Goal: Task Accomplishment & Management: Manage account settings

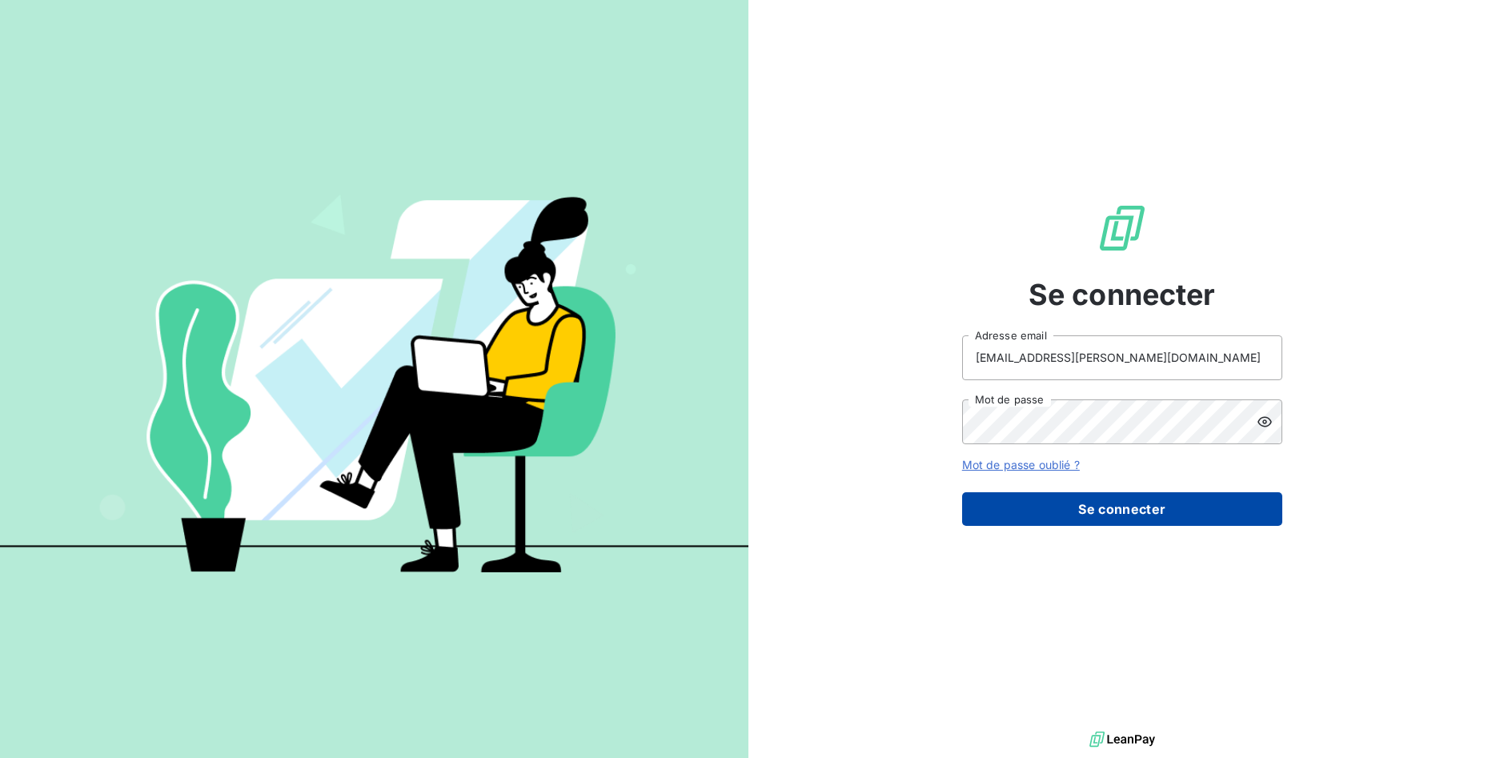
click at [1183, 508] on button "Se connecter" at bounding box center [1122, 509] width 320 height 34
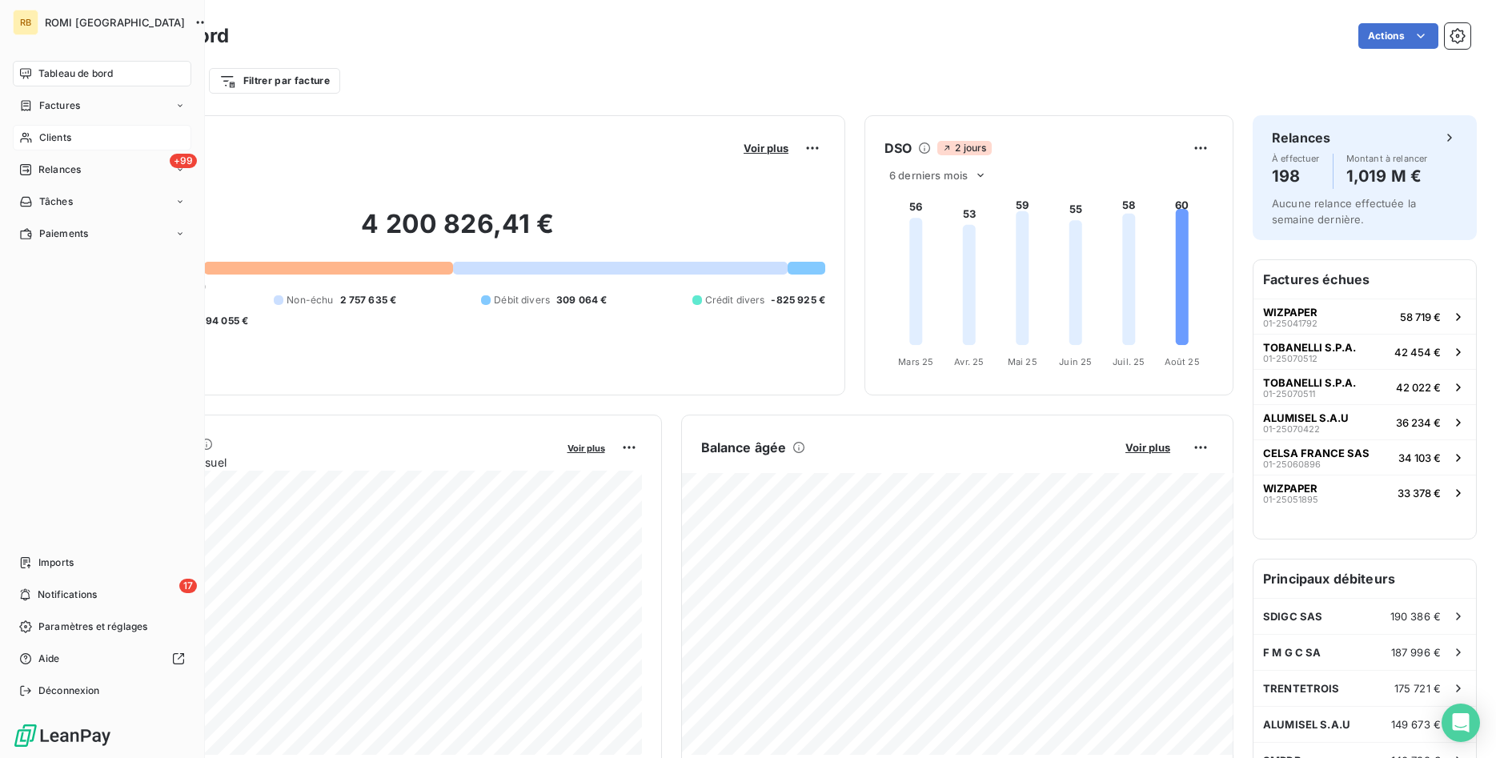
click at [86, 136] on div "Clients" at bounding box center [102, 138] width 178 height 26
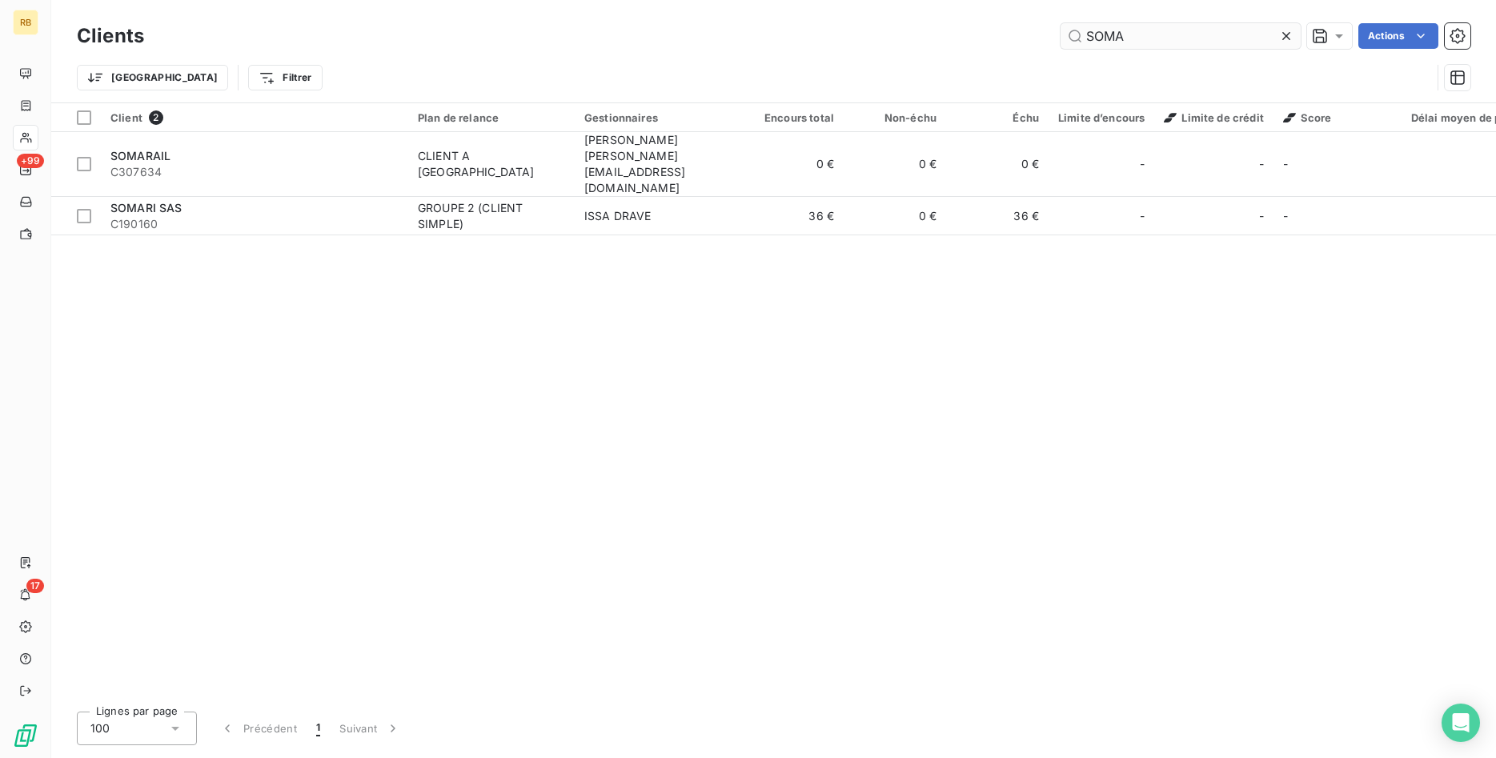
drag, startPoint x: 1139, startPoint y: 36, endPoint x: 1016, endPoint y: 34, distance: 122.5
click at [1060, 34] on input "SOMA" at bounding box center [1180, 36] width 240 height 26
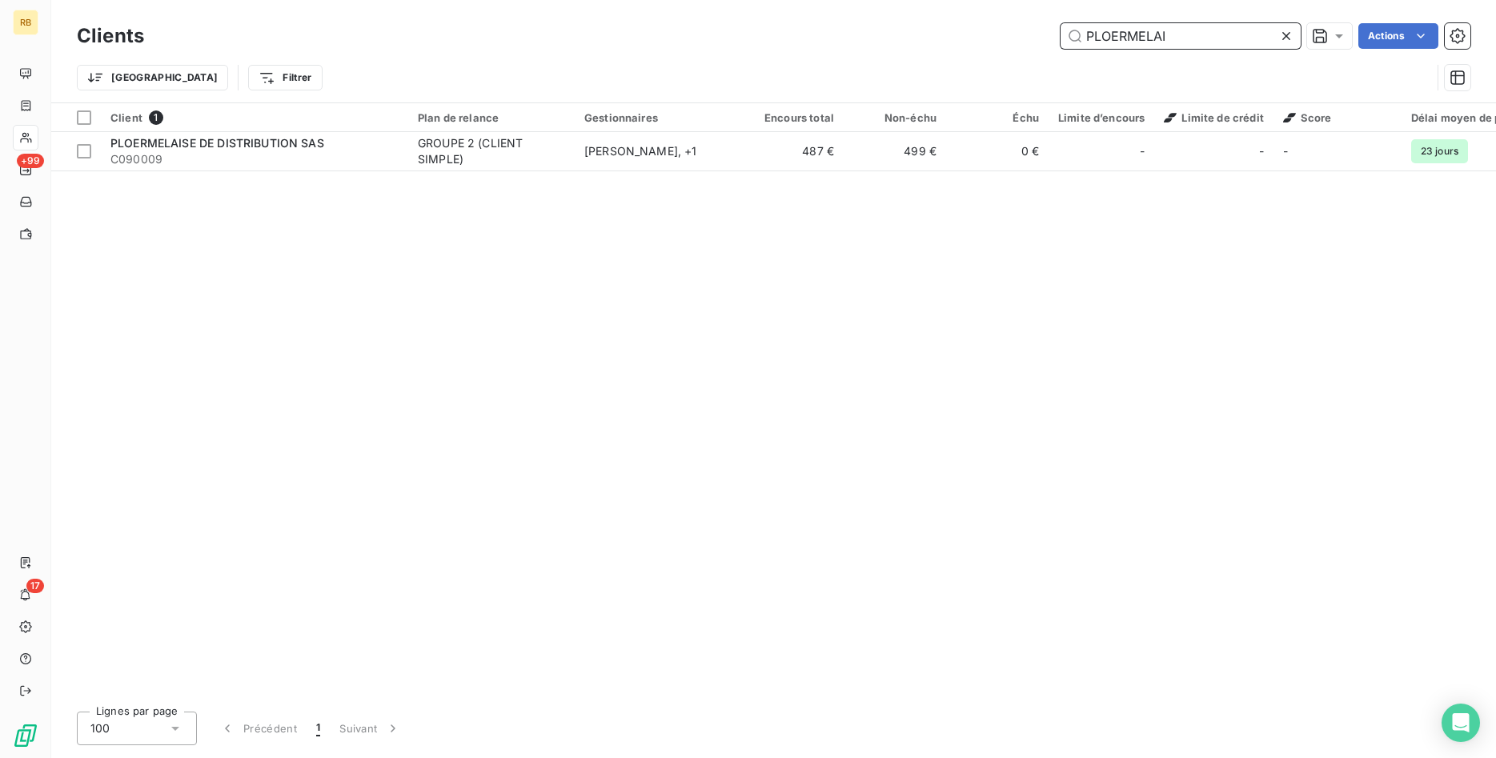
drag, startPoint x: 1184, startPoint y: 38, endPoint x: 700, endPoint y: 27, distance: 484.3
click at [1060, 27] on input "PLOERMELAI" at bounding box center [1180, 36] width 240 height 26
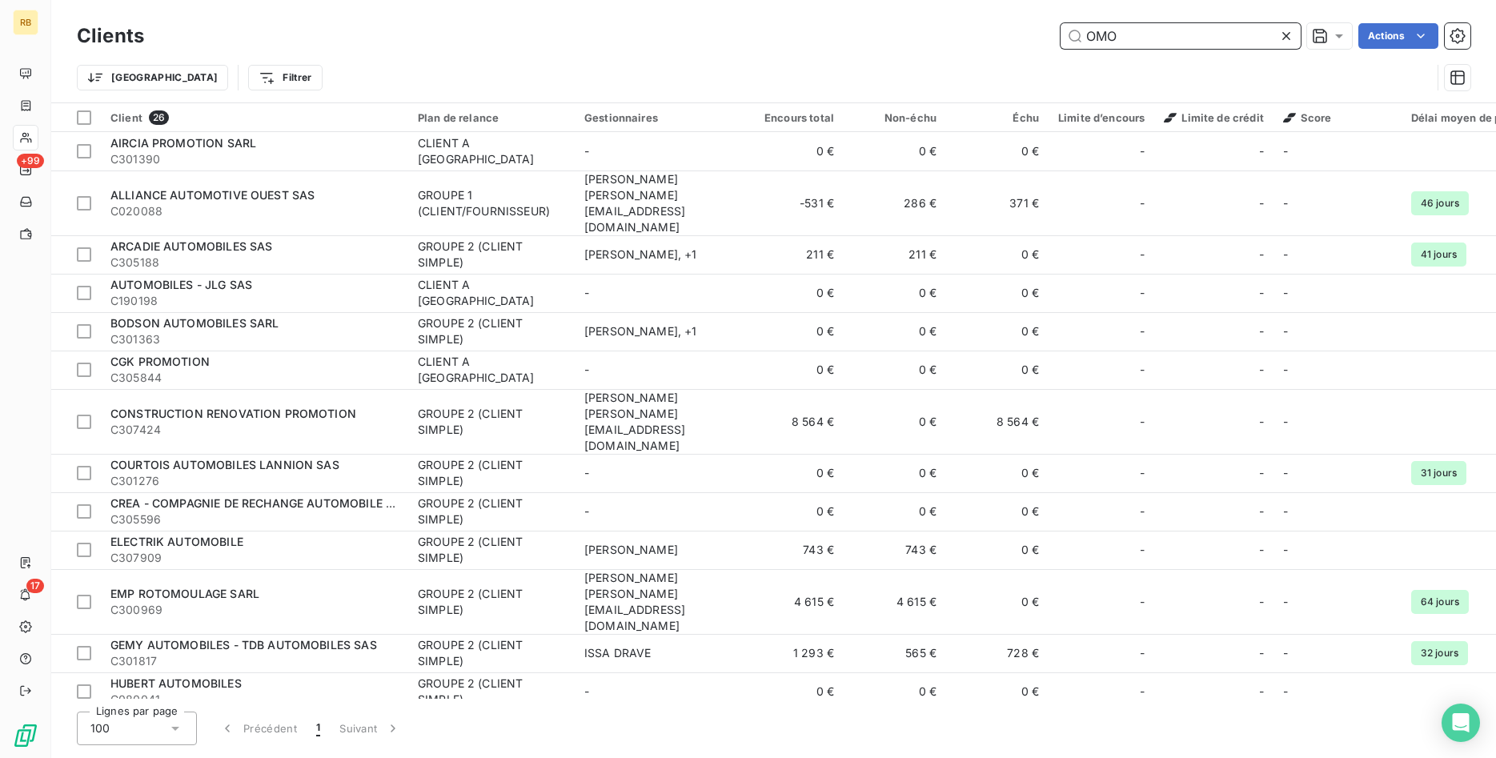
type input "OMOK"
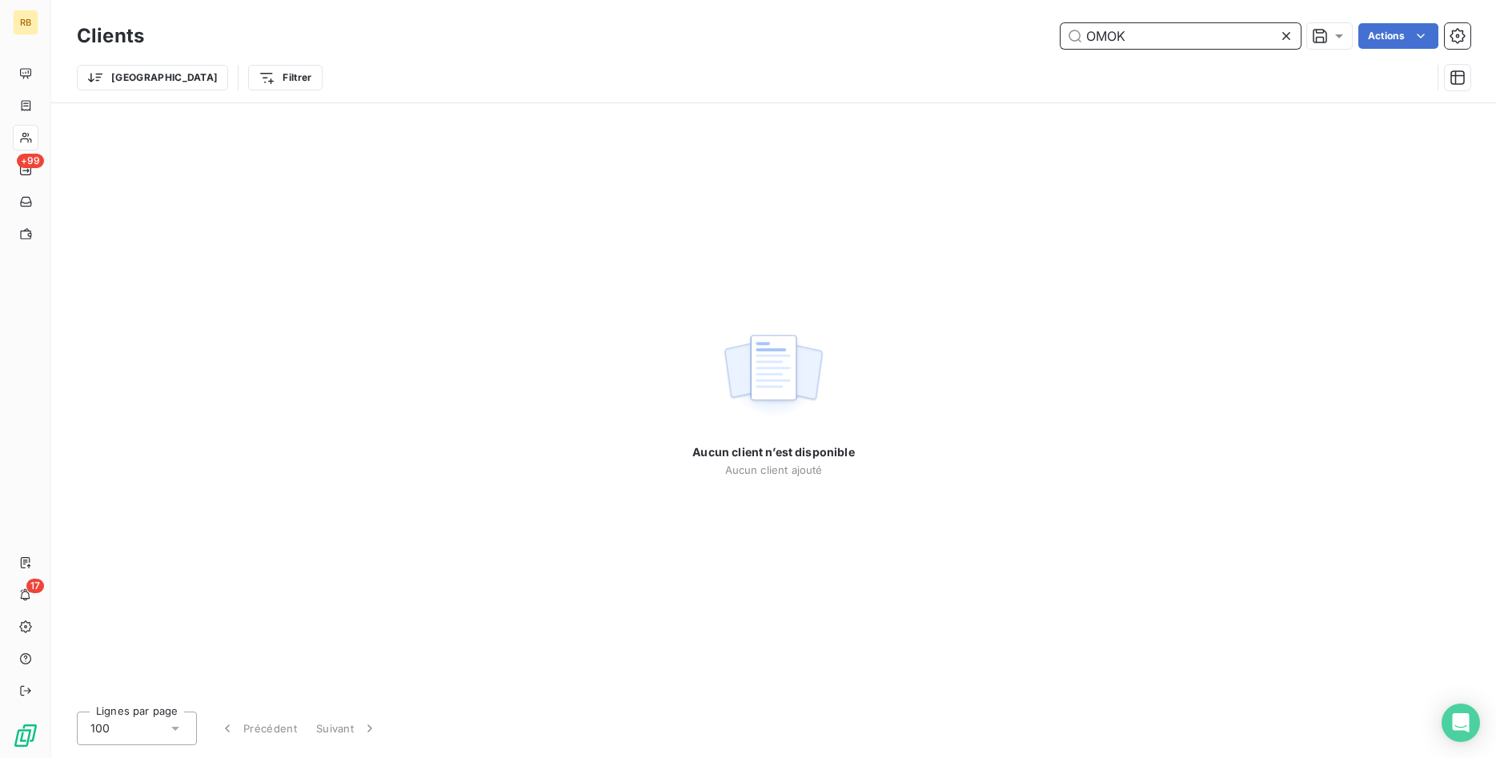
drag, startPoint x: 1141, startPoint y: 42, endPoint x: 1033, endPoint y: 34, distance: 108.3
click at [1060, 34] on input "OMOK" at bounding box center [1180, 36] width 240 height 26
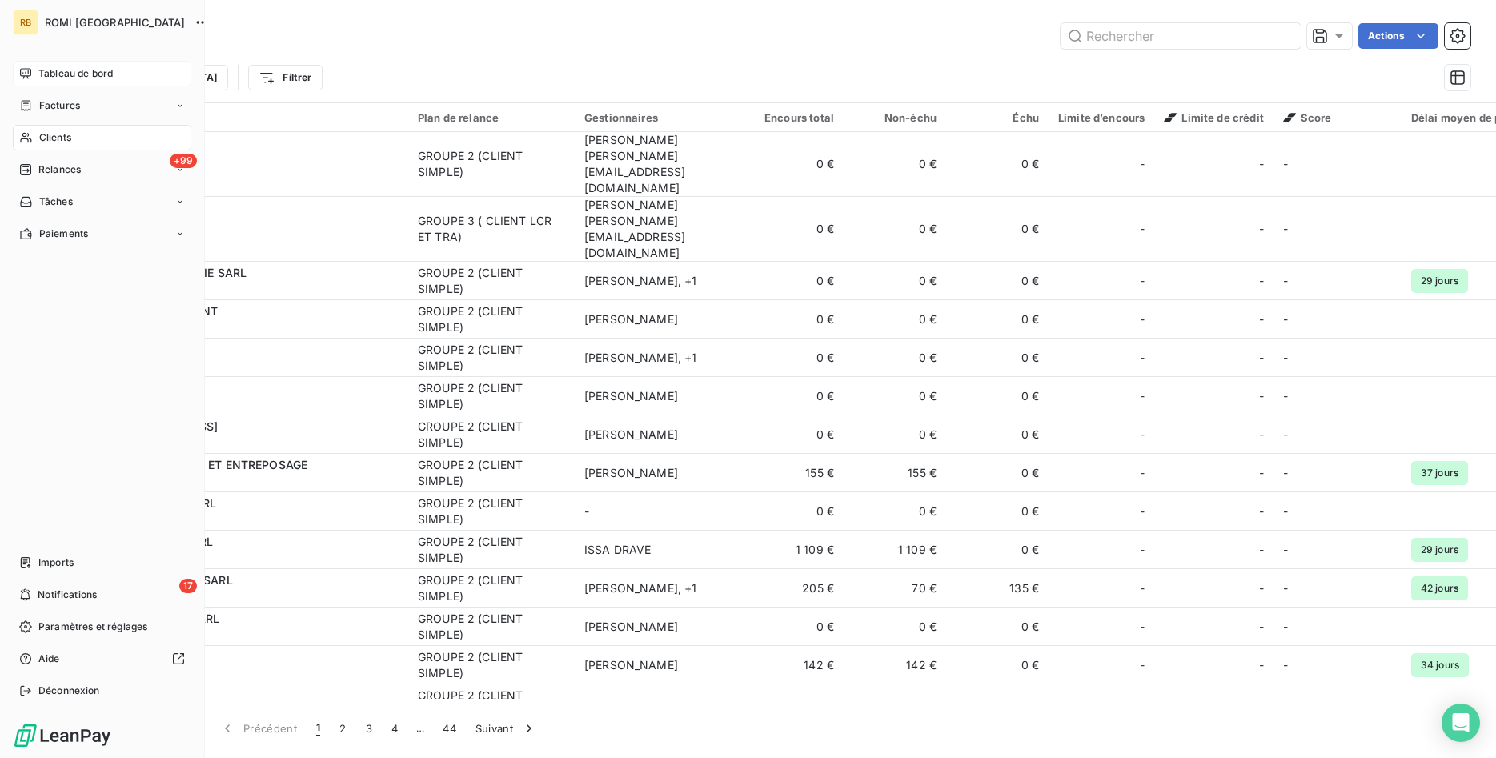
click at [61, 76] on span "Tableau de bord" at bounding box center [75, 73] width 74 height 14
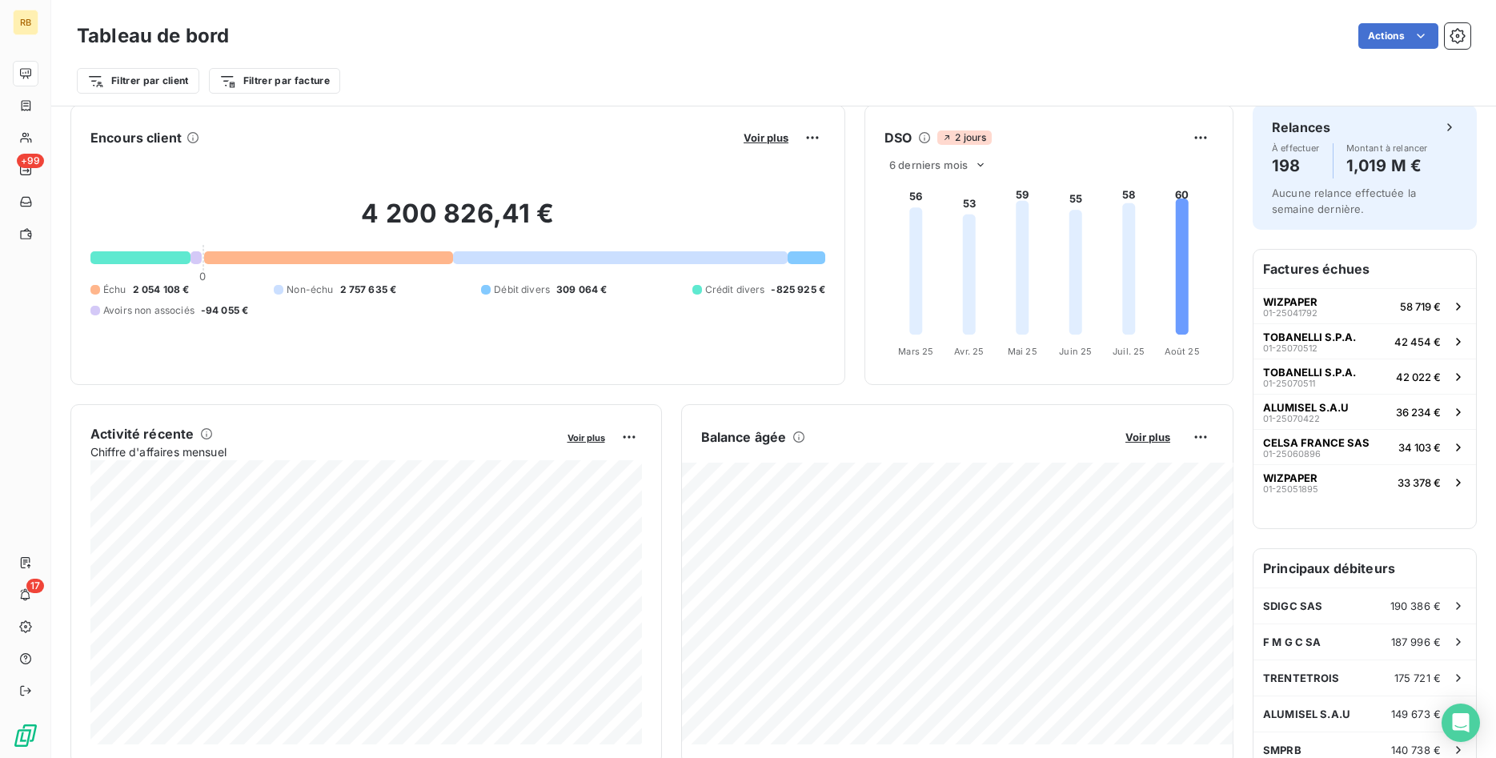
scroll to position [1, 0]
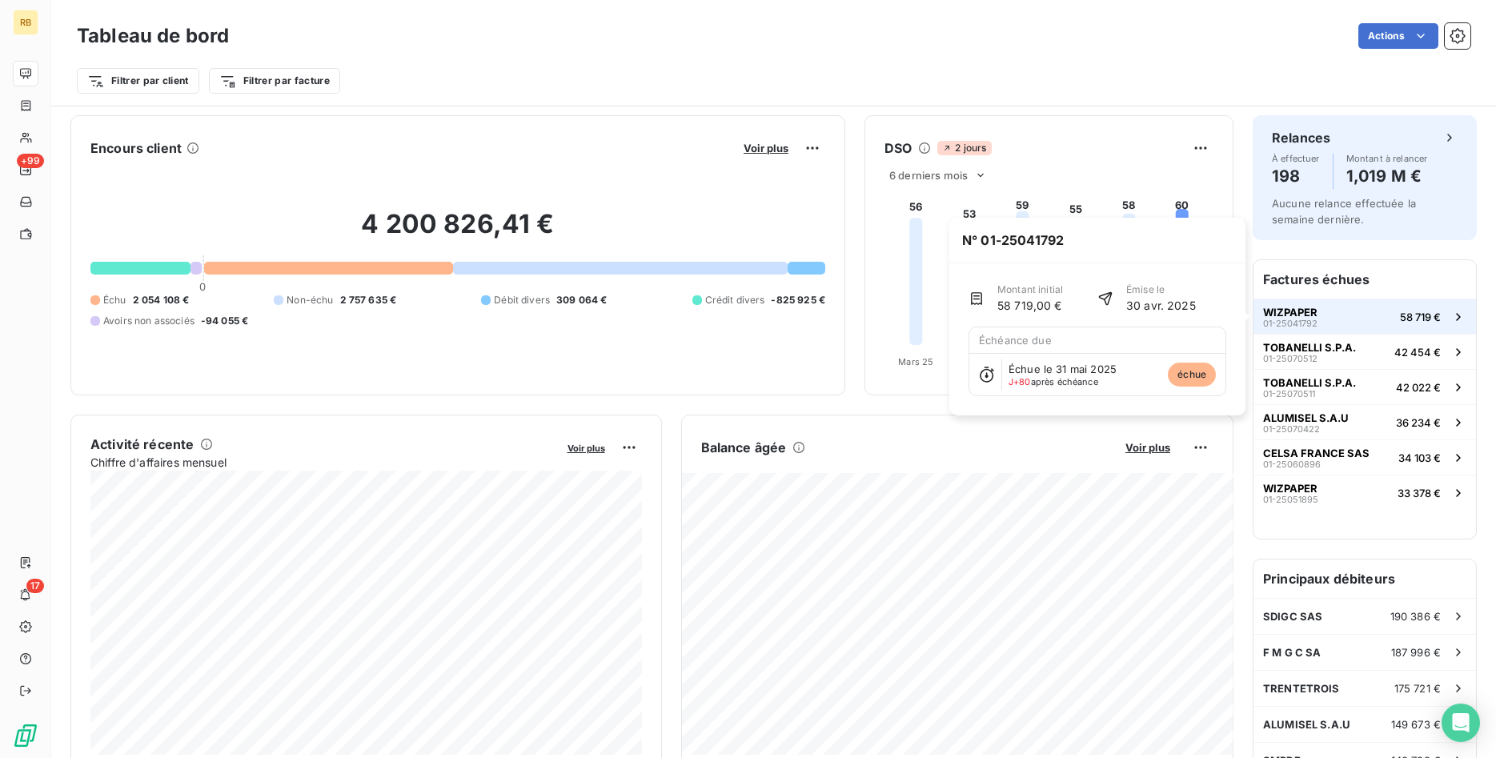
click at [1344, 302] on button "WIZPAPER 01-25041792 58 719 €" at bounding box center [1364, 316] width 222 height 35
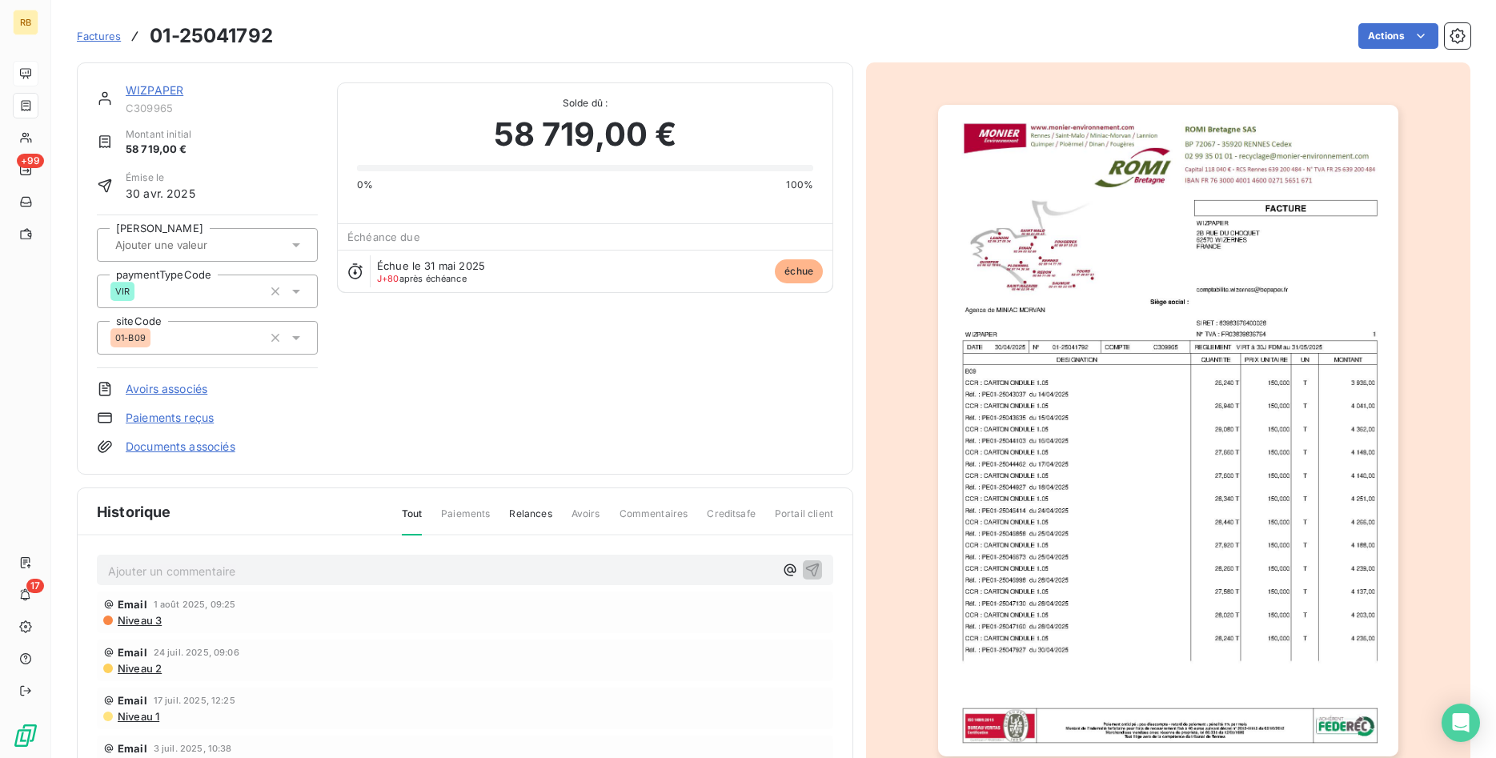
click at [158, 92] on link "WIZPAPER" at bounding box center [155, 90] width 58 height 14
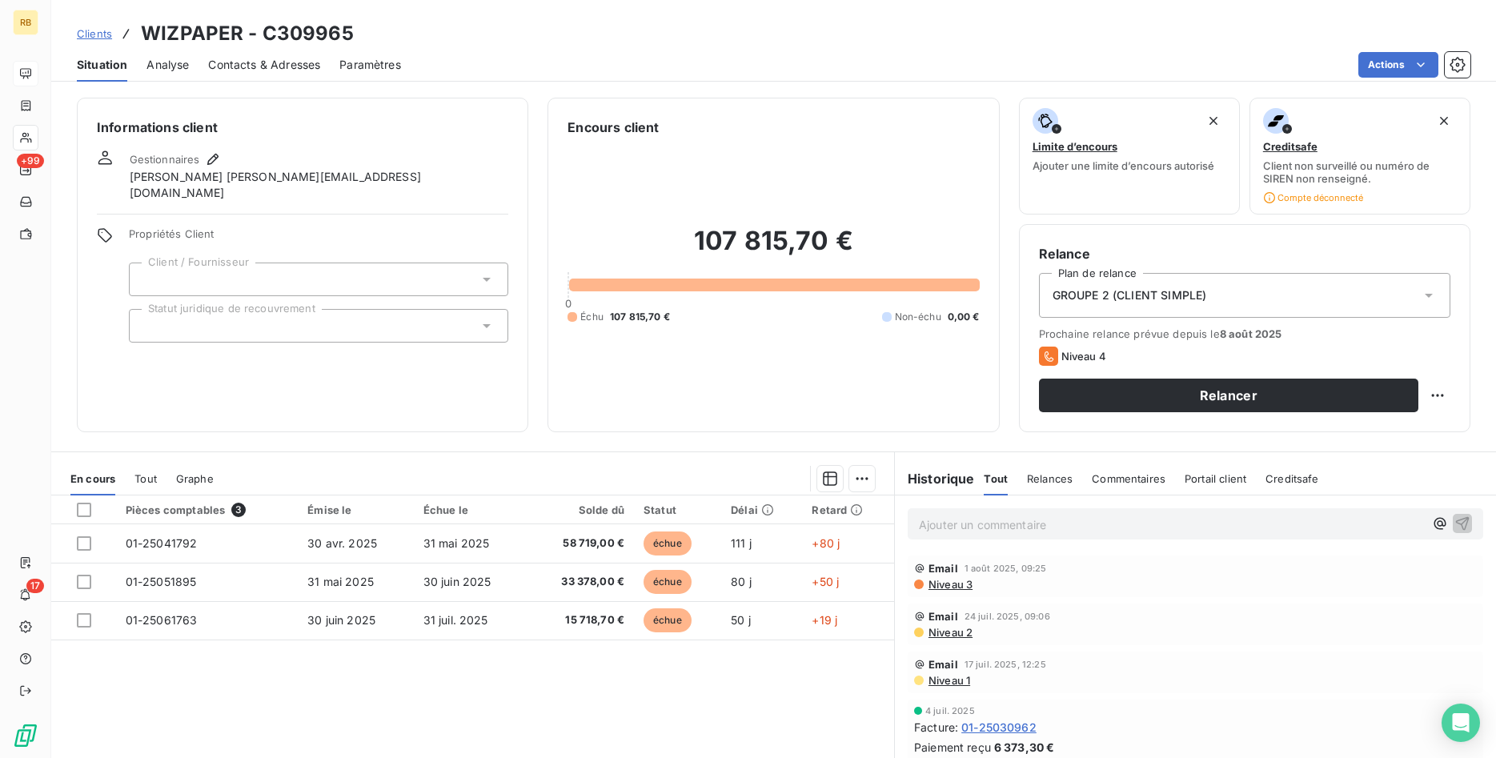
click at [320, 62] on span "Contacts & Adresses" at bounding box center [264, 65] width 112 height 16
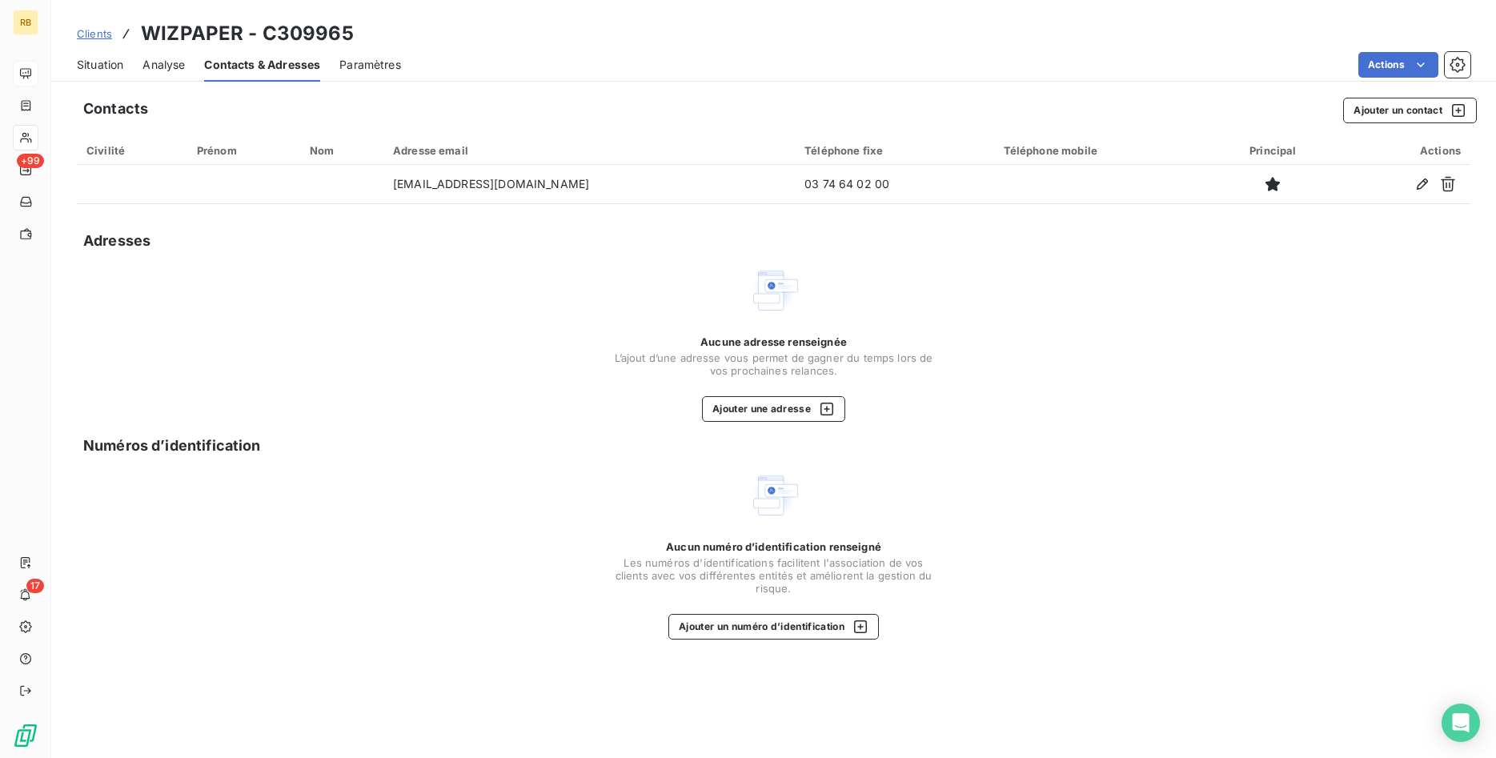
click at [98, 60] on span "Situation" at bounding box center [100, 65] width 46 height 16
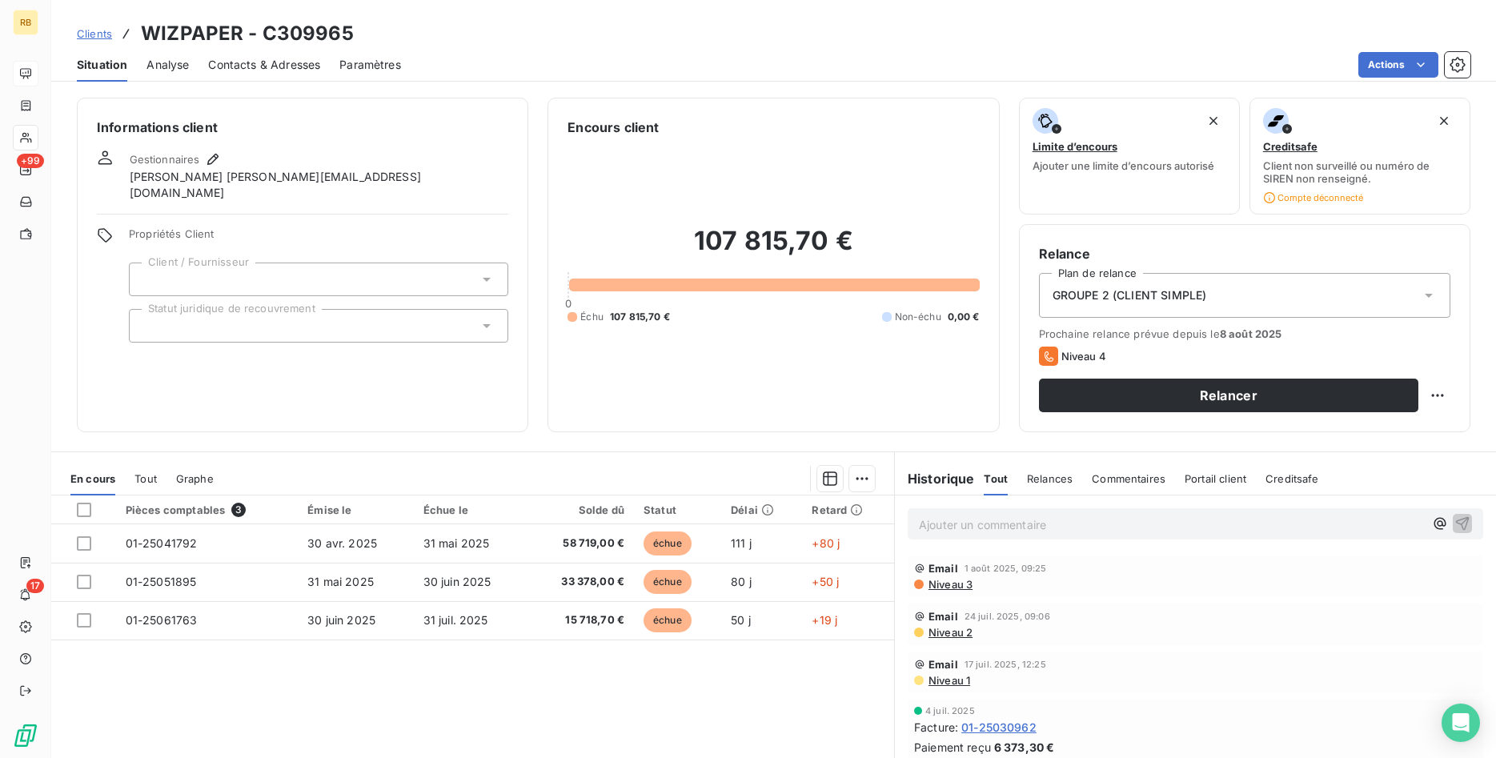
click at [961, 583] on span "Niveau 3" at bounding box center [950, 584] width 46 height 13
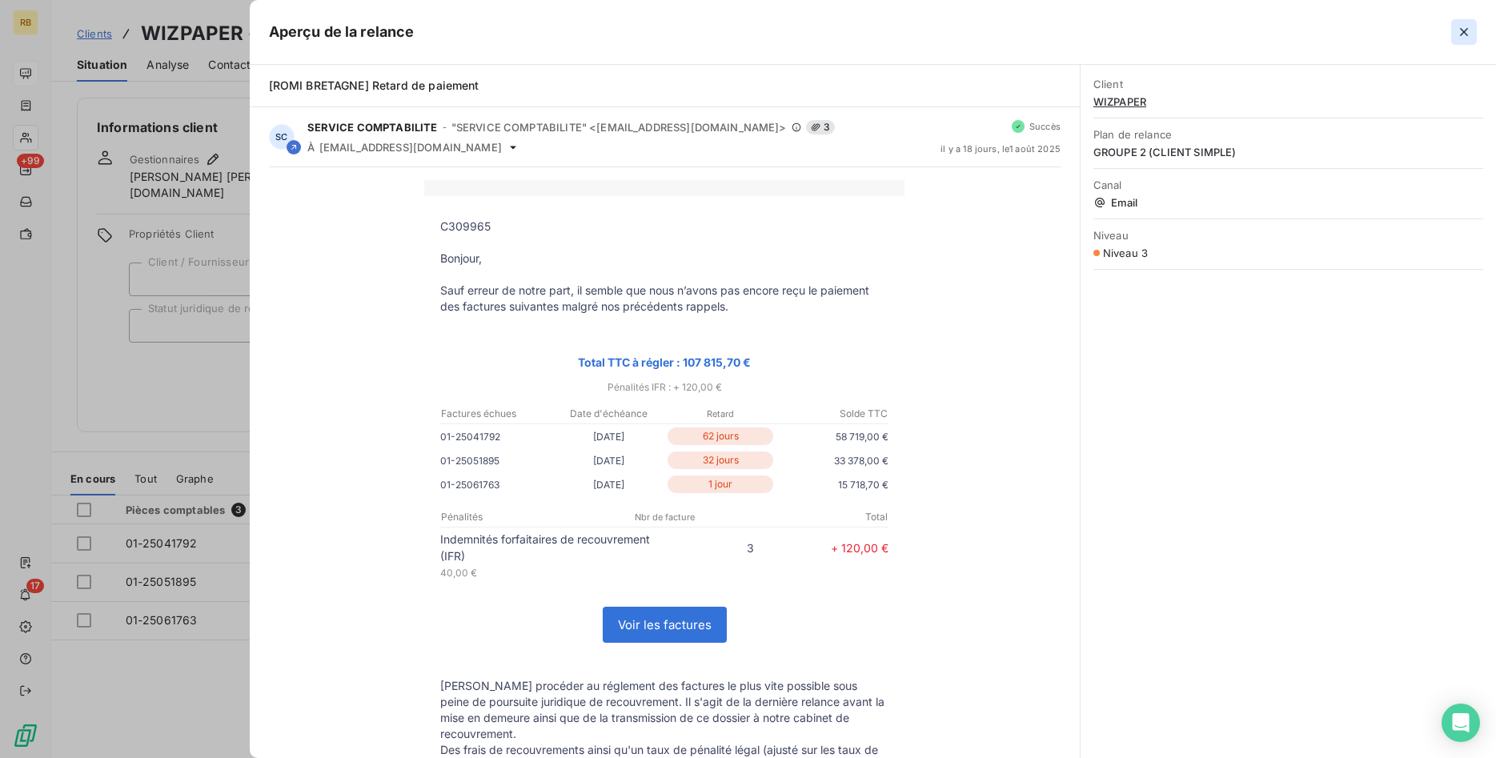
click at [1468, 28] on icon "button" at bounding box center [1464, 32] width 16 height 16
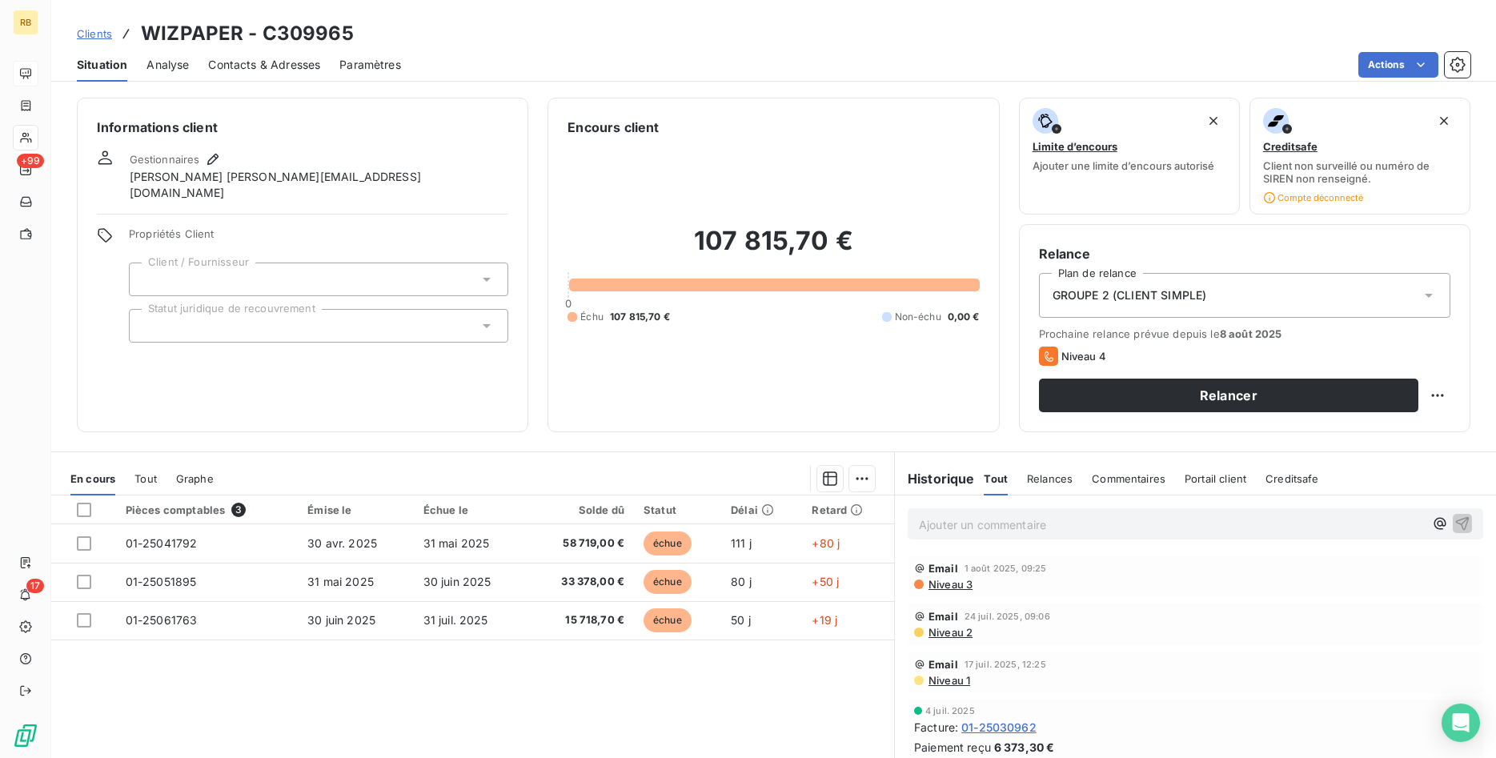
click at [261, 62] on span "Contacts & Adresses" at bounding box center [264, 65] width 112 height 16
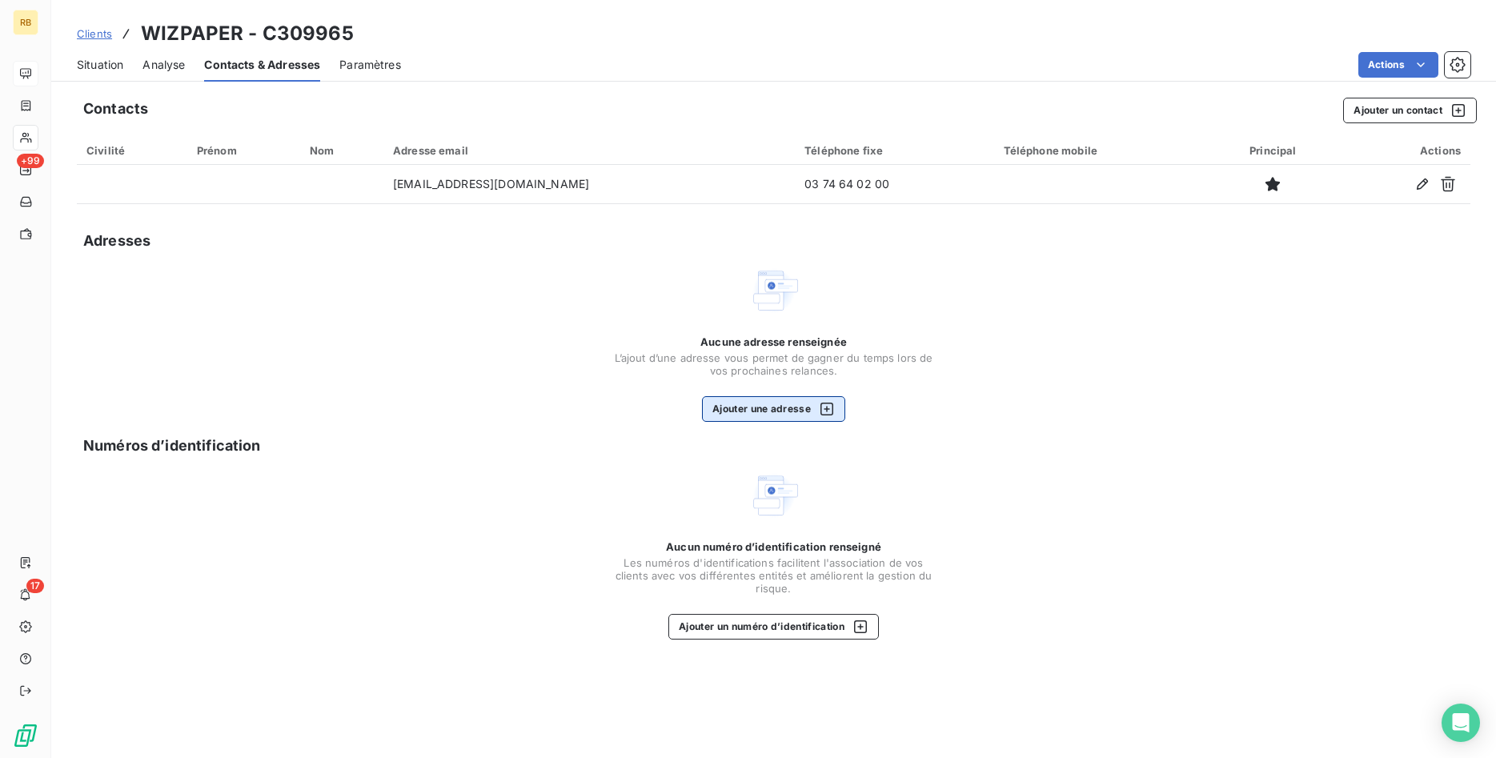
click at [803, 402] on button "Ajouter une adresse" at bounding box center [773, 409] width 143 height 26
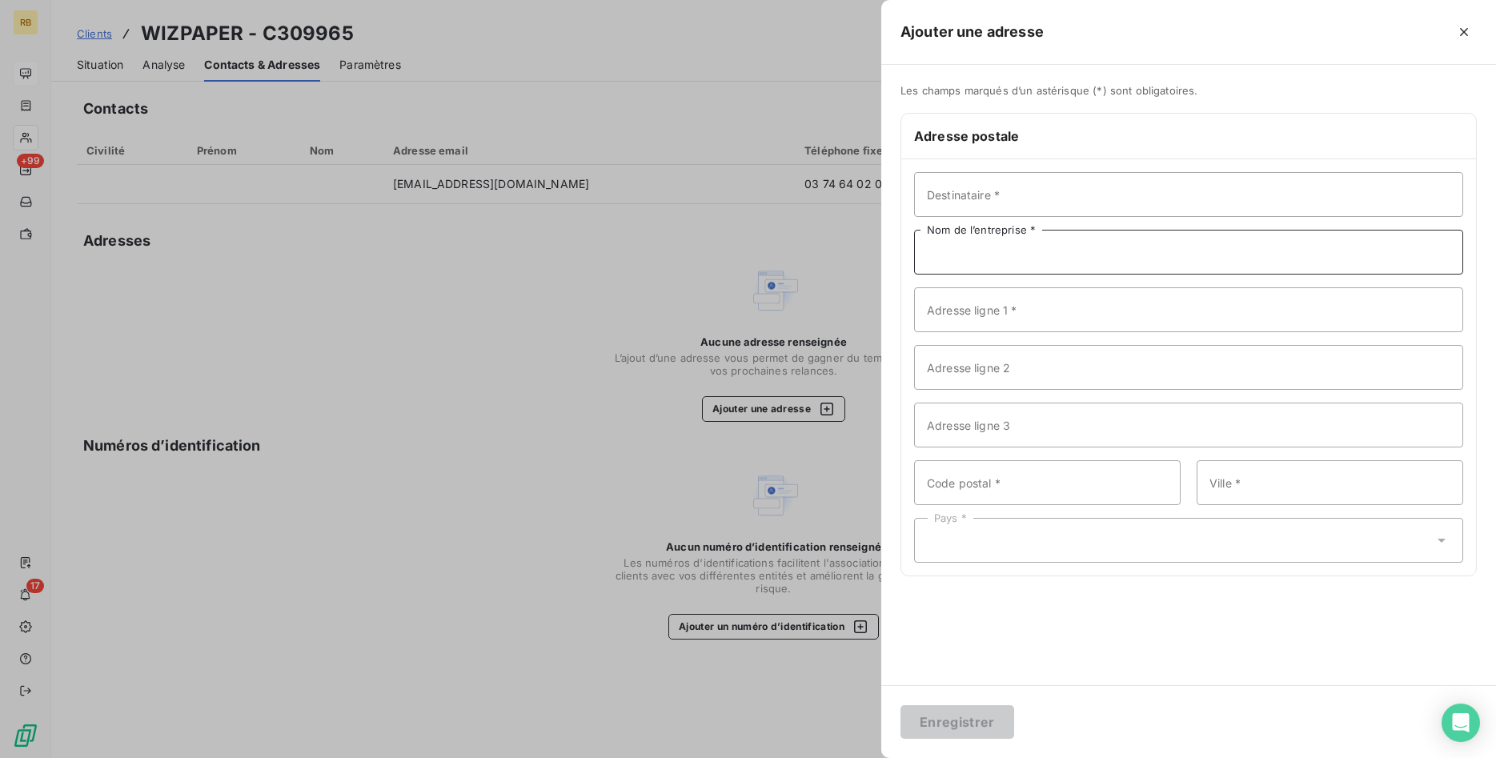
click at [989, 255] on input "Nom de l’entreprise *" at bounding box center [1188, 252] width 549 height 45
type input "WIZPAPER"
click at [1064, 315] on input "Adresse ligne 1 *" at bounding box center [1188, 309] width 549 height 45
click at [1171, 311] on input "Adresse ligne 1 *" at bounding box center [1188, 309] width 549 height 45
type input "[STREET_ADDRESS]"
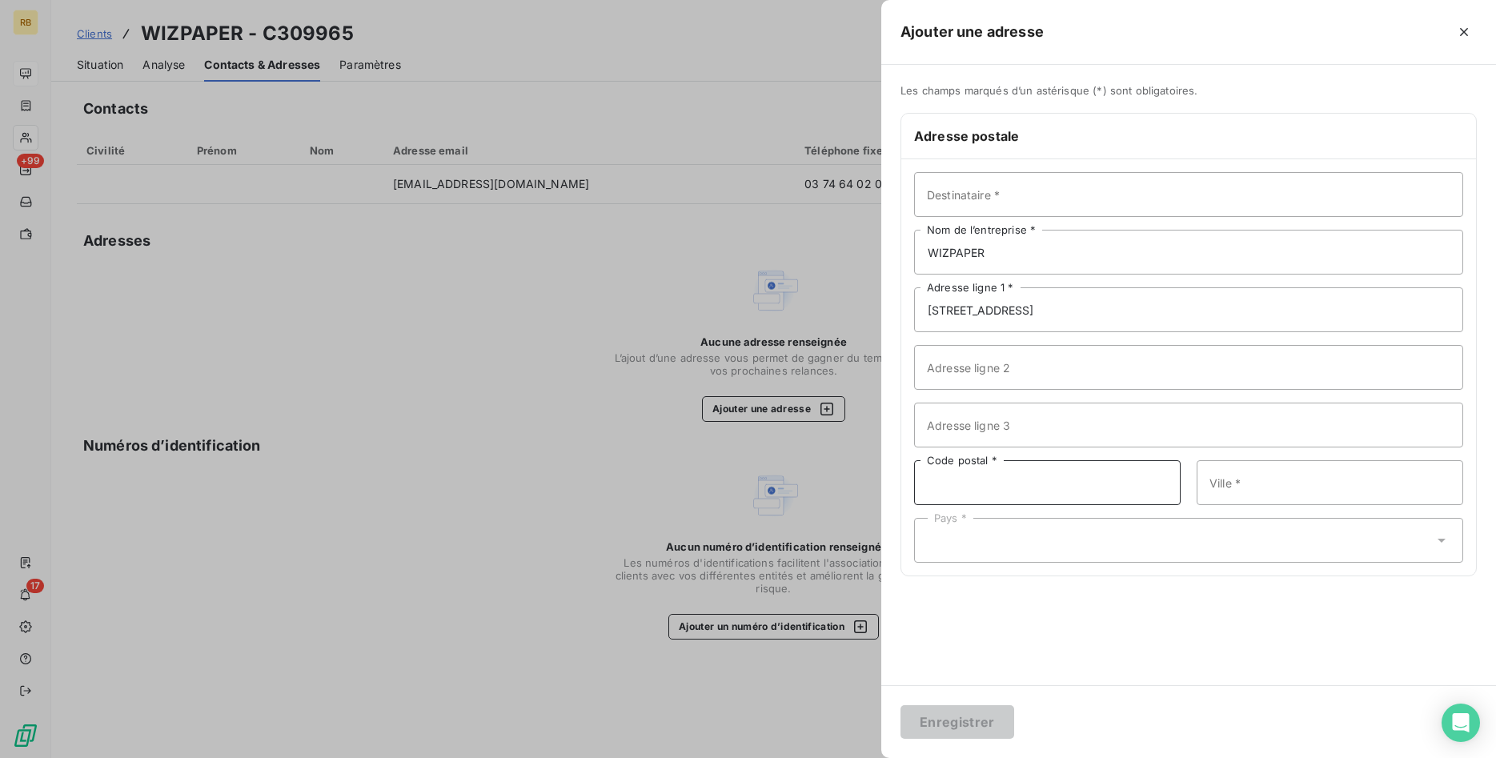
click at [1053, 476] on input "Code postal *" at bounding box center [1047, 482] width 267 height 45
type input "62570"
type input "WIZERNES"
click at [1057, 545] on div "Pays *" at bounding box center [1188, 540] width 549 height 45
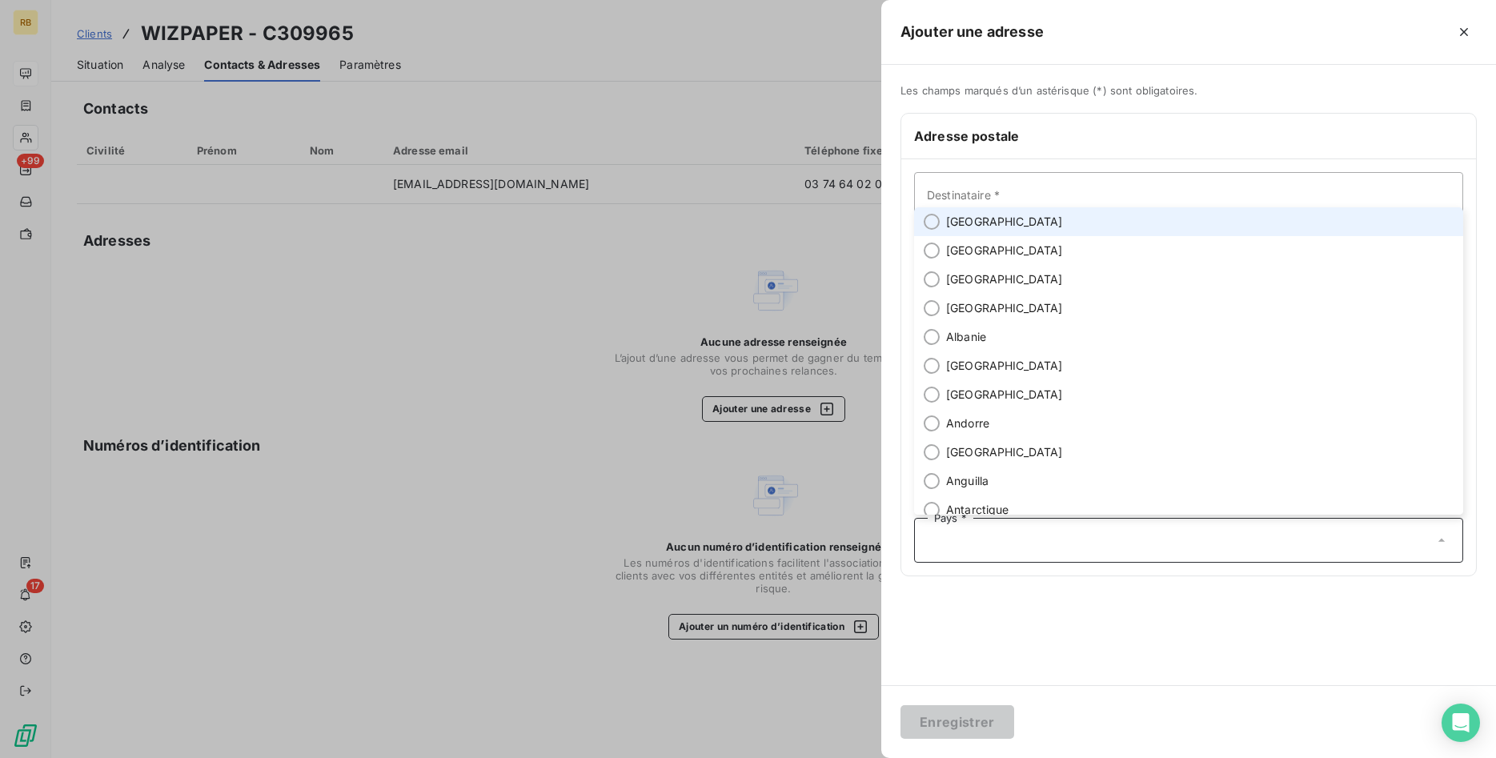
click at [954, 228] on span "[GEOGRAPHIC_DATA]" at bounding box center [1004, 222] width 117 height 16
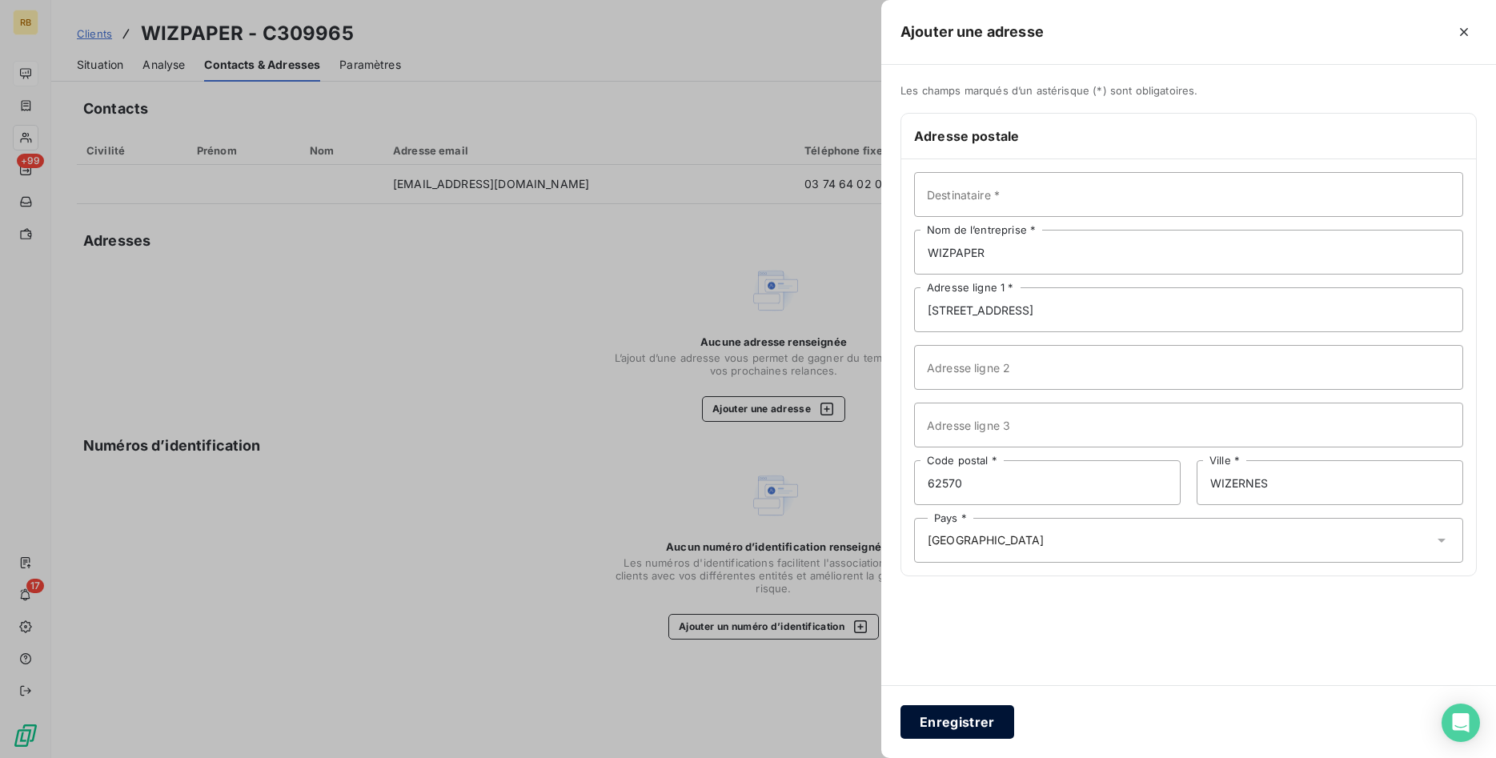
click at [981, 732] on button "Enregistrer" at bounding box center [957, 722] width 114 height 34
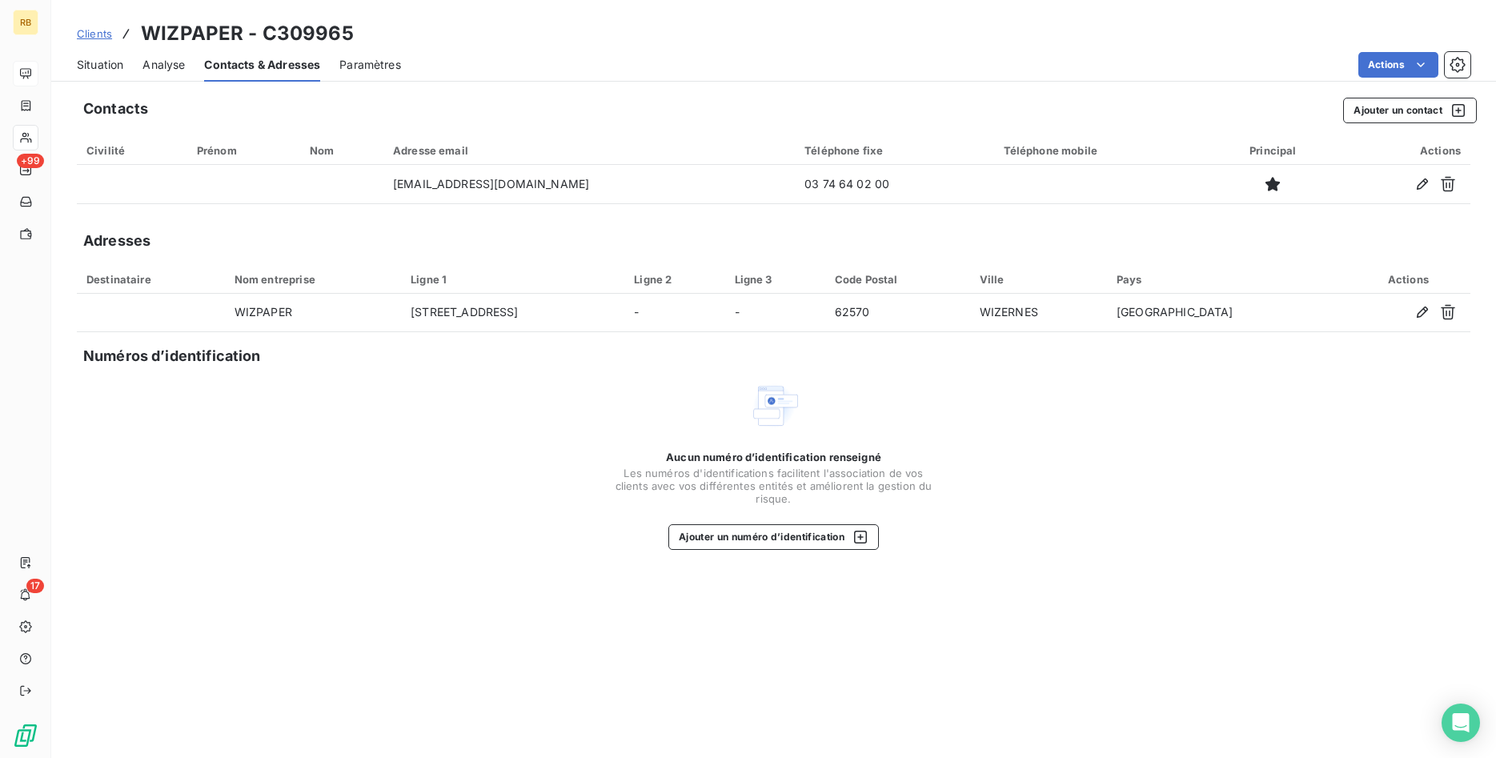
click at [103, 61] on span "Situation" at bounding box center [100, 65] width 46 height 16
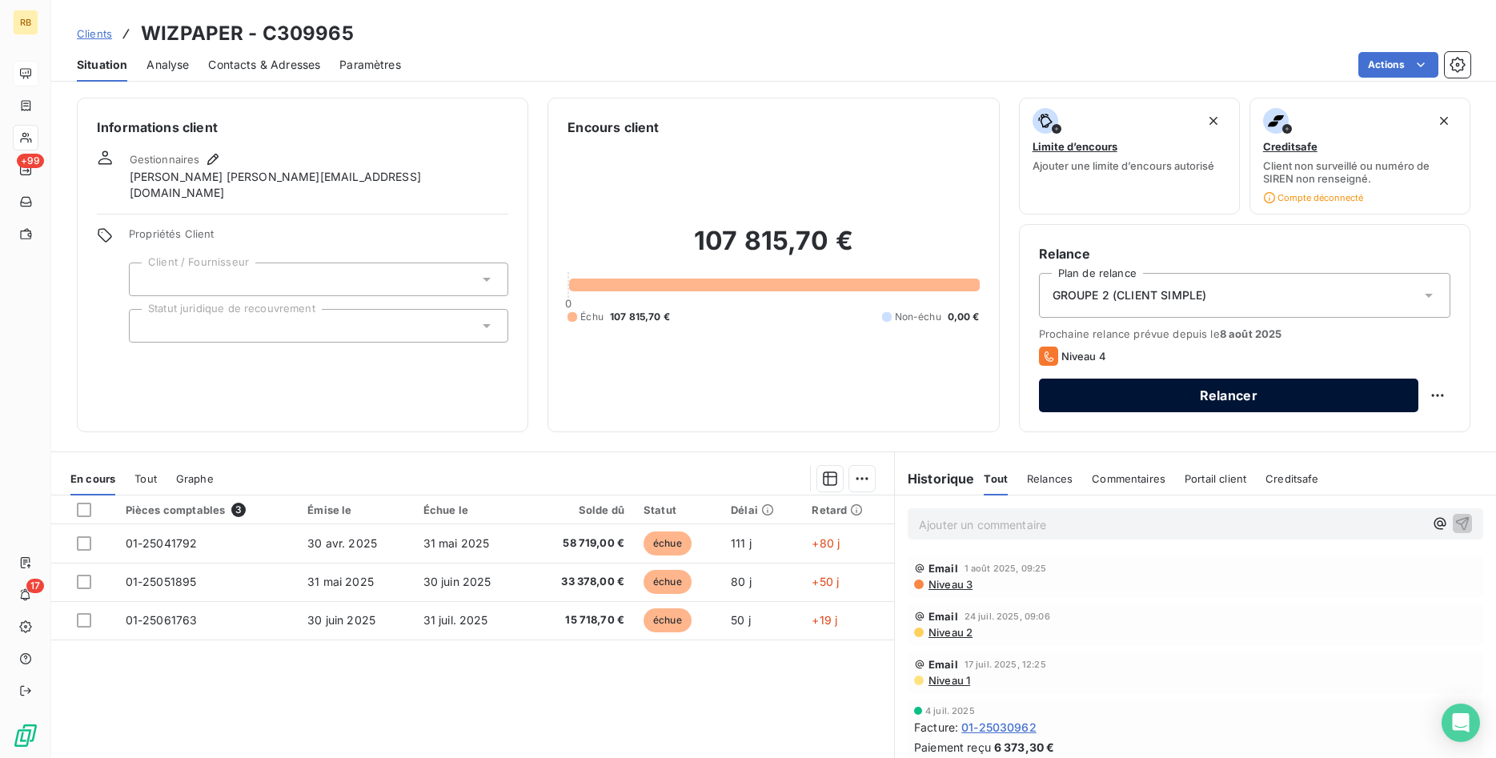
click at [1282, 393] on button "Relancer" at bounding box center [1228, 396] width 379 height 34
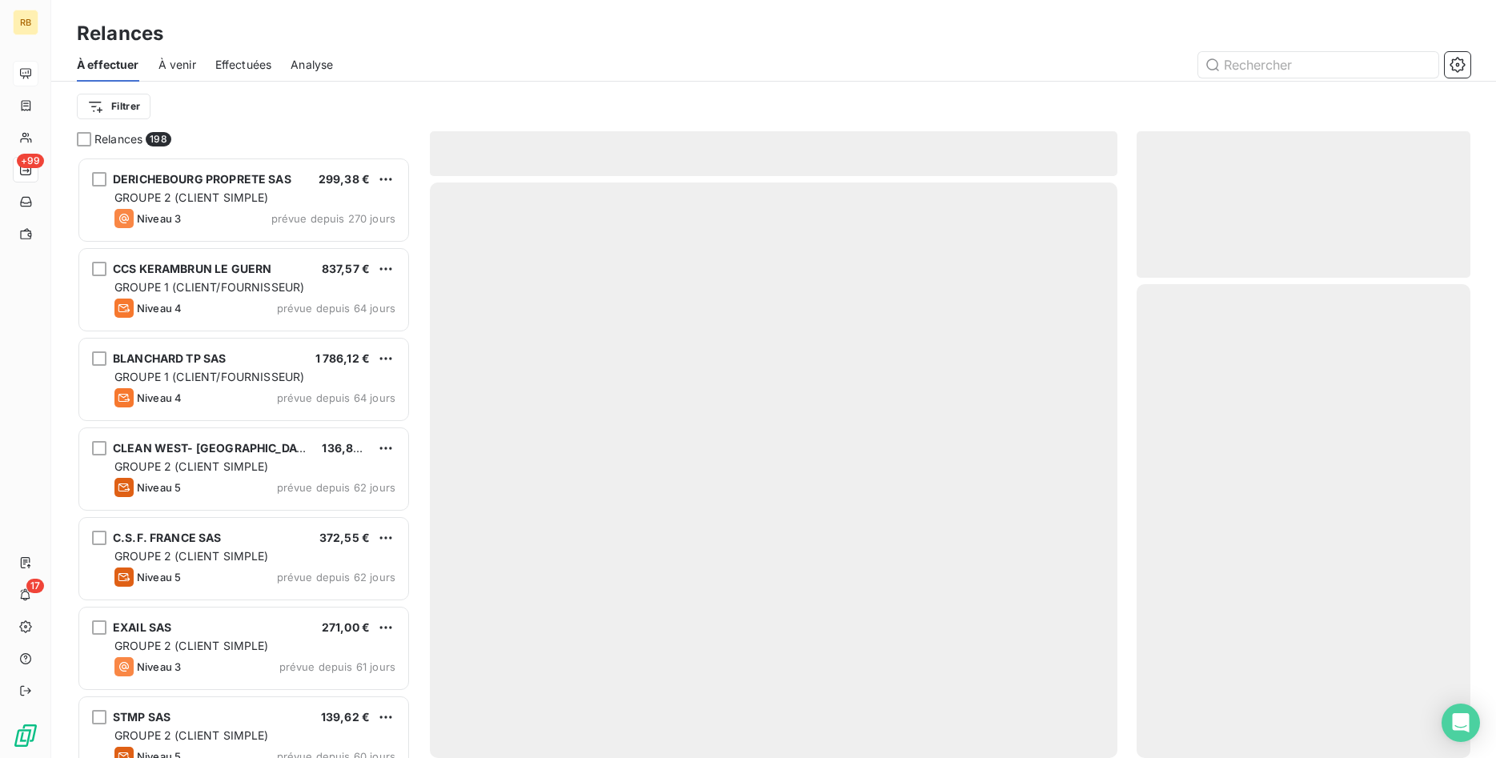
scroll to position [601, 335]
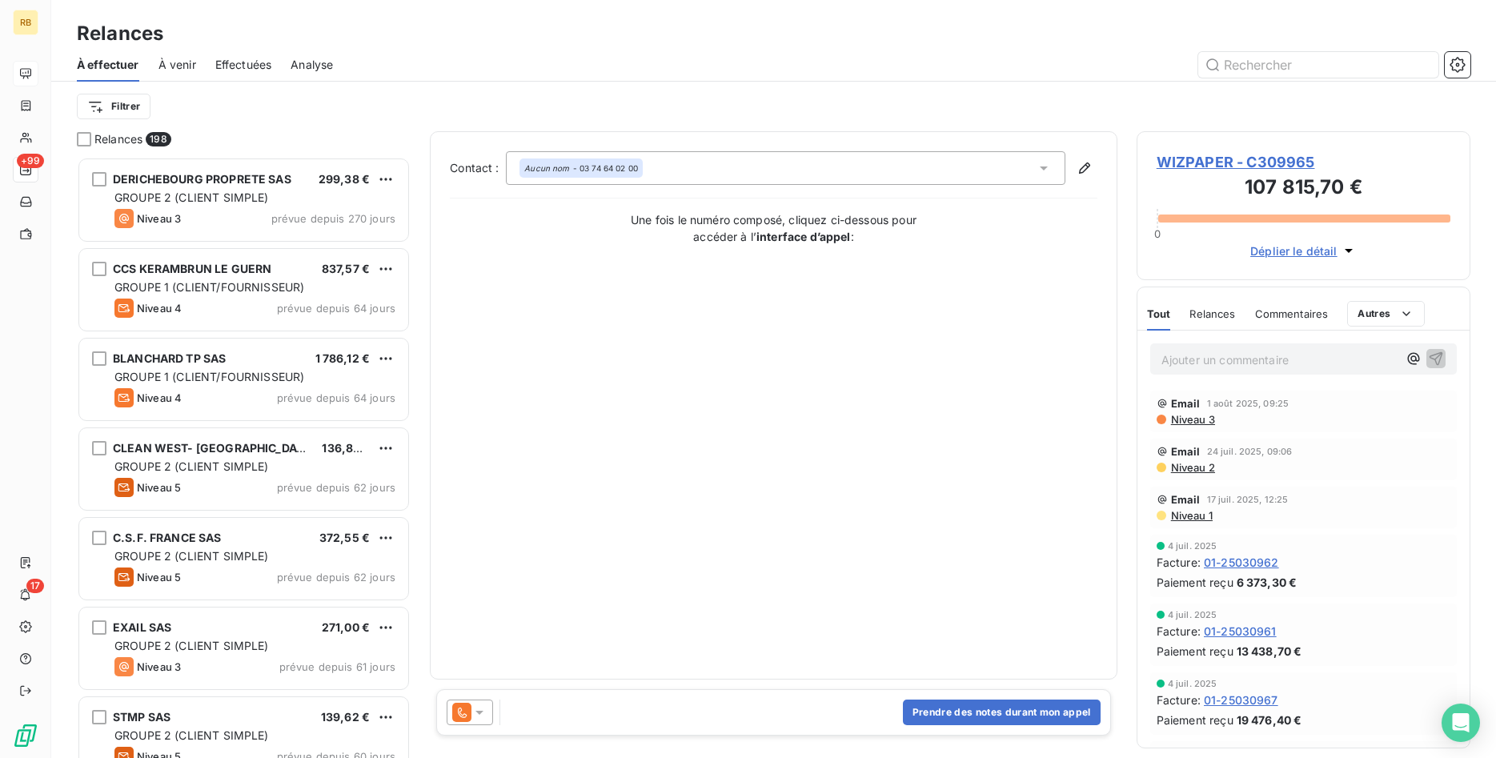
click at [483, 713] on icon at bounding box center [479, 712] width 16 height 16
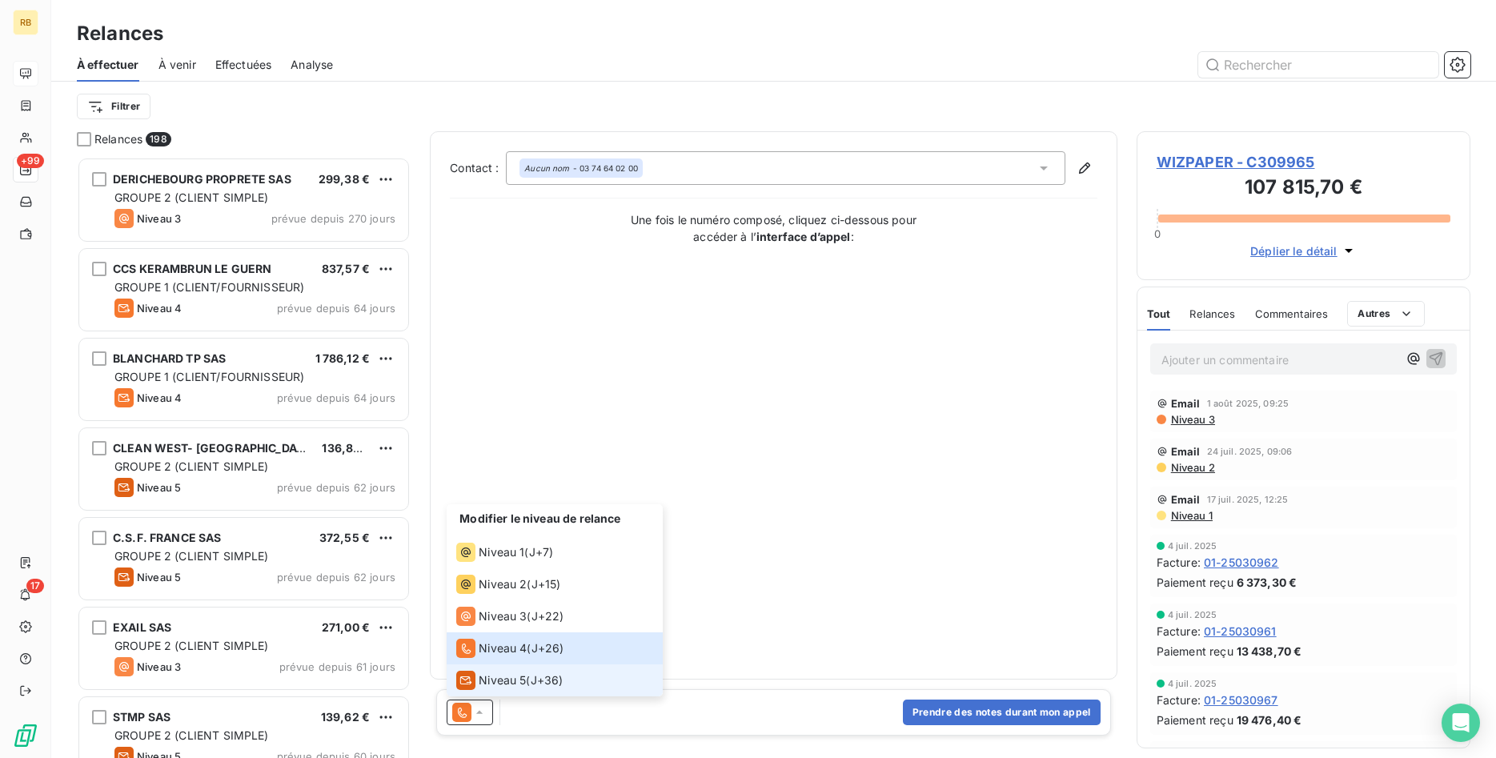
click at [516, 673] on span "Niveau 5" at bounding box center [502, 680] width 47 height 16
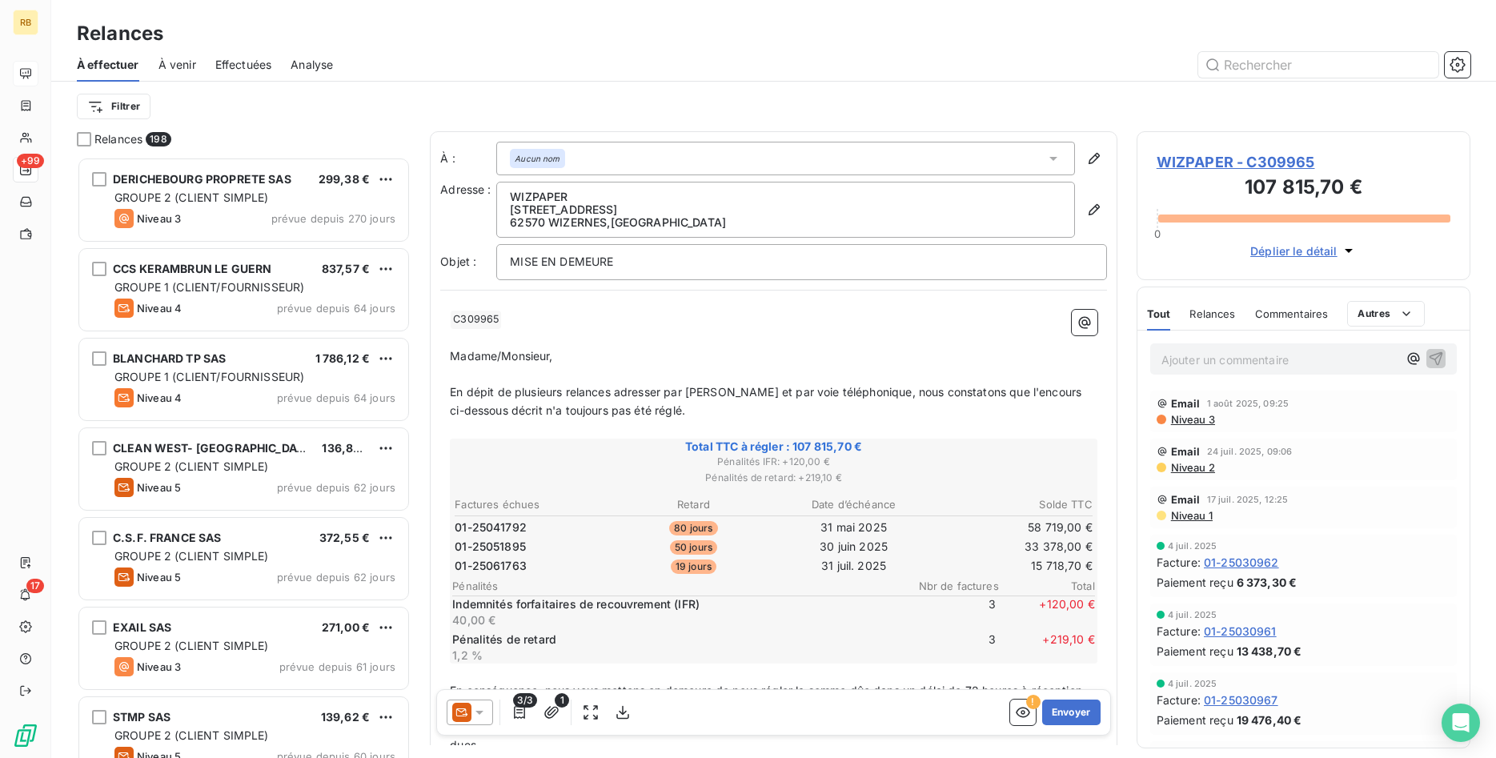
scroll to position [313, 0]
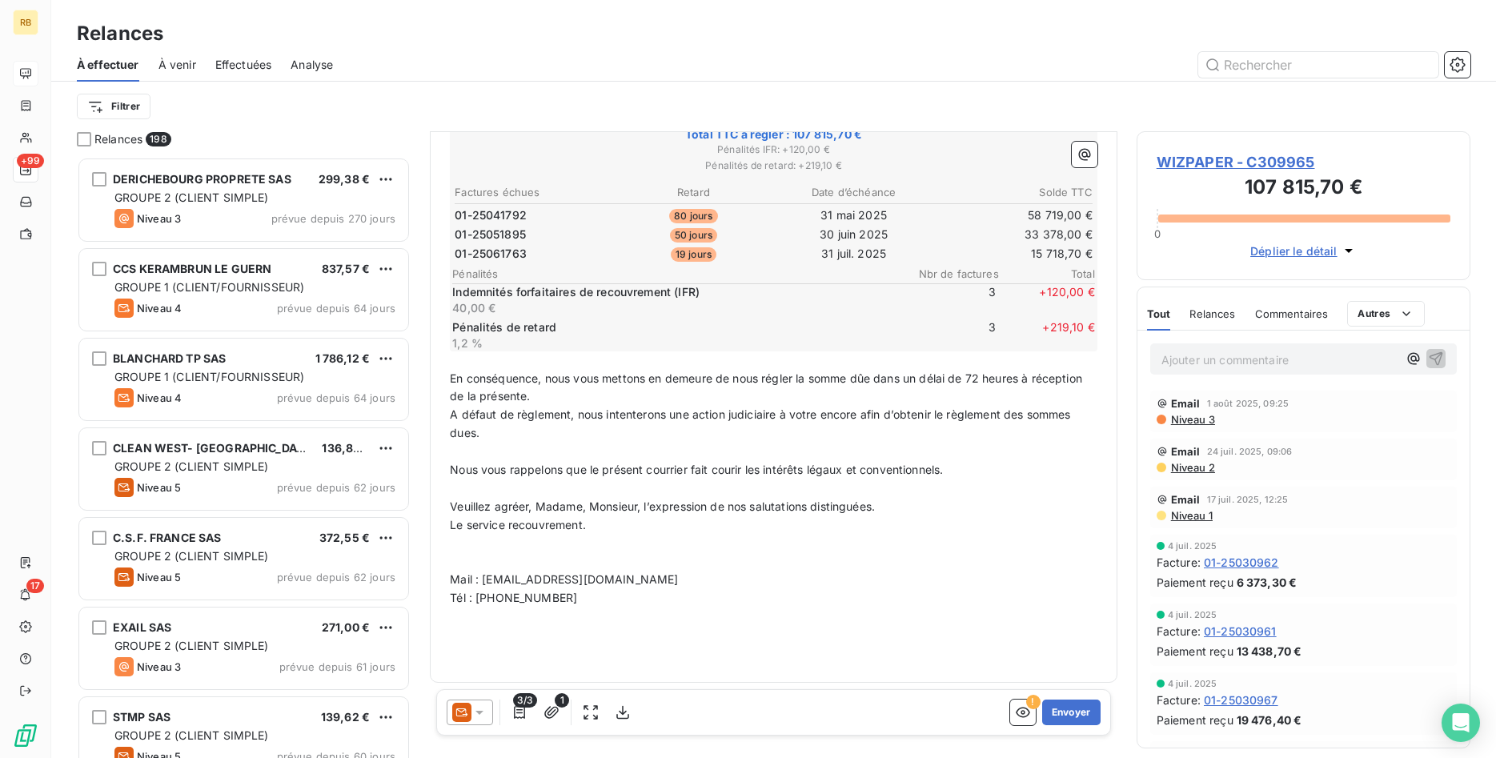
click at [570, 599] on p "Tél : [PHONE_NUMBER]" at bounding box center [773, 598] width 647 height 18
click at [1068, 712] on button "Envoyer" at bounding box center [1071, 713] width 58 height 26
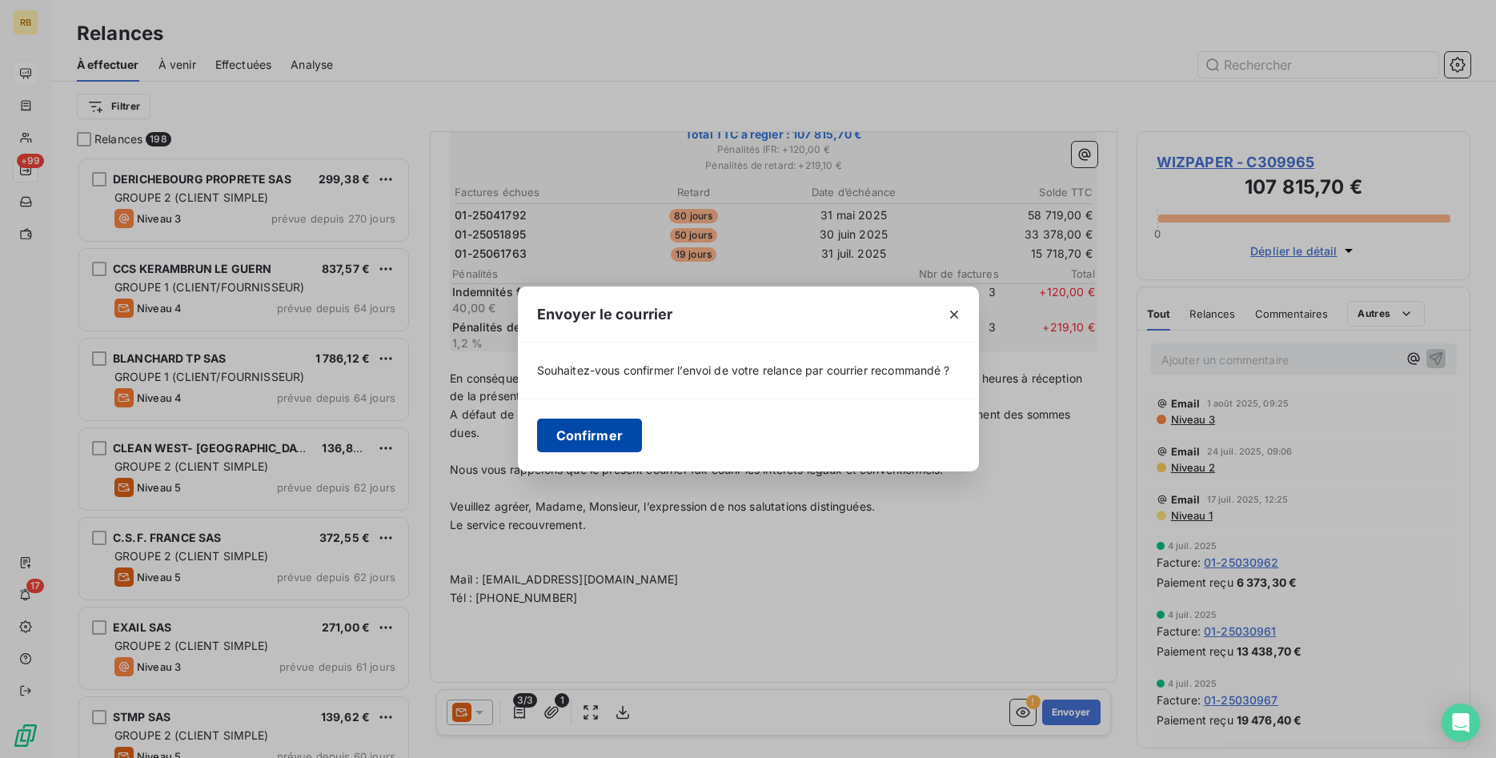
click at [596, 432] on button "Confirmer" at bounding box center [590, 436] width 106 height 34
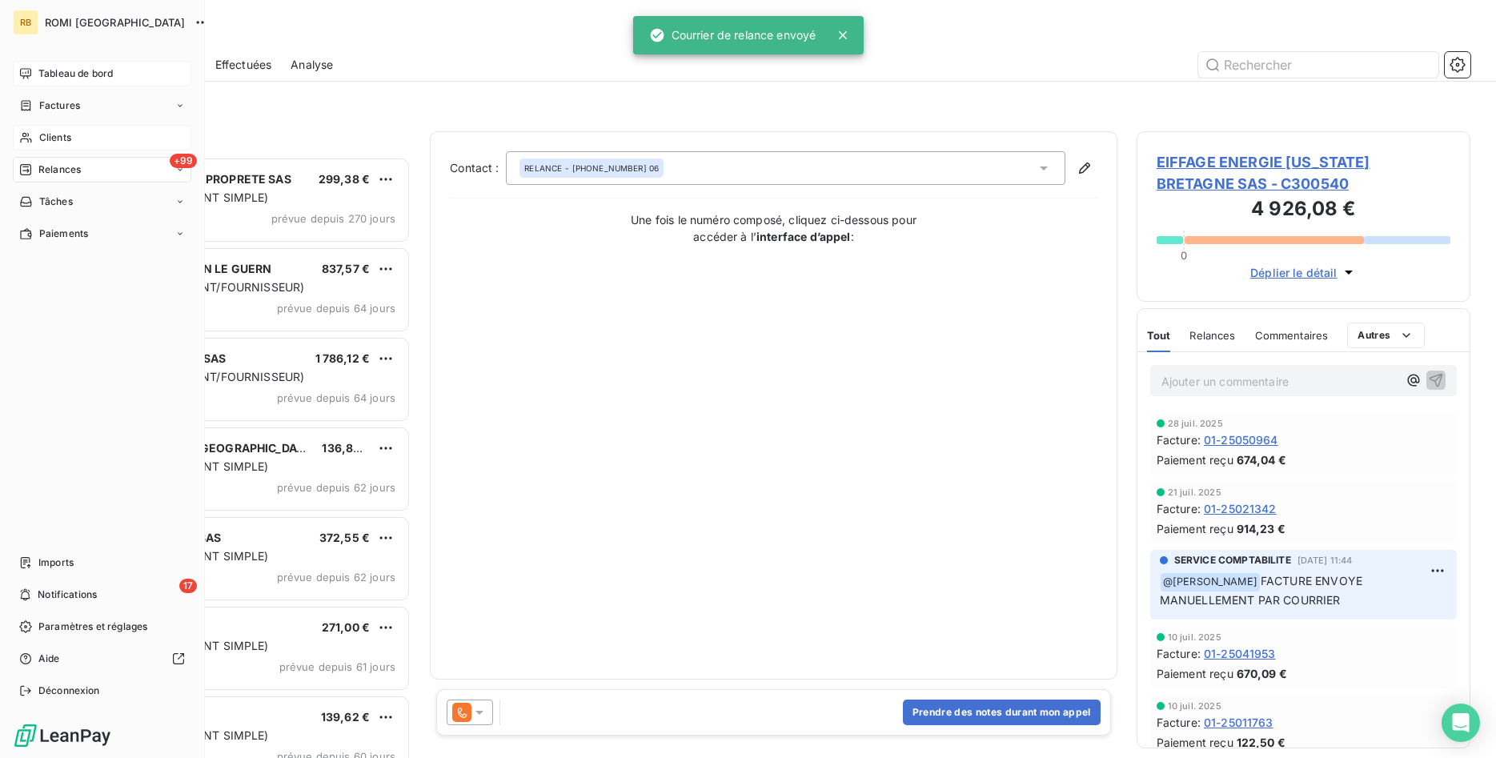
click at [51, 133] on span "Clients" at bounding box center [55, 137] width 32 height 14
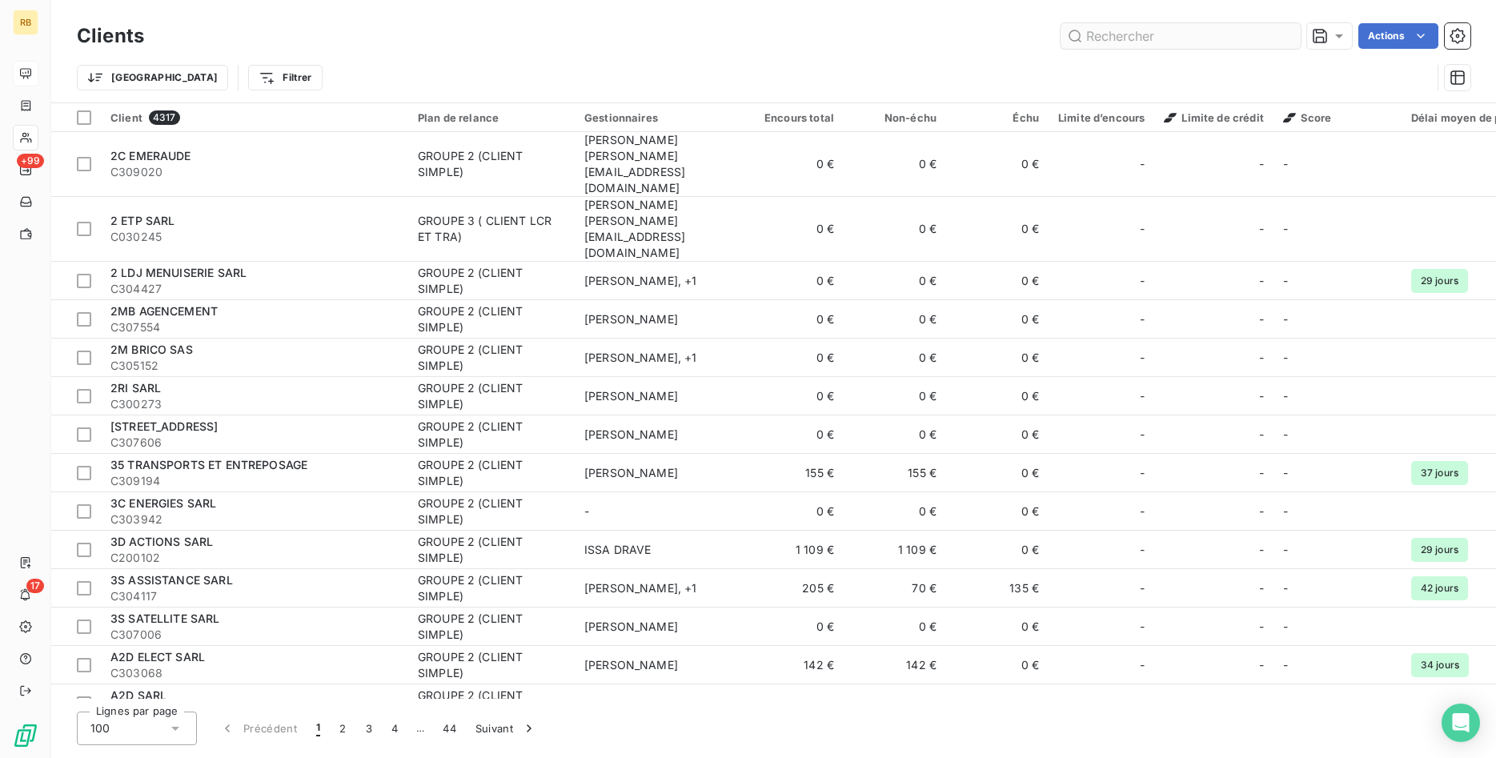
click at [1221, 41] on input "text" at bounding box center [1180, 36] width 240 height 26
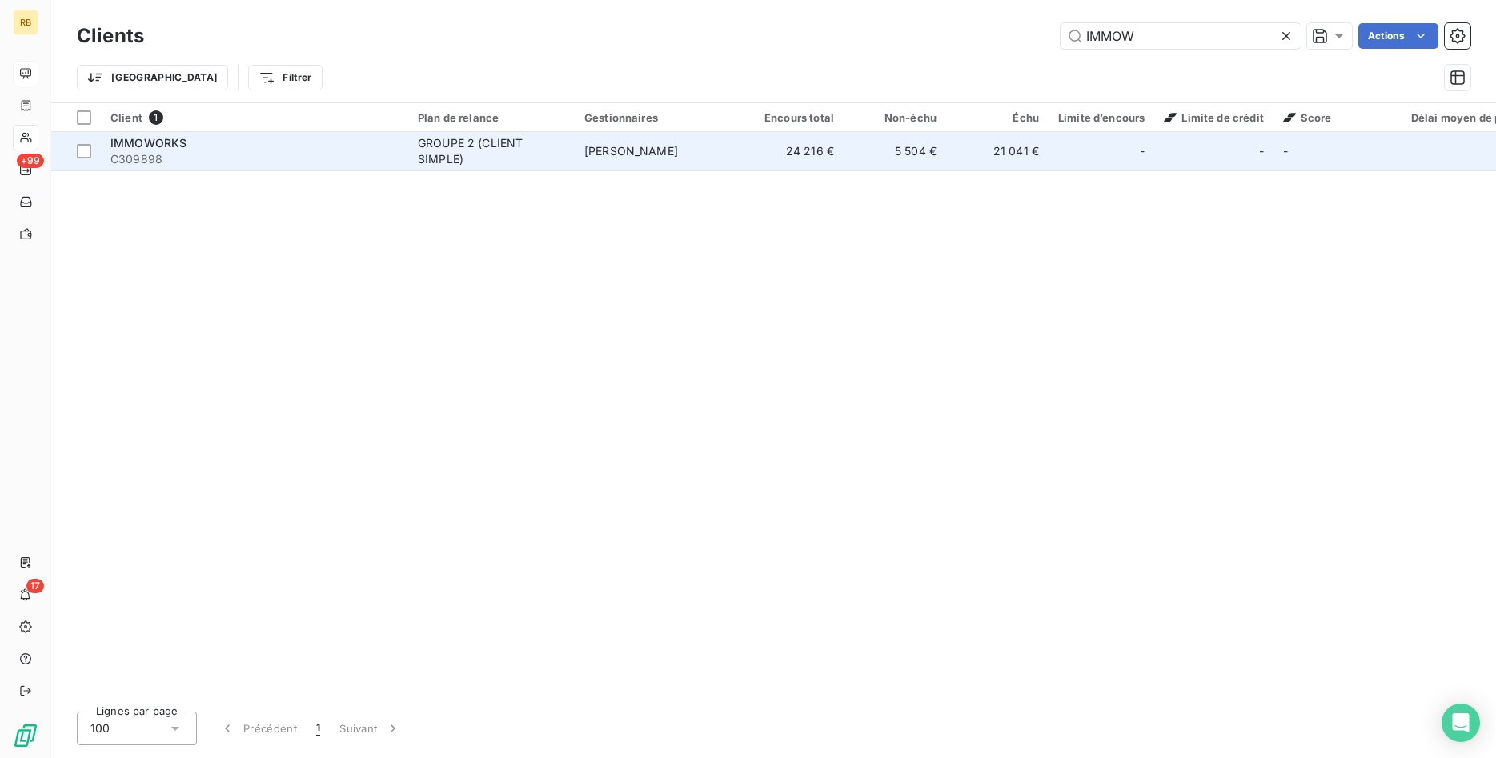
type input "IMMOW"
click at [712, 148] on td "[PERSON_NAME]" at bounding box center [658, 151] width 166 height 38
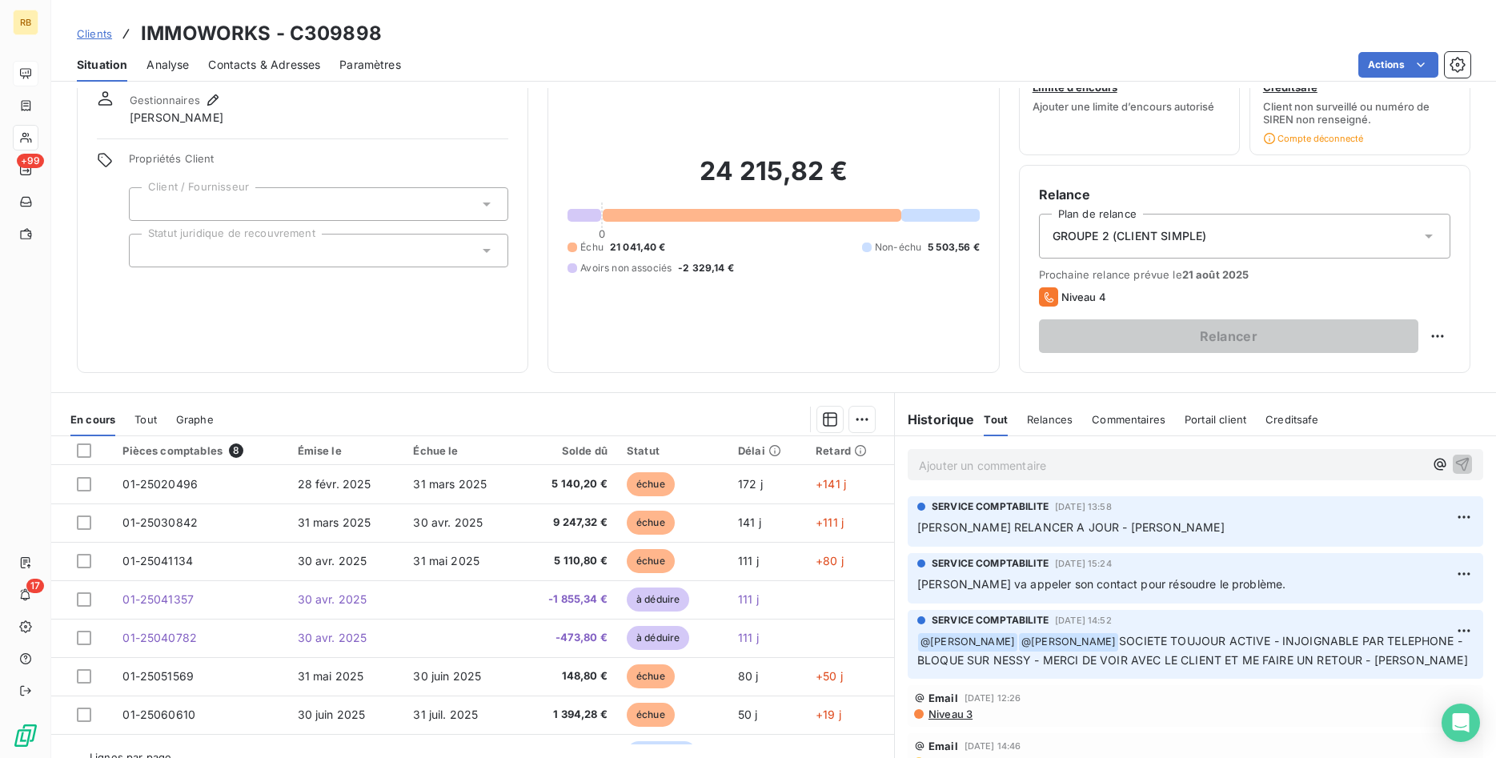
scroll to position [94, 0]
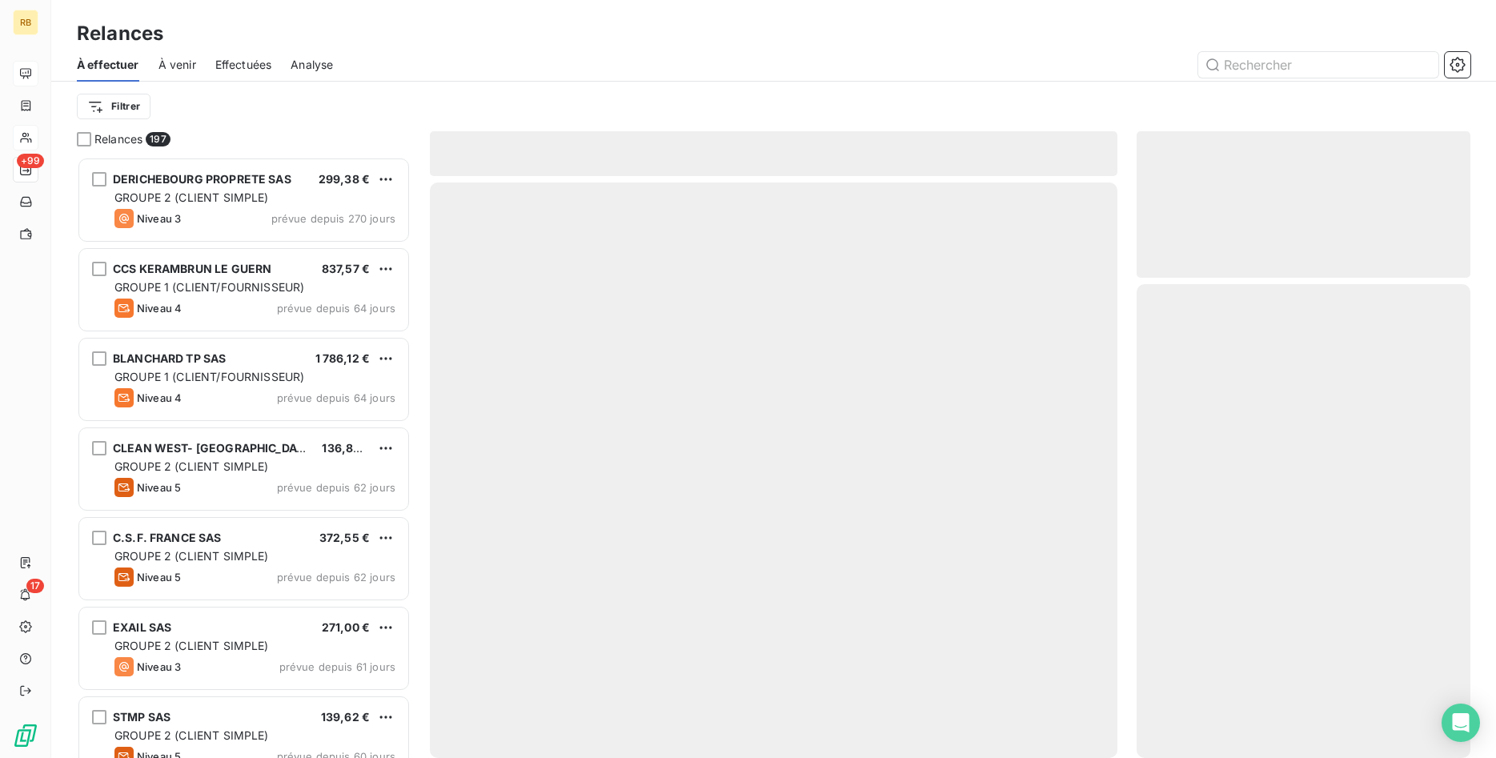
scroll to position [601, 335]
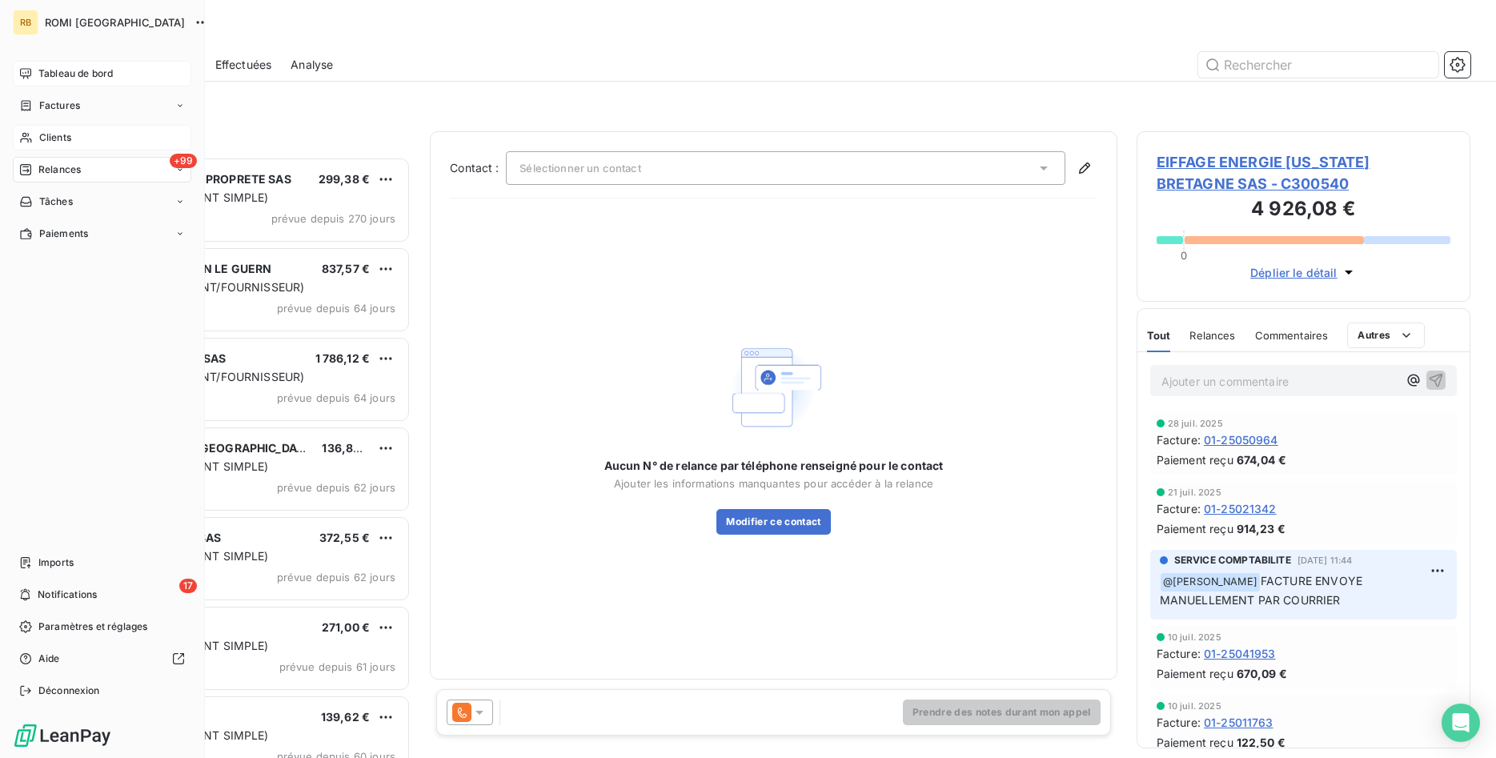
click at [61, 78] on span "Tableau de bord" at bounding box center [75, 73] width 74 height 14
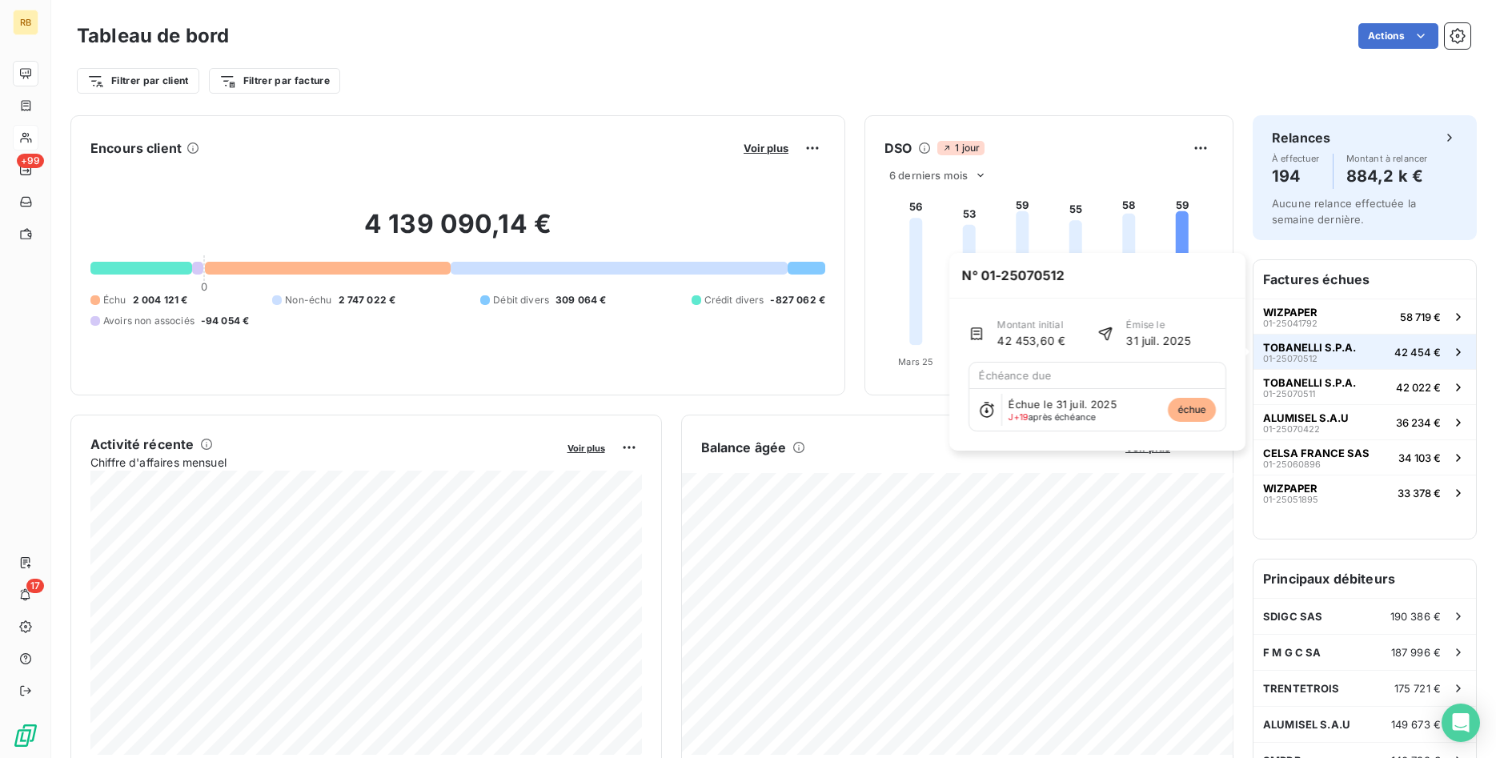
click at [1346, 346] on span "TOBANELLI S.P.A." at bounding box center [1309, 347] width 93 height 13
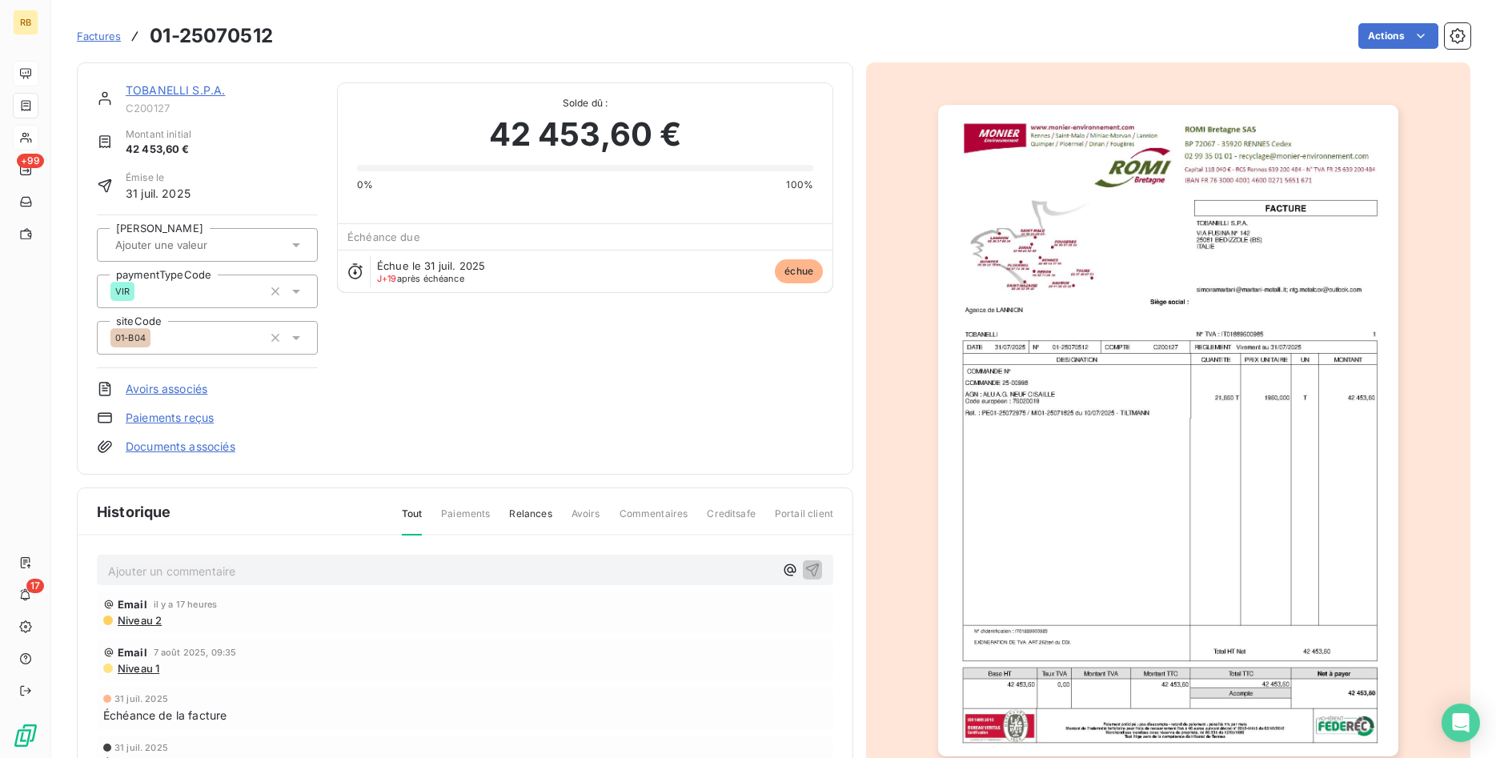
click at [195, 86] on link "TOBANELLI S.P.A." at bounding box center [175, 90] width 99 height 14
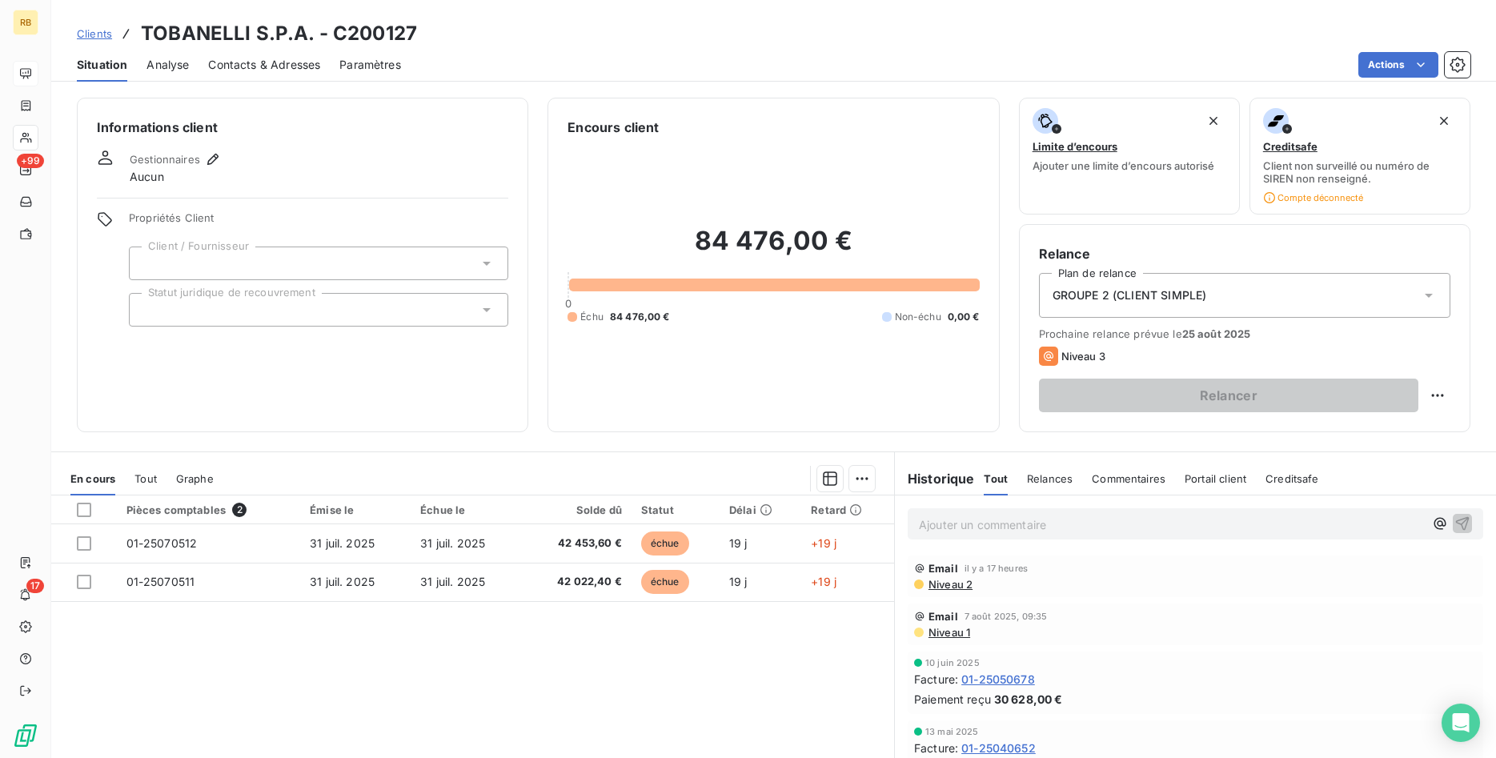
click at [954, 585] on span "Niveau 2" at bounding box center [950, 584] width 46 height 13
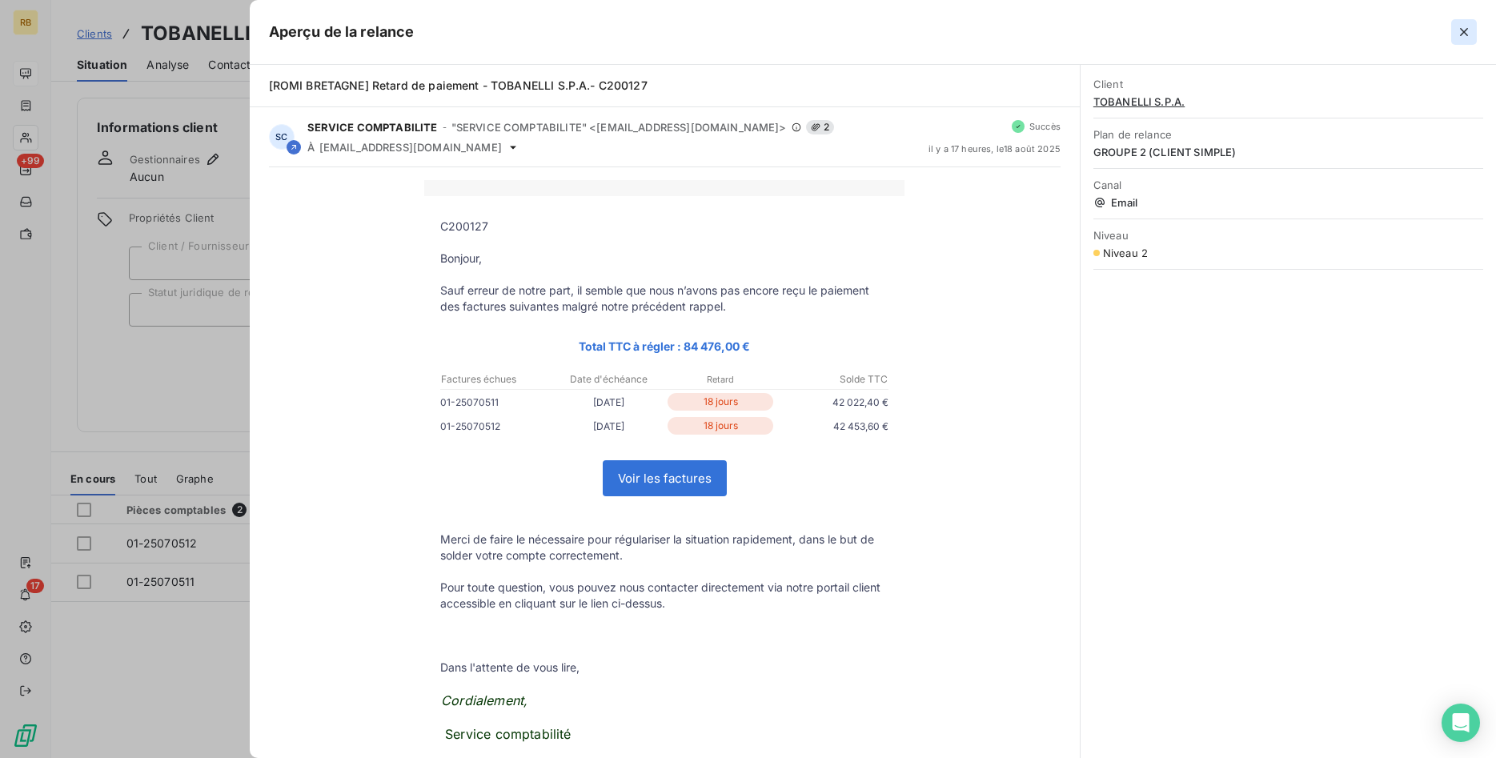
click at [1459, 35] on icon "button" at bounding box center [1464, 32] width 16 height 16
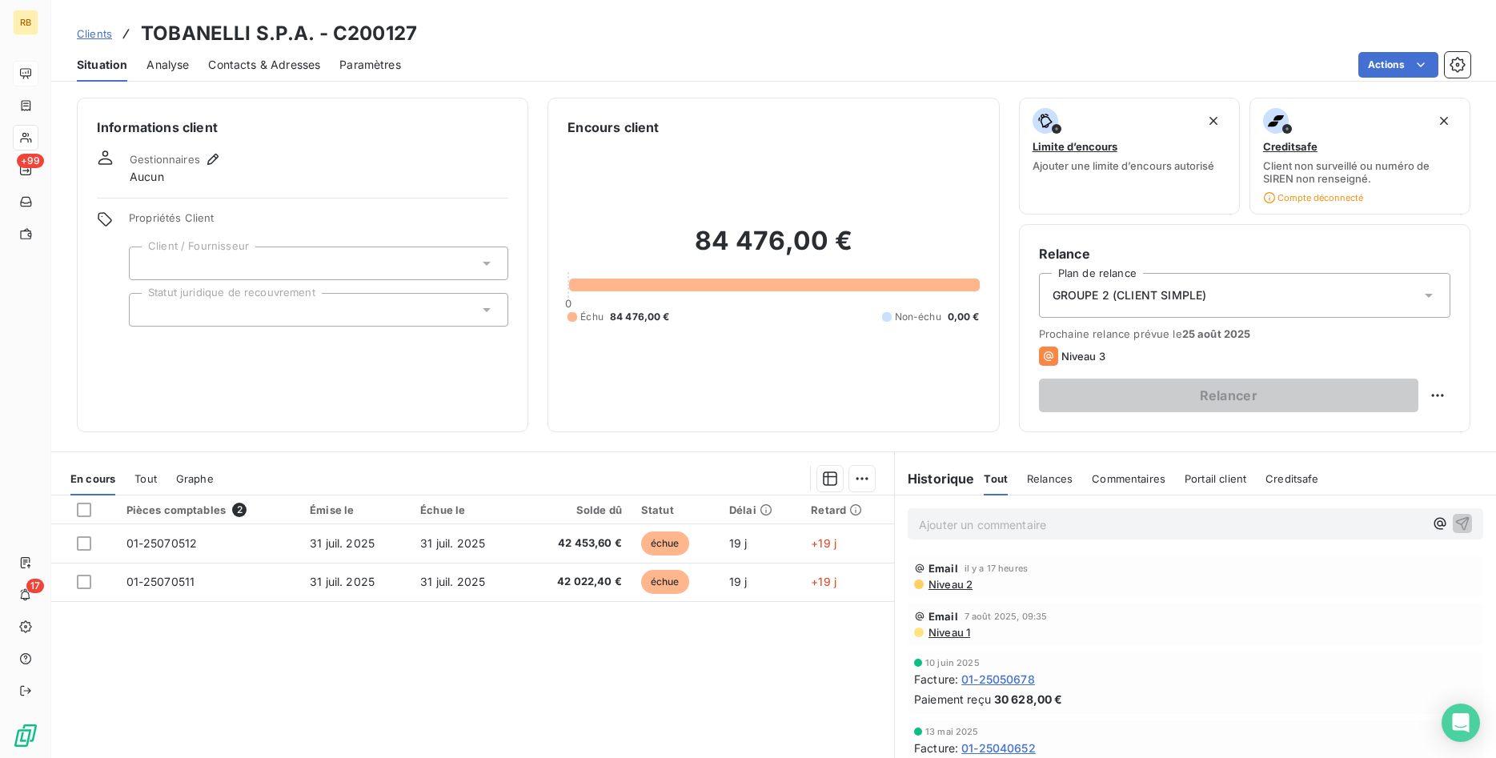
click at [271, 62] on span "Contacts & Adresses" at bounding box center [264, 65] width 112 height 16
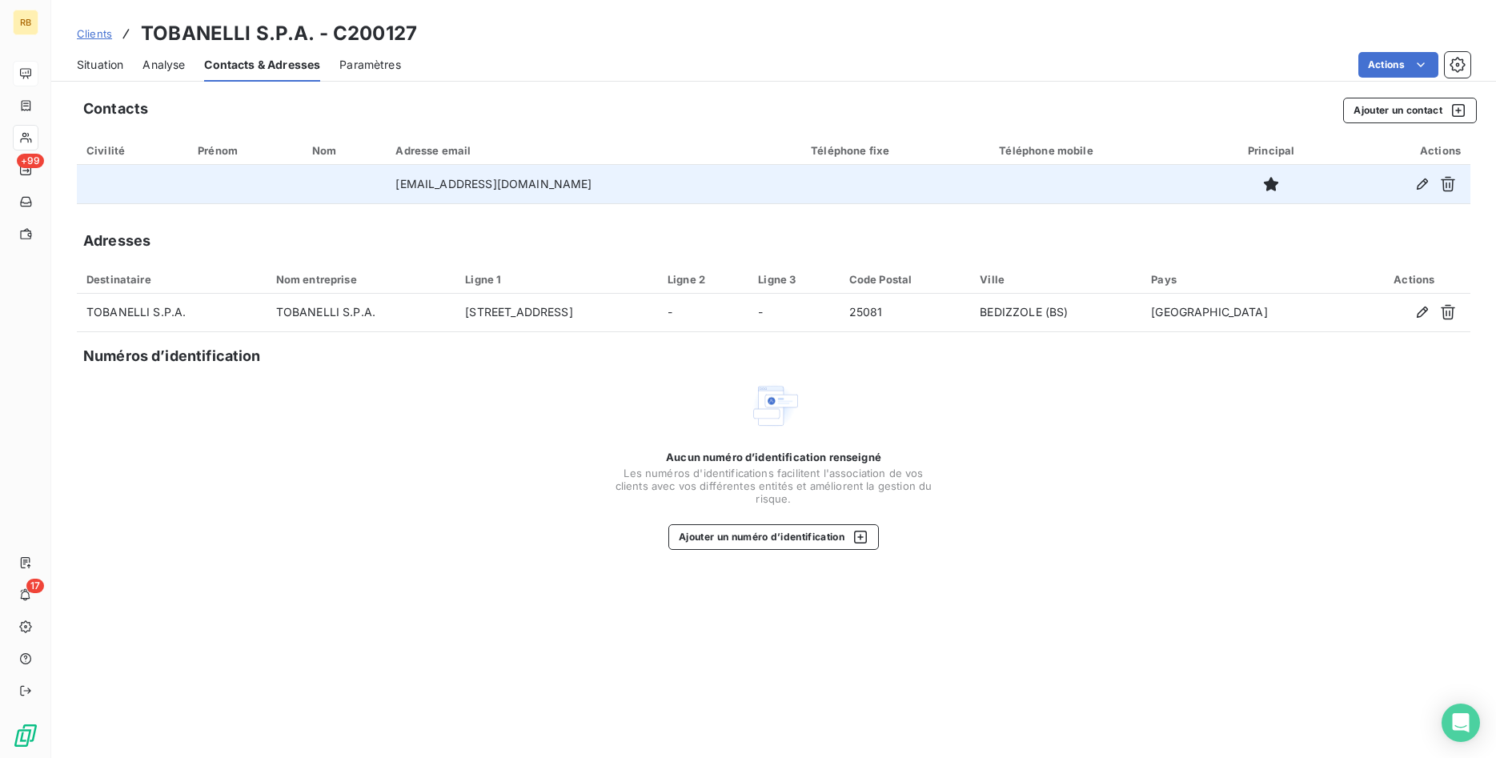
click at [612, 178] on td "[EMAIL_ADDRESS][DOMAIN_NAME]" at bounding box center [593, 184] width 415 height 38
click at [1425, 182] on icon "button" at bounding box center [1422, 184] width 16 height 16
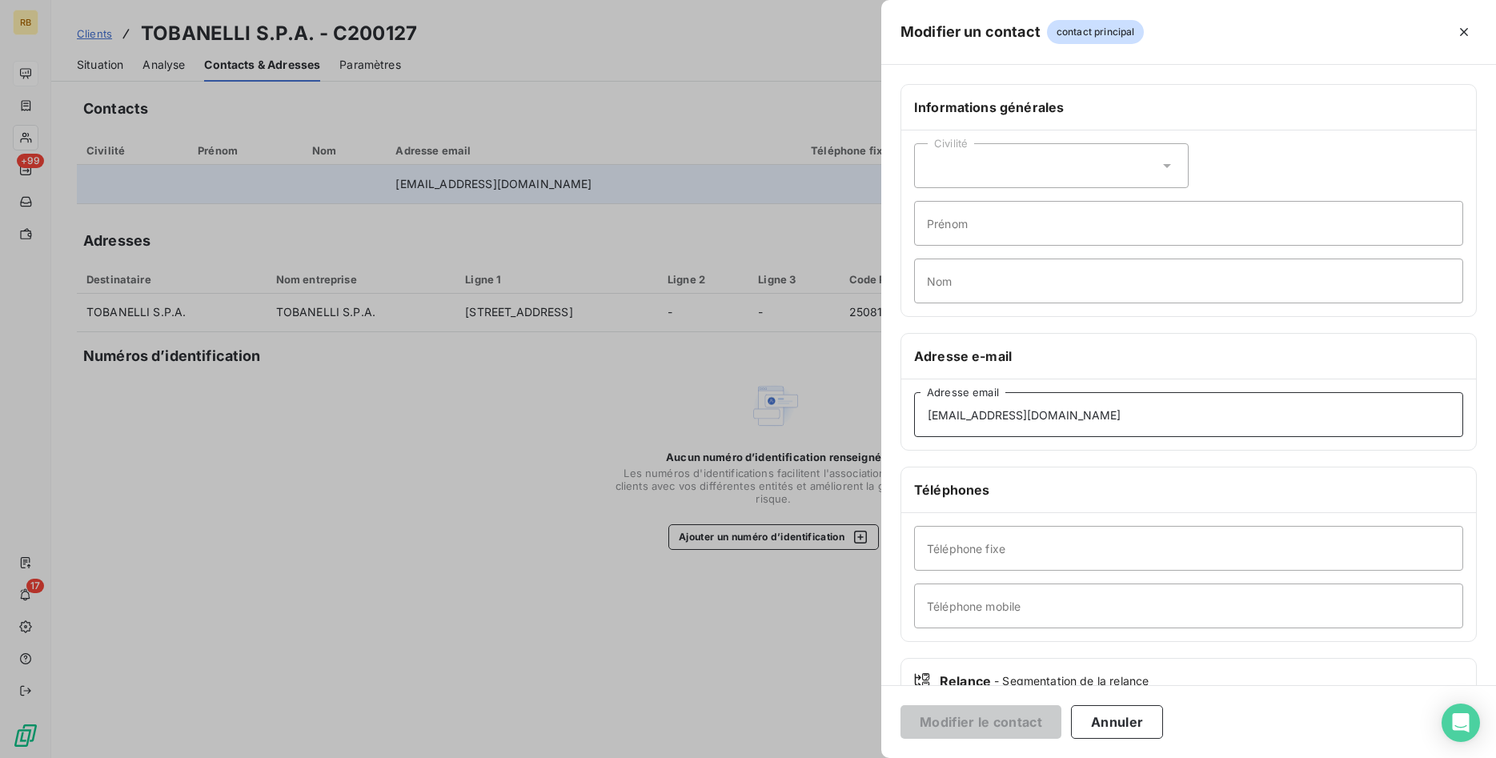
click at [1119, 417] on input "[EMAIL_ADDRESS][DOMAIN_NAME]" at bounding box center [1188, 414] width 549 height 45
click at [1131, 724] on button "Annuler" at bounding box center [1117, 722] width 92 height 34
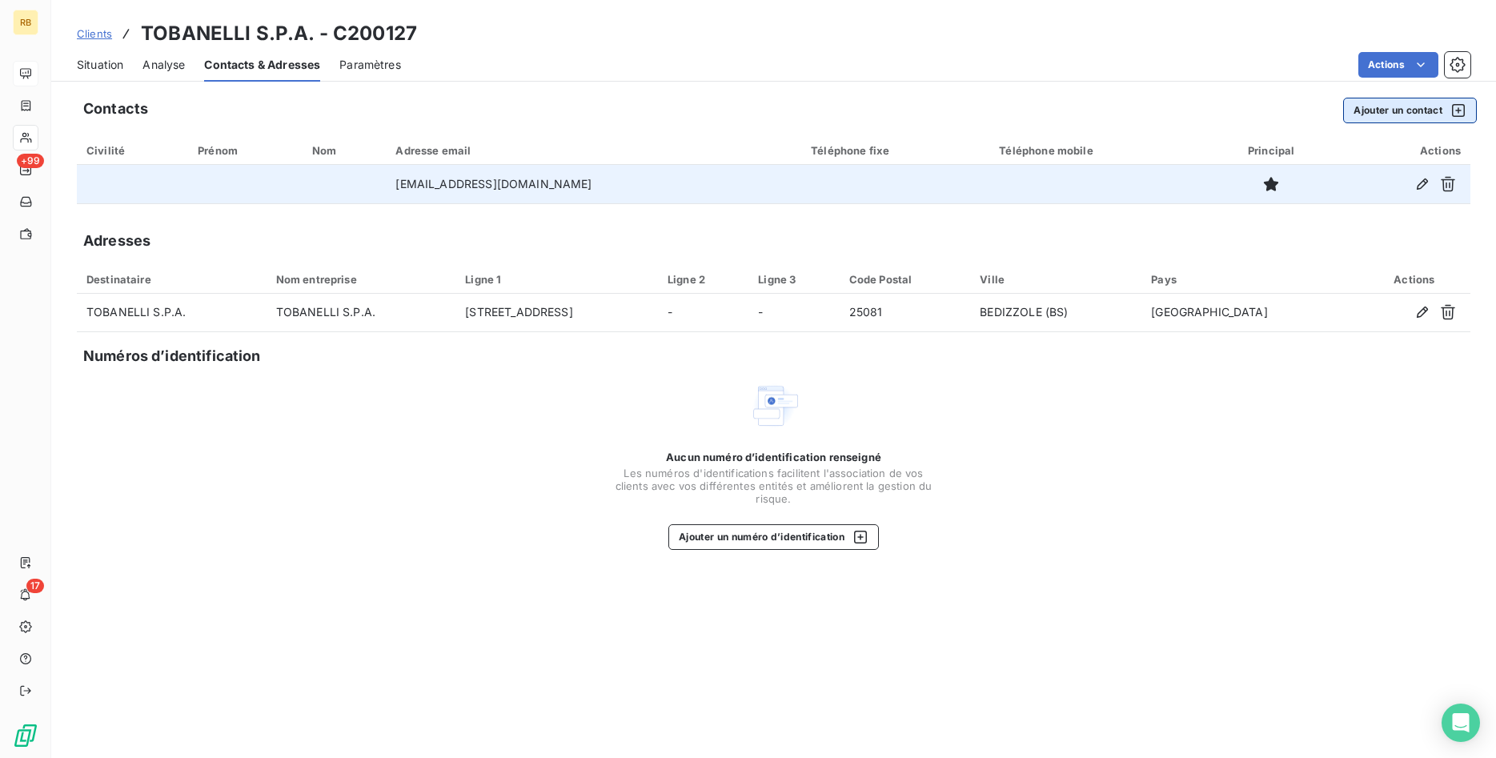
click at [1425, 111] on button "Ajouter un contact" at bounding box center [1410, 111] width 134 height 26
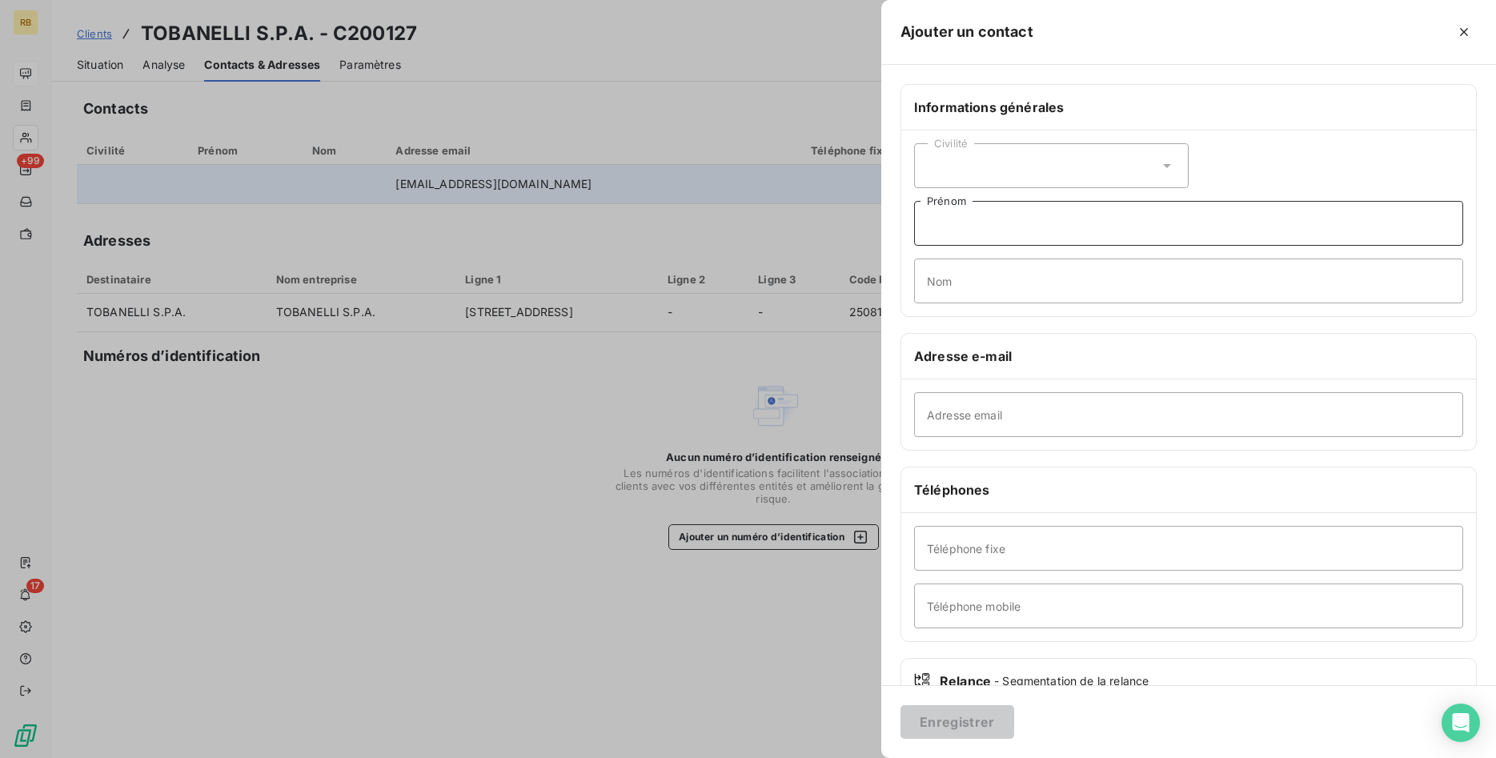
click at [1028, 225] on input "Prénom" at bounding box center [1188, 223] width 549 height 45
type input "[PERSON_NAME]"
type input "CORREGE"
click at [1040, 415] on input "Adresse email" at bounding box center [1188, 414] width 549 height 45
paste input "[EMAIL_ADDRESS][DOMAIN_NAME]"
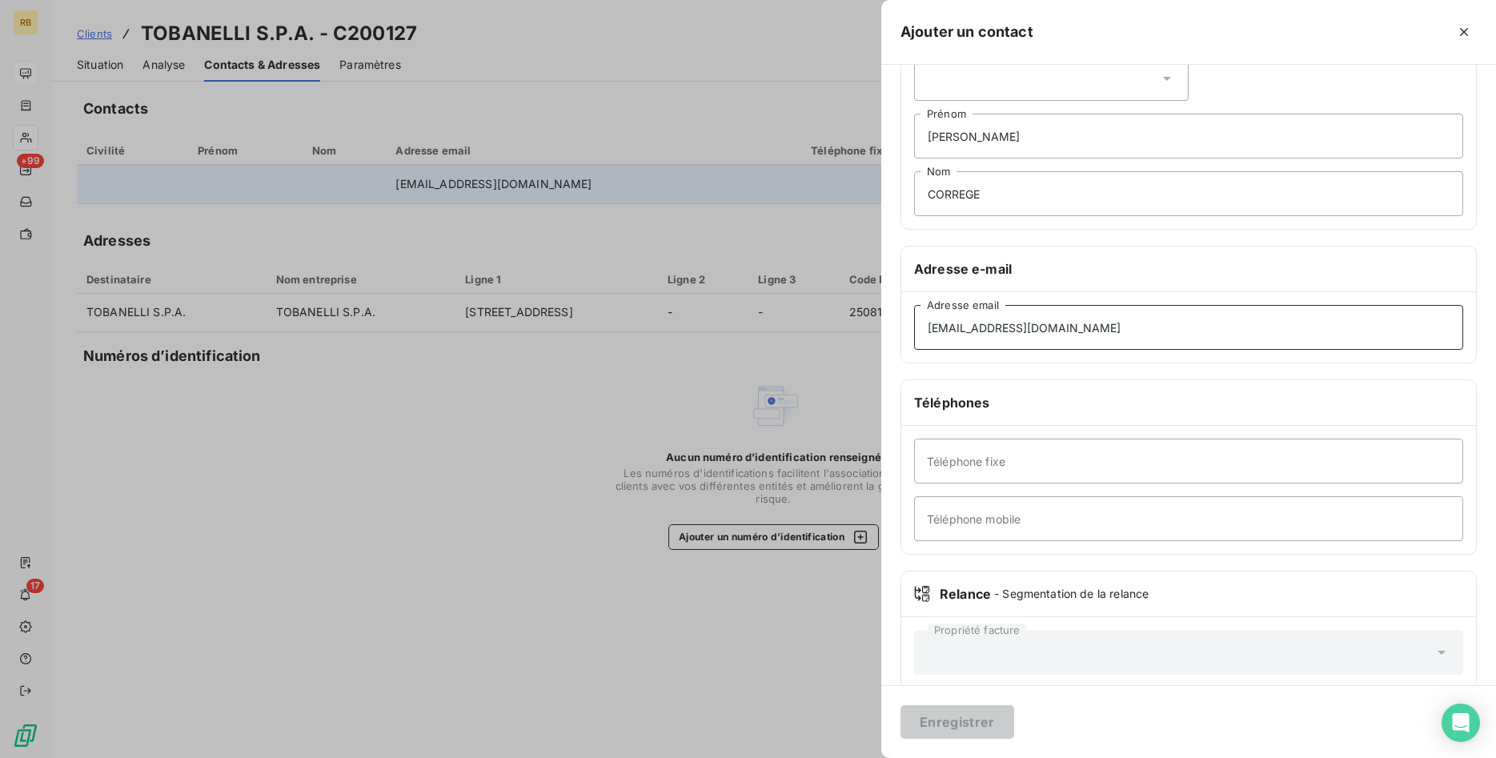
scroll to position [110, 0]
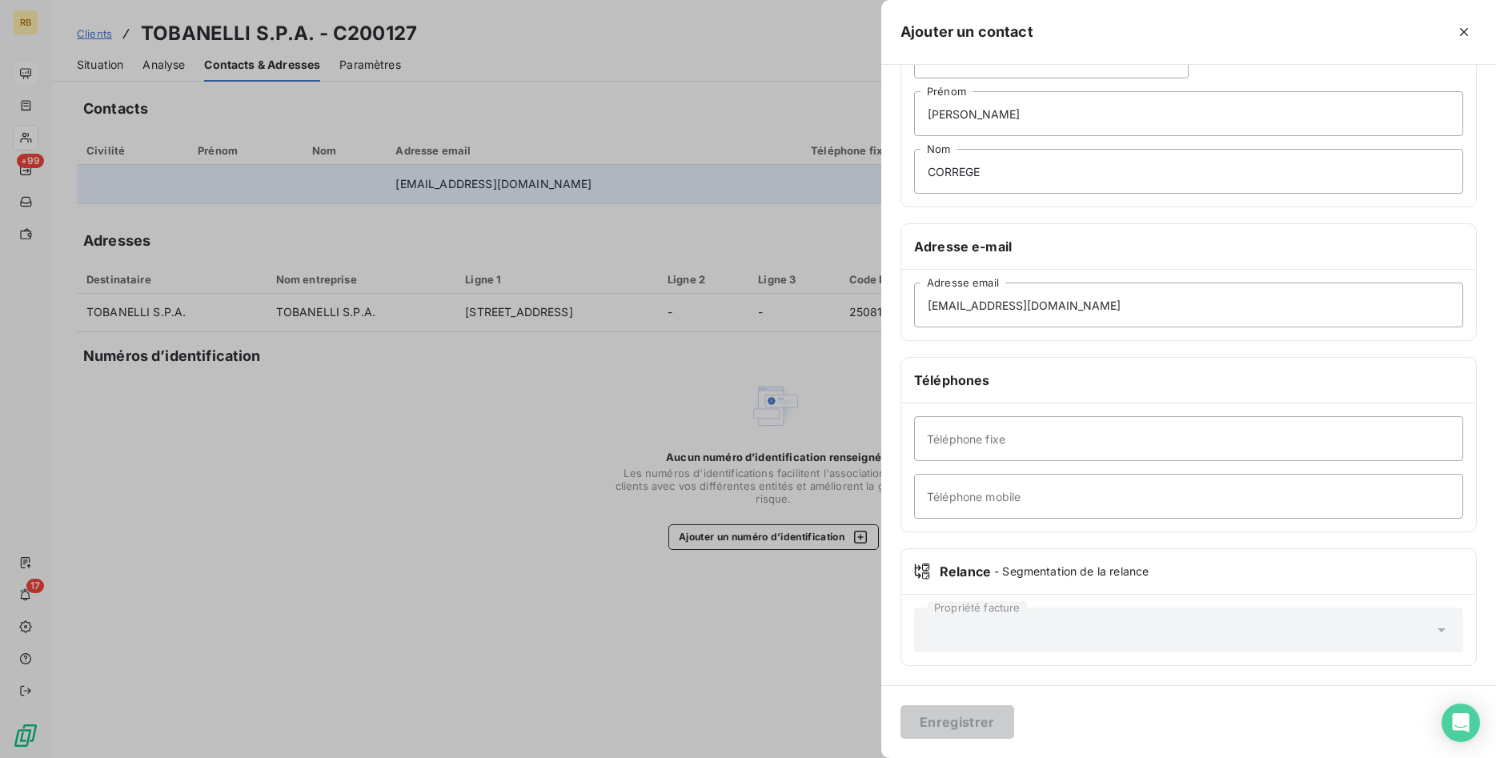
click at [1439, 631] on div "Propriété facture" at bounding box center [1188, 629] width 549 height 45
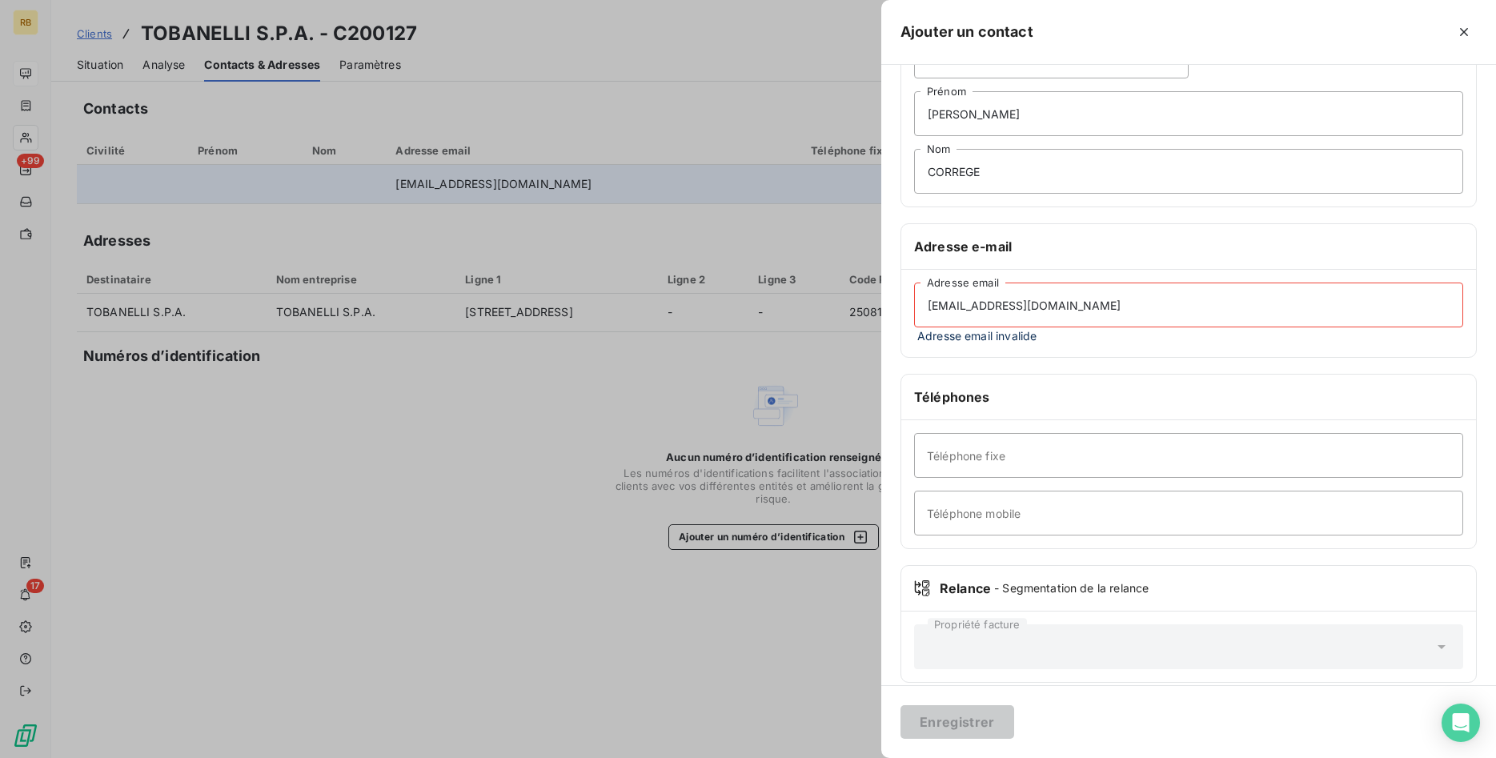
click at [1143, 311] on input "[EMAIL_ADDRESS][DOMAIN_NAME]" at bounding box center [1188, 305] width 549 height 45
drag, startPoint x: 925, startPoint y: 307, endPoint x: 961, endPoint y: 314, distance: 36.6
click at [928, 307] on input "[EMAIL_ADDRESS][DOMAIN_NAME]" at bounding box center [1188, 305] width 549 height 45
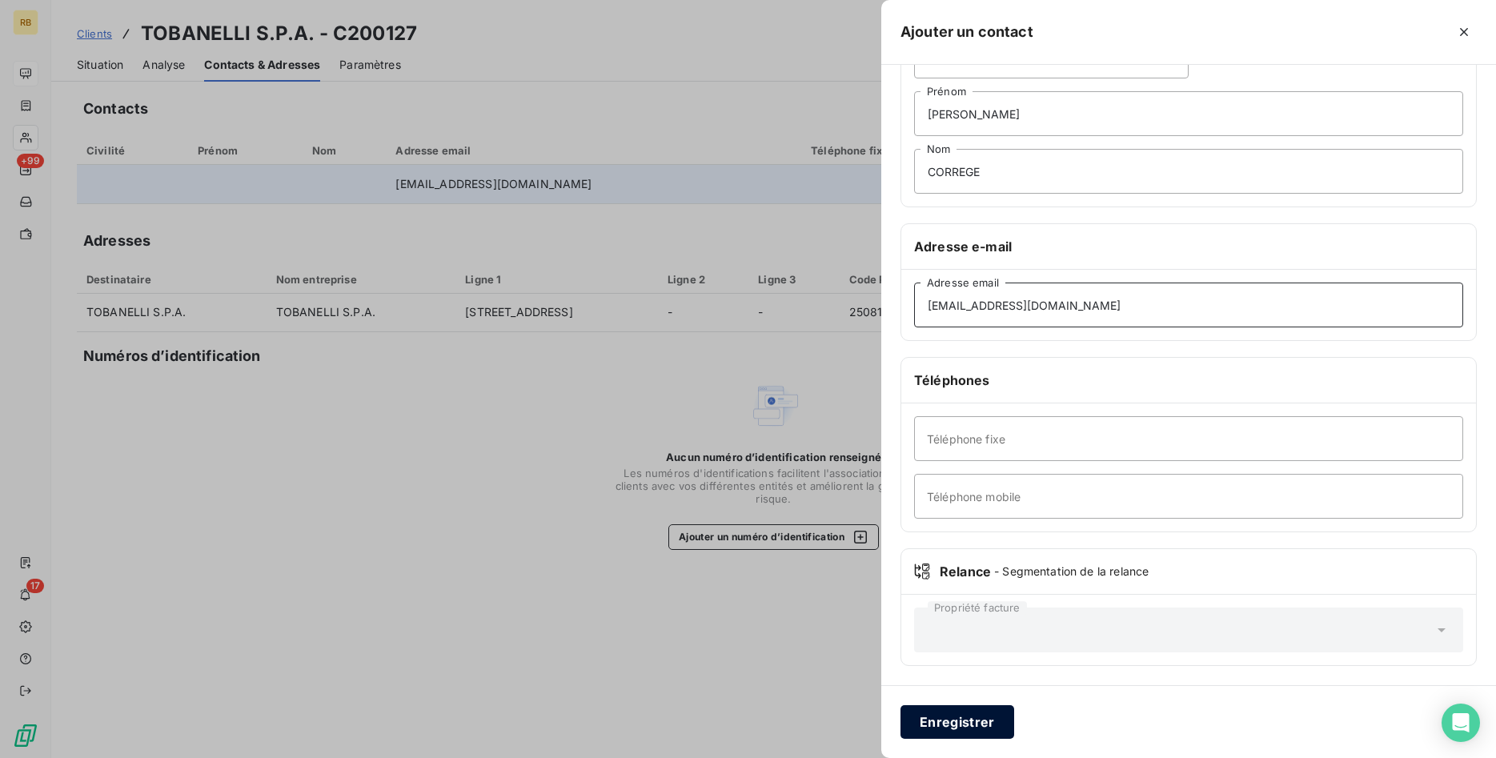
type input "[EMAIL_ADDRESS][DOMAIN_NAME]"
click at [976, 716] on button "Enregistrer" at bounding box center [957, 722] width 114 height 34
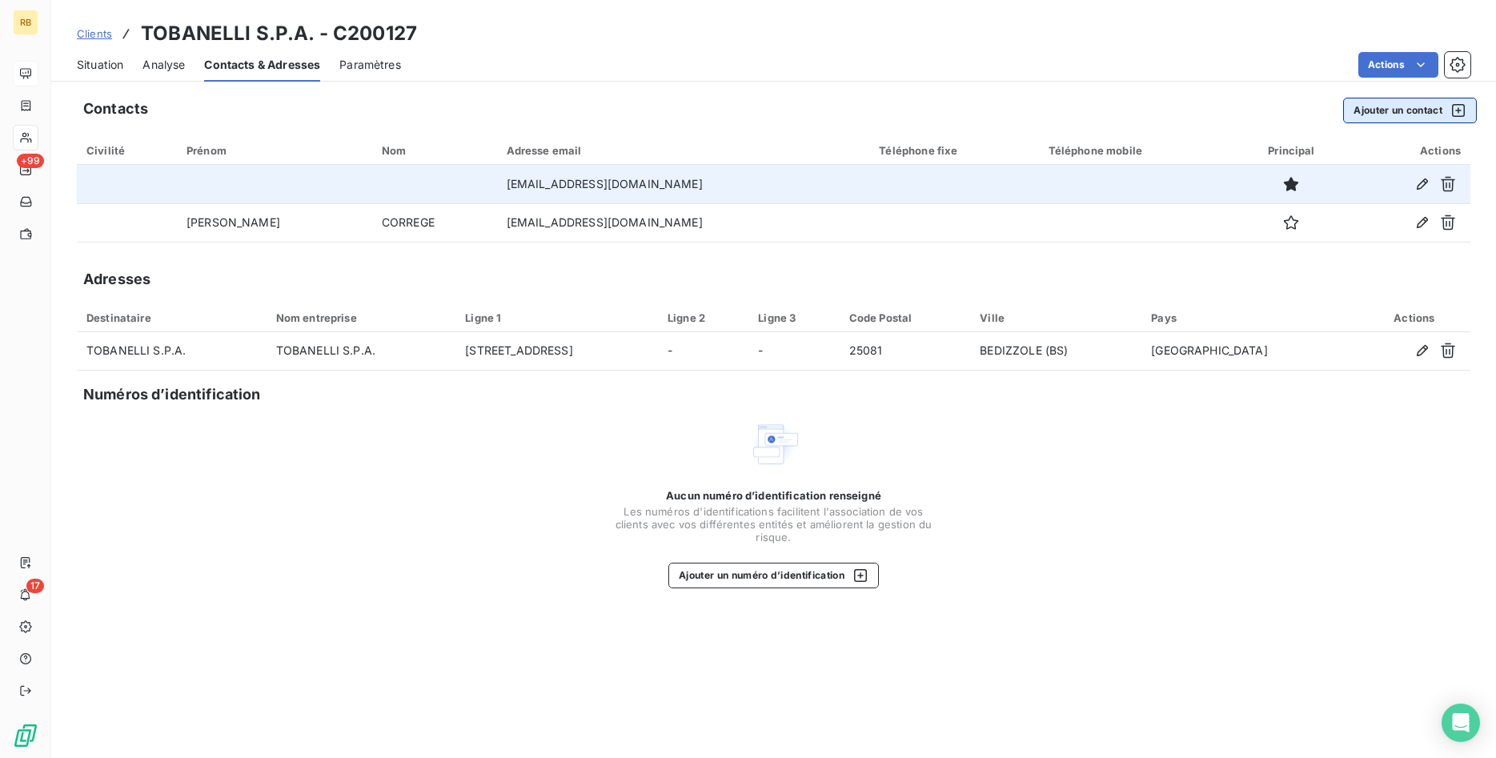
click at [1385, 106] on button "Ajouter un contact" at bounding box center [1410, 111] width 134 height 26
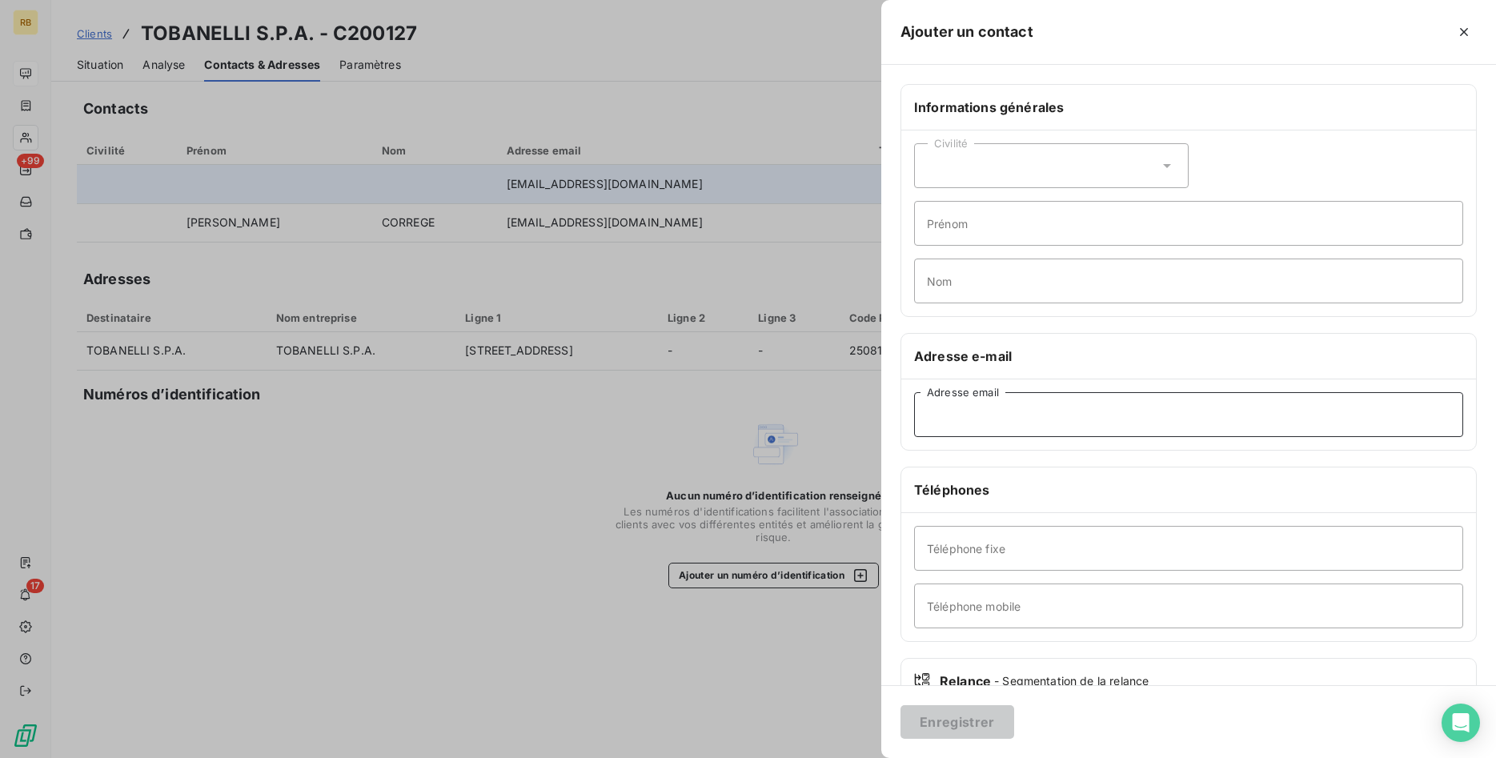
click at [993, 421] on input "Adresse email" at bounding box center [1188, 414] width 549 height 45
paste input ";[EMAIL_ADDRESS][DOMAIN_NAME]"
click at [929, 420] on input ";[EMAIL_ADDRESS][DOMAIN_NAME]" at bounding box center [1188, 414] width 549 height 45
type input "[EMAIL_ADDRESS][DOMAIN_NAME]"
click at [987, 720] on button "Enregistrer" at bounding box center [957, 722] width 114 height 34
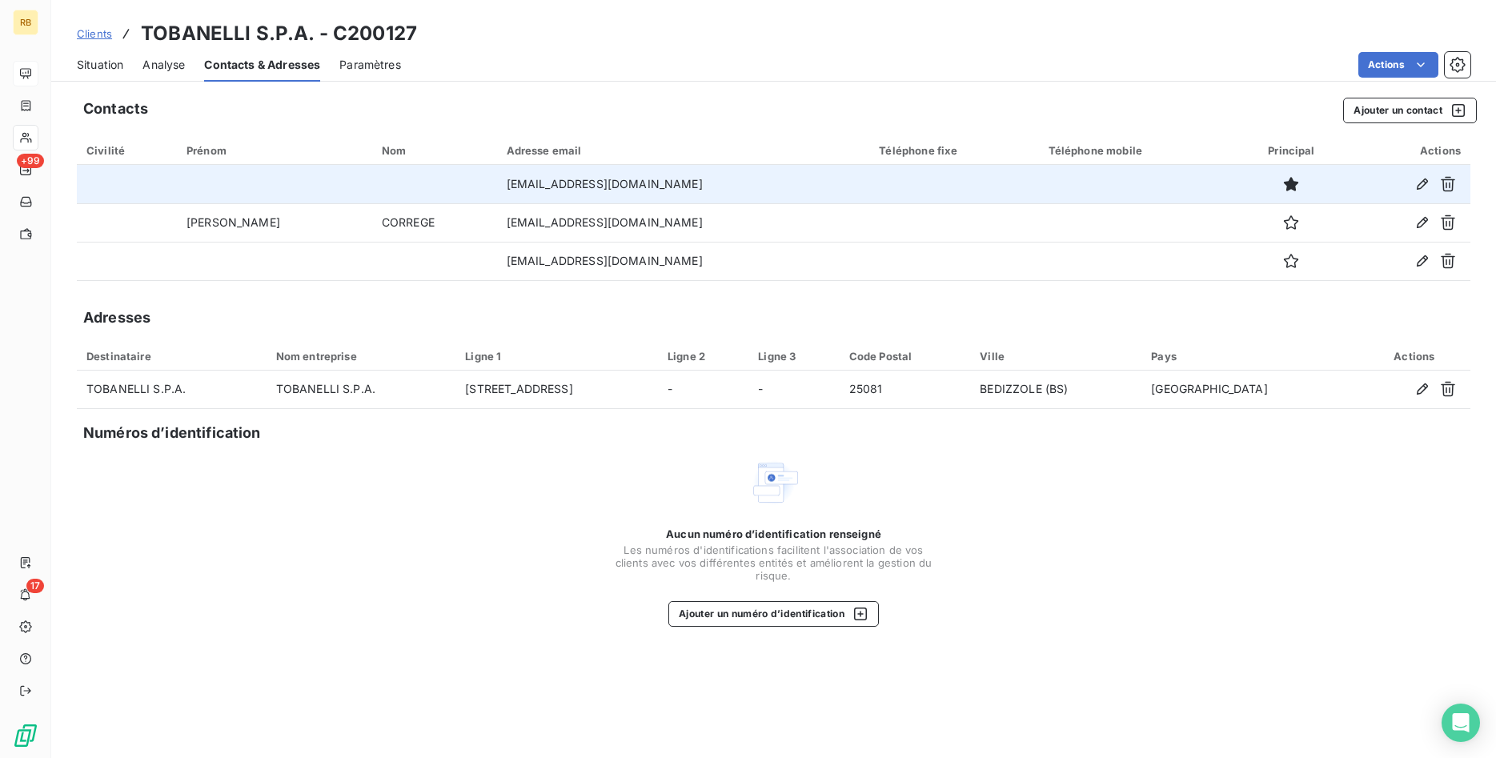
click at [106, 52] on div "Situation" at bounding box center [100, 65] width 46 height 34
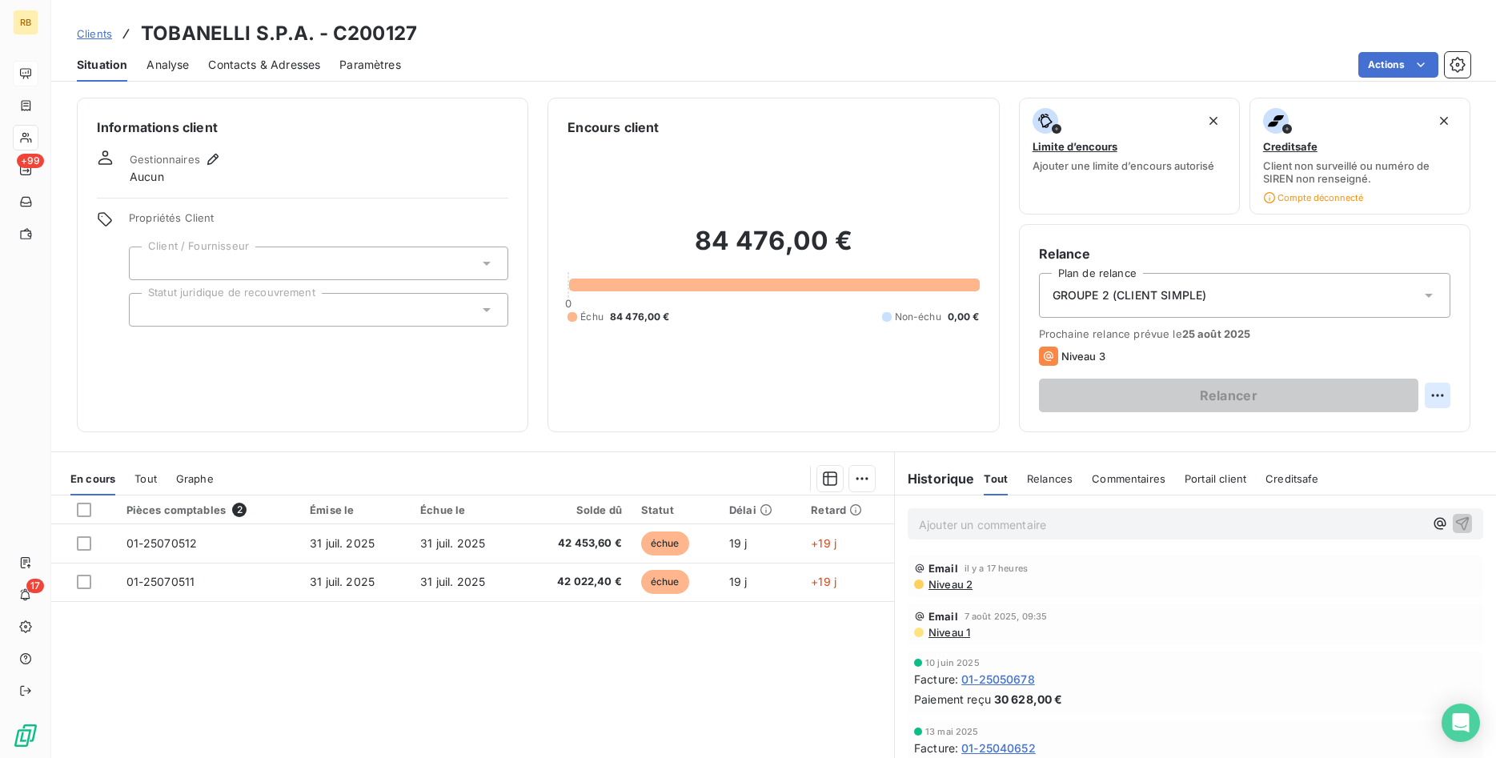
click at [1431, 396] on html "RB +99 17 Clients TOBANELLI S.P.A. - C200127 Situation Analyse Contacts & Adres…" at bounding box center [748, 379] width 1496 height 758
click at [1413, 435] on div "Replanifier cette action" at bounding box center [1371, 431] width 143 height 26
select select "7"
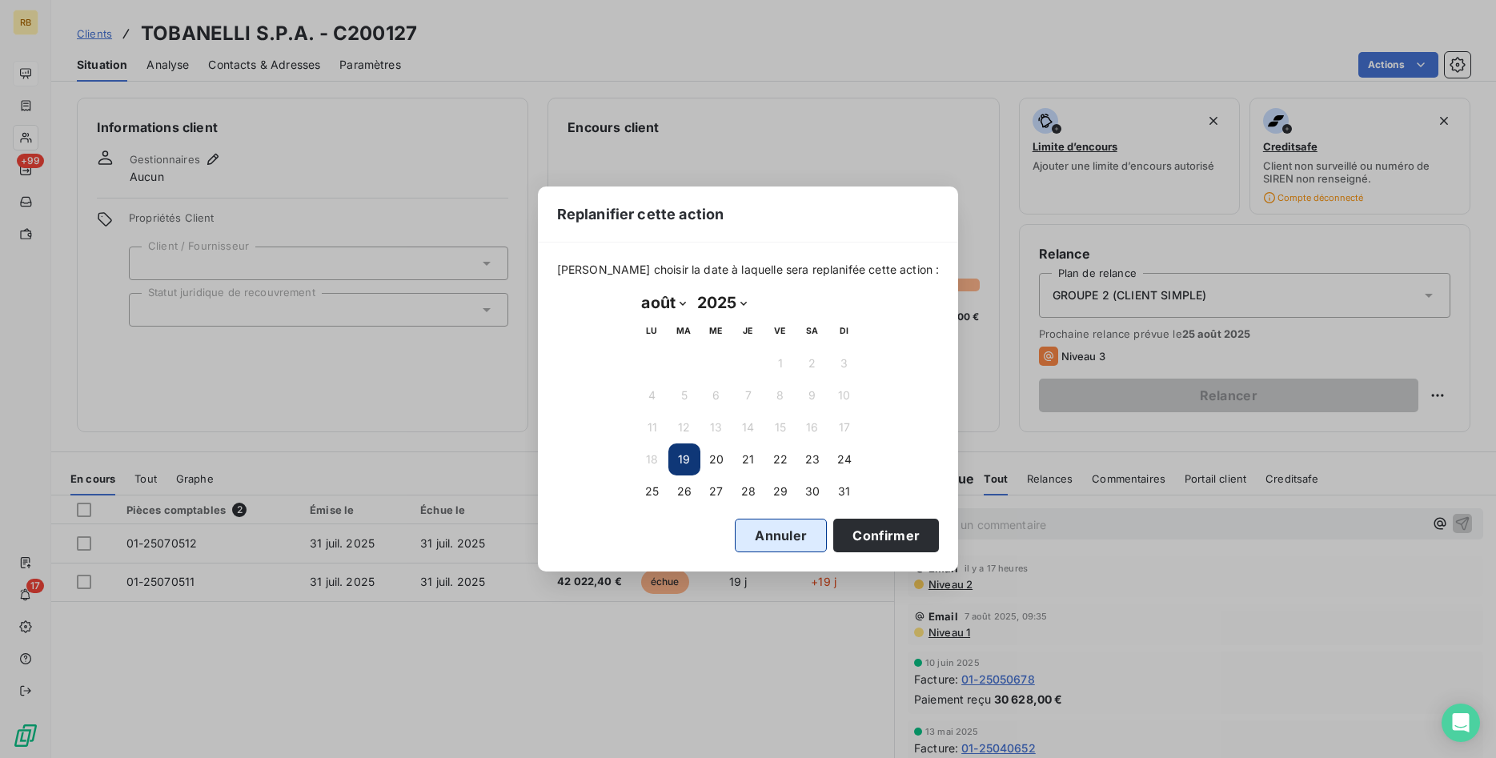
click at [755, 529] on button "Annuler" at bounding box center [781, 536] width 92 height 34
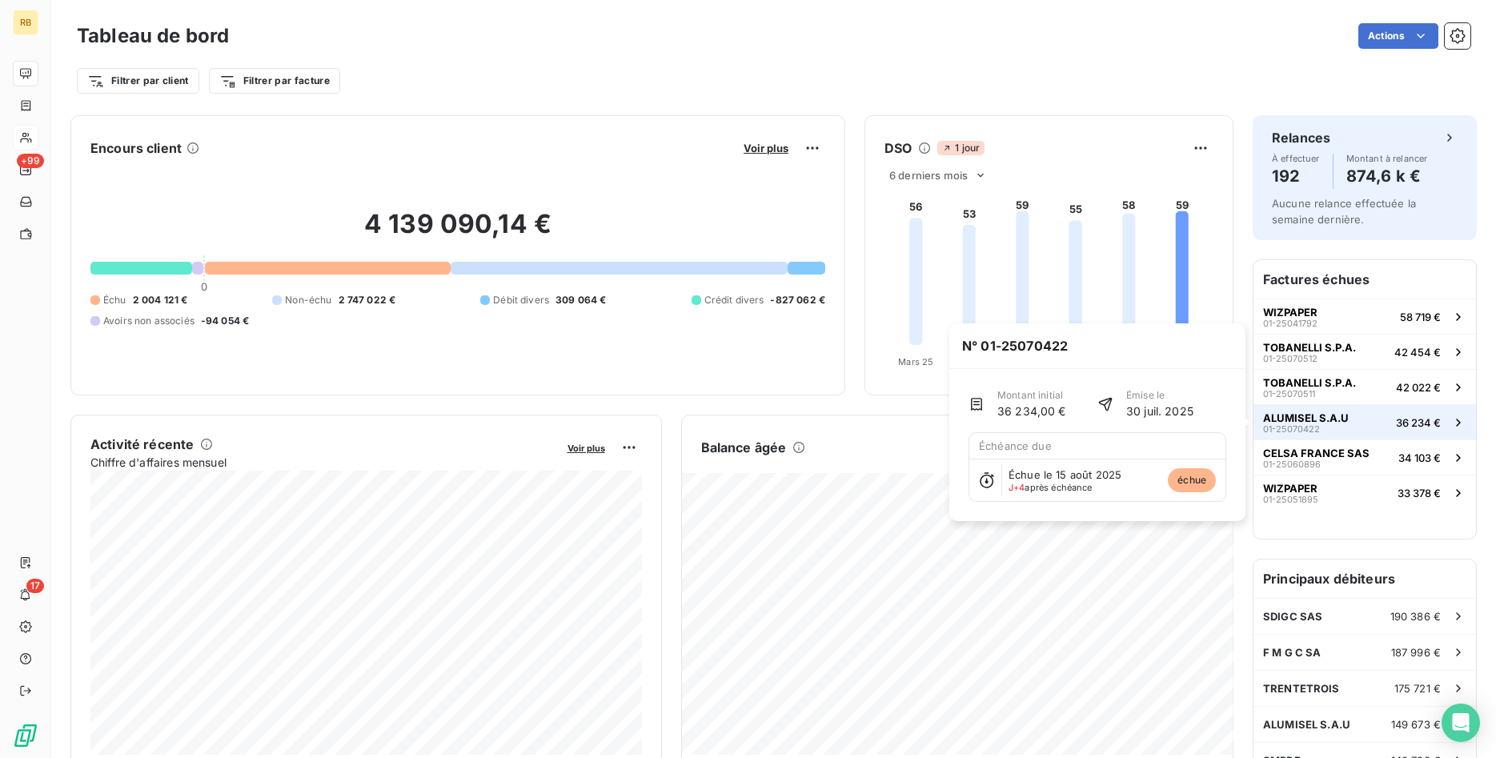
click at [1349, 423] on button "ALUMISEL S.A.U 01-25070422 36 234 €" at bounding box center [1364, 421] width 222 height 35
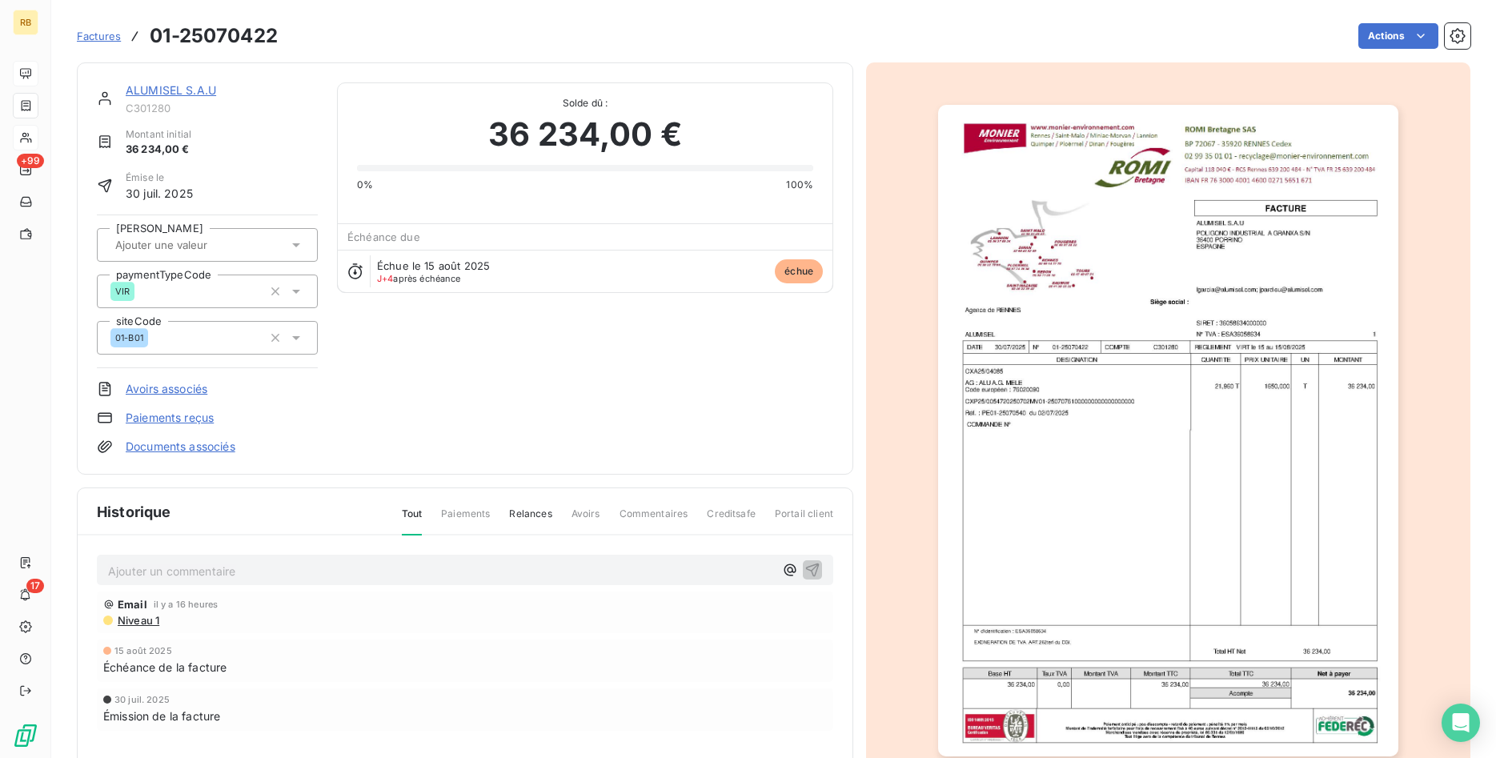
click at [138, 623] on span "Niveau 1" at bounding box center [137, 620] width 43 height 13
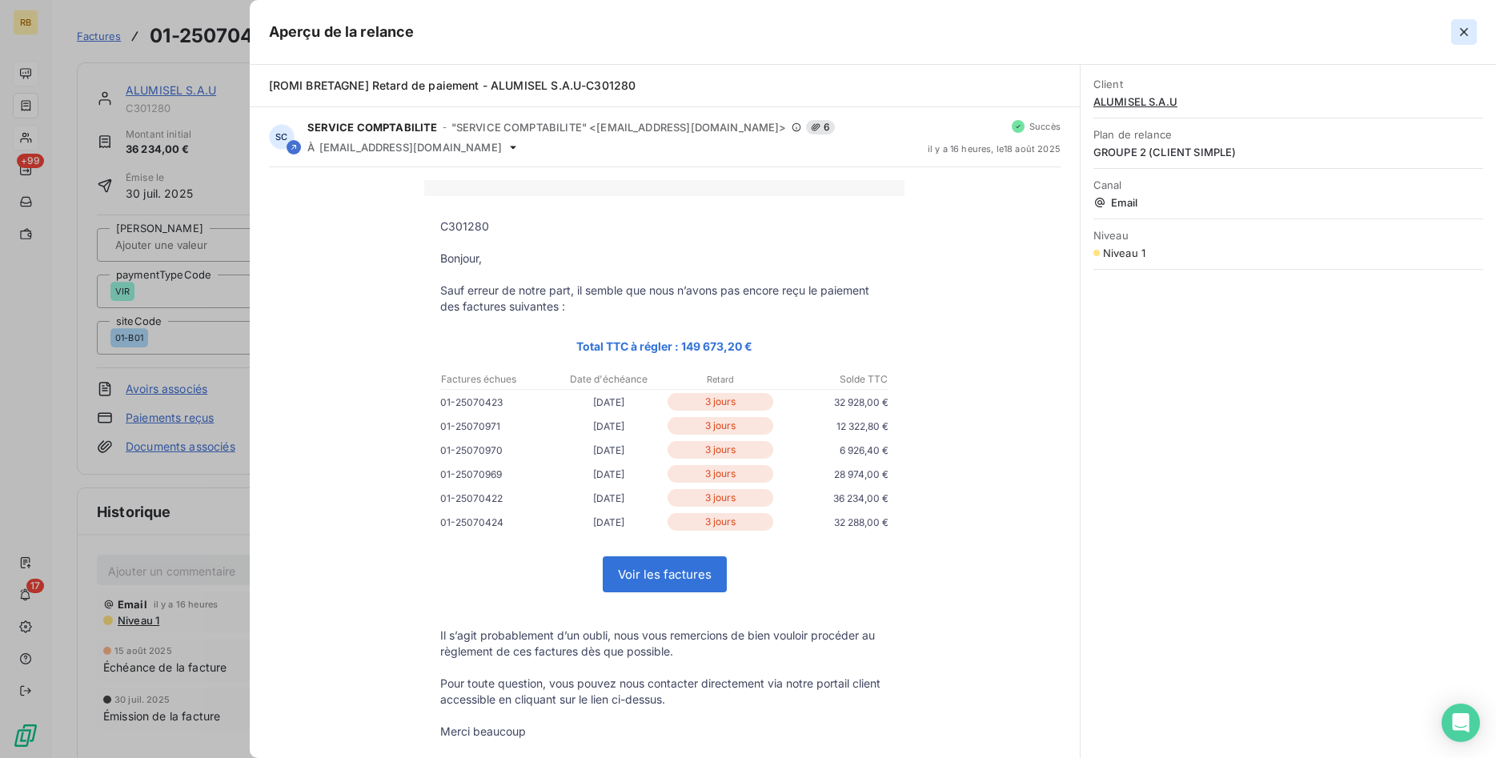
click at [1470, 30] on icon "button" at bounding box center [1464, 32] width 16 height 16
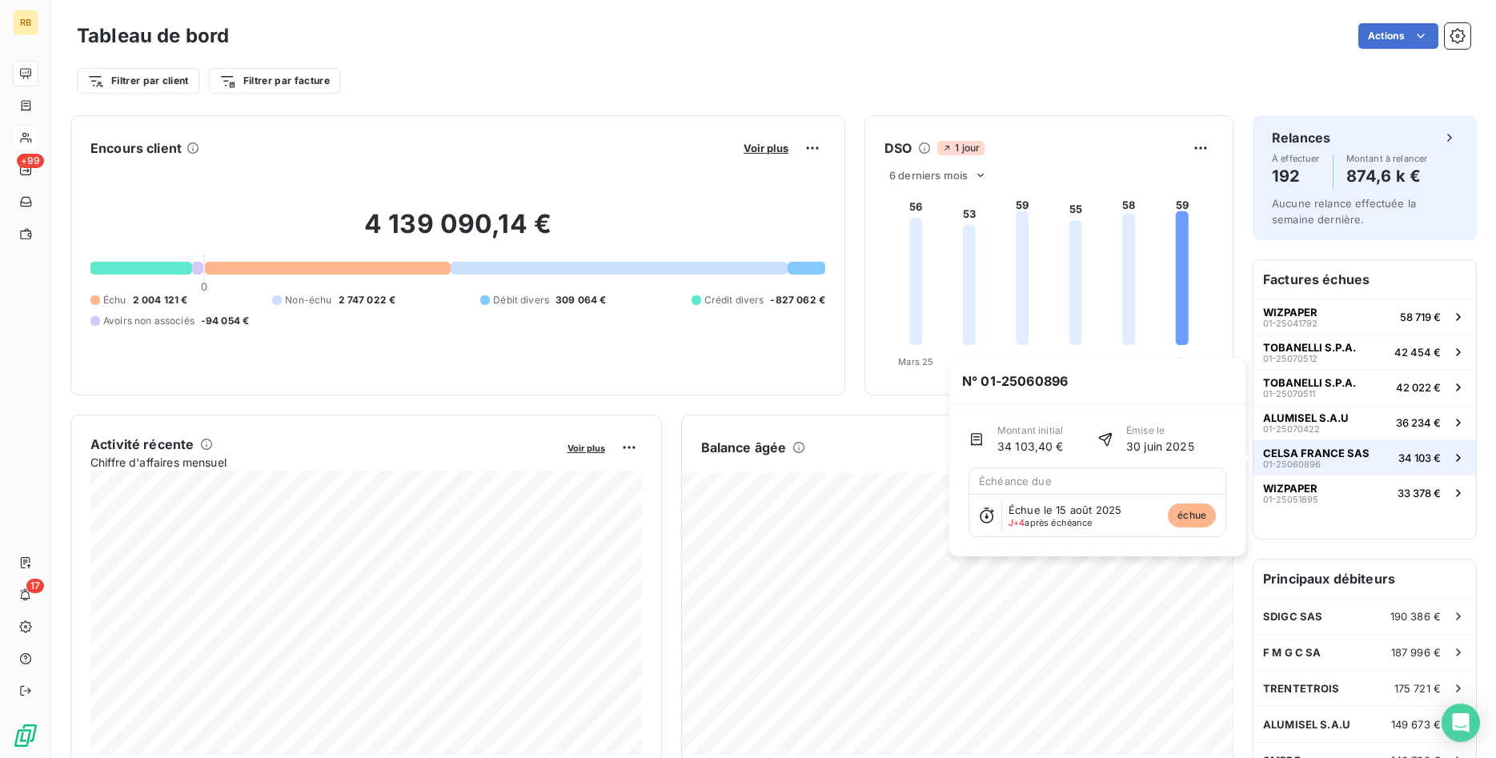
click at [1367, 457] on button "CELSA [GEOGRAPHIC_DATA] SAS 01-25060896 34 103 €" at bounding box center [1364, 456] width 222 height 35
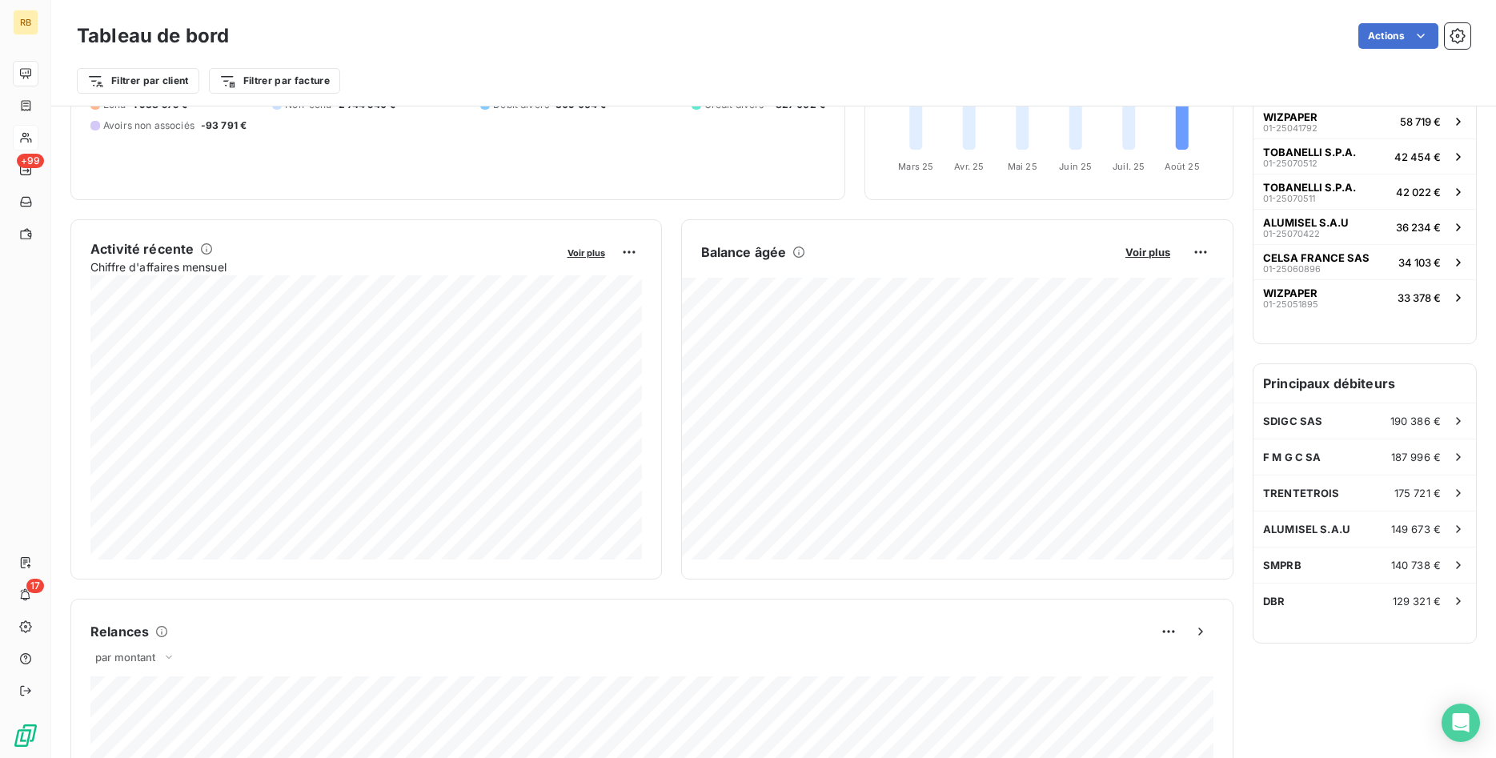
scroll to position [246, 0]
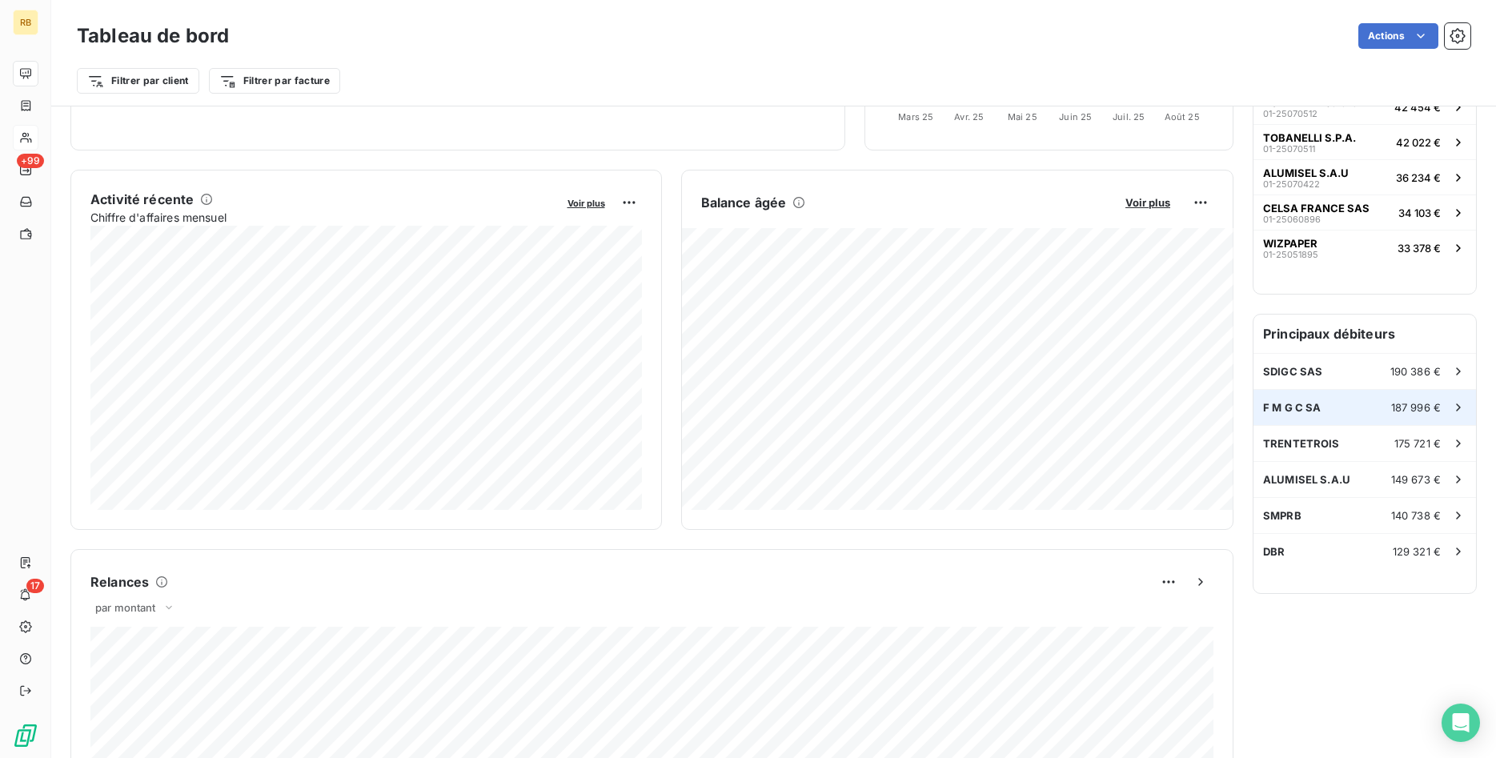
click at [1394, 411] on span "187 996 €" at bounding box center [1416, 407] width 50 height 13
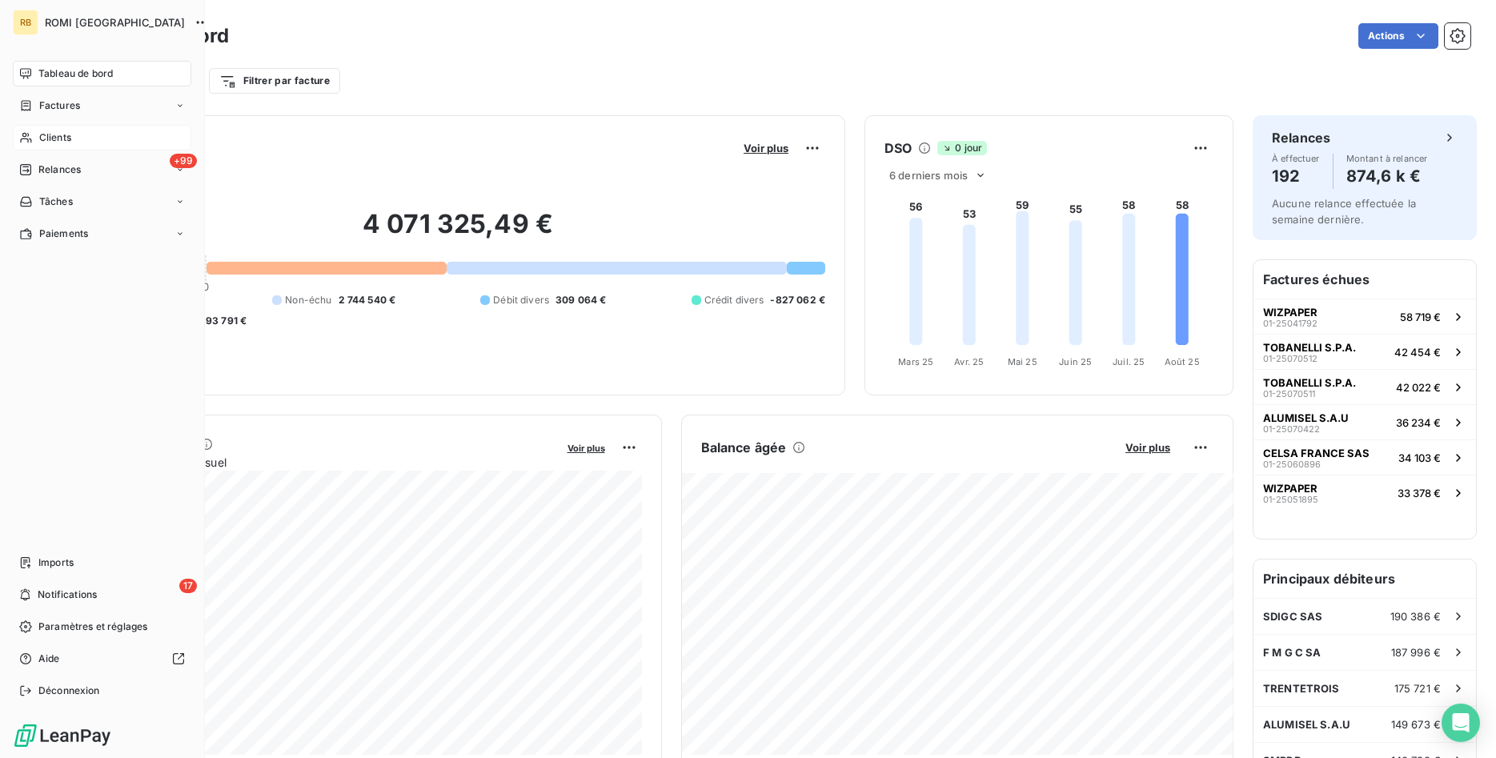
click at [50, 134] on span "Clients" at bounding box center [55, 137] width 32 height 14
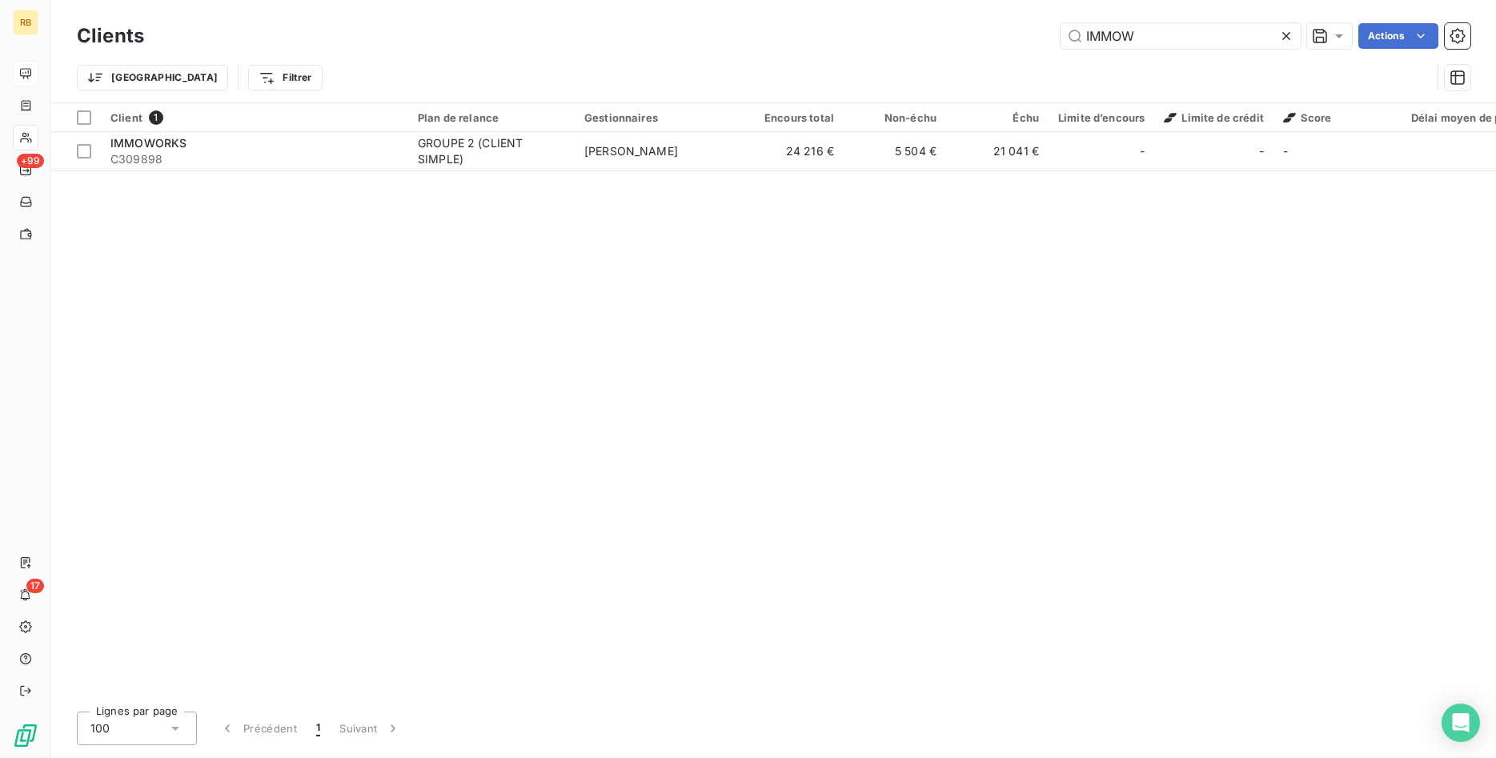
drag, startPoint x: 1194, startPoint y: 32, endPoint x: 719, endPoint y: 47, distance: 475.6
click at [1060, 45] on input "IMMOW" at bounding box center [1180, 36] width 240 height 26
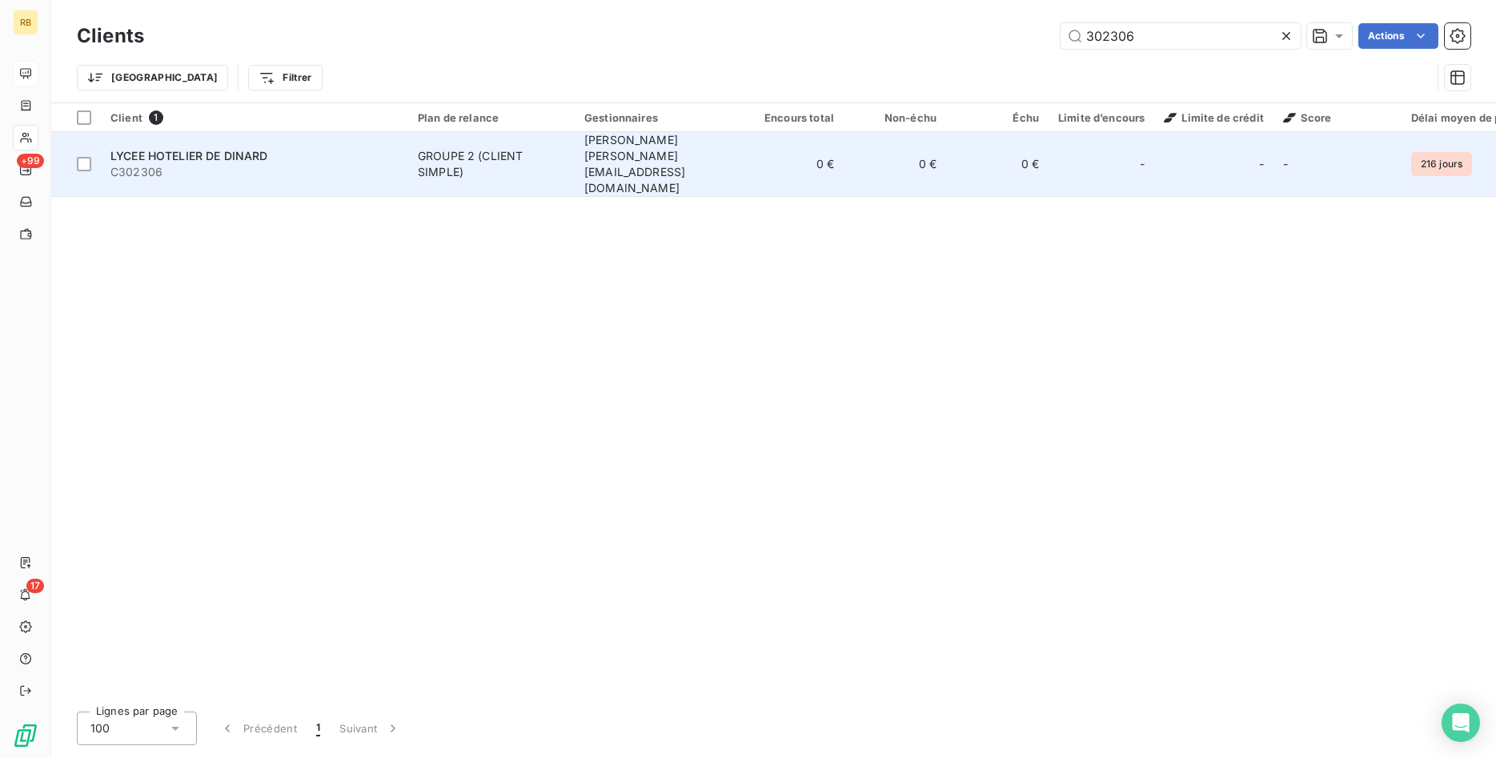
type input "302306"
click at [562, 148] on div "GROUPE 2 (CLIENT SIMPLE)" at bounding box center [491, 164] width 147 height 32
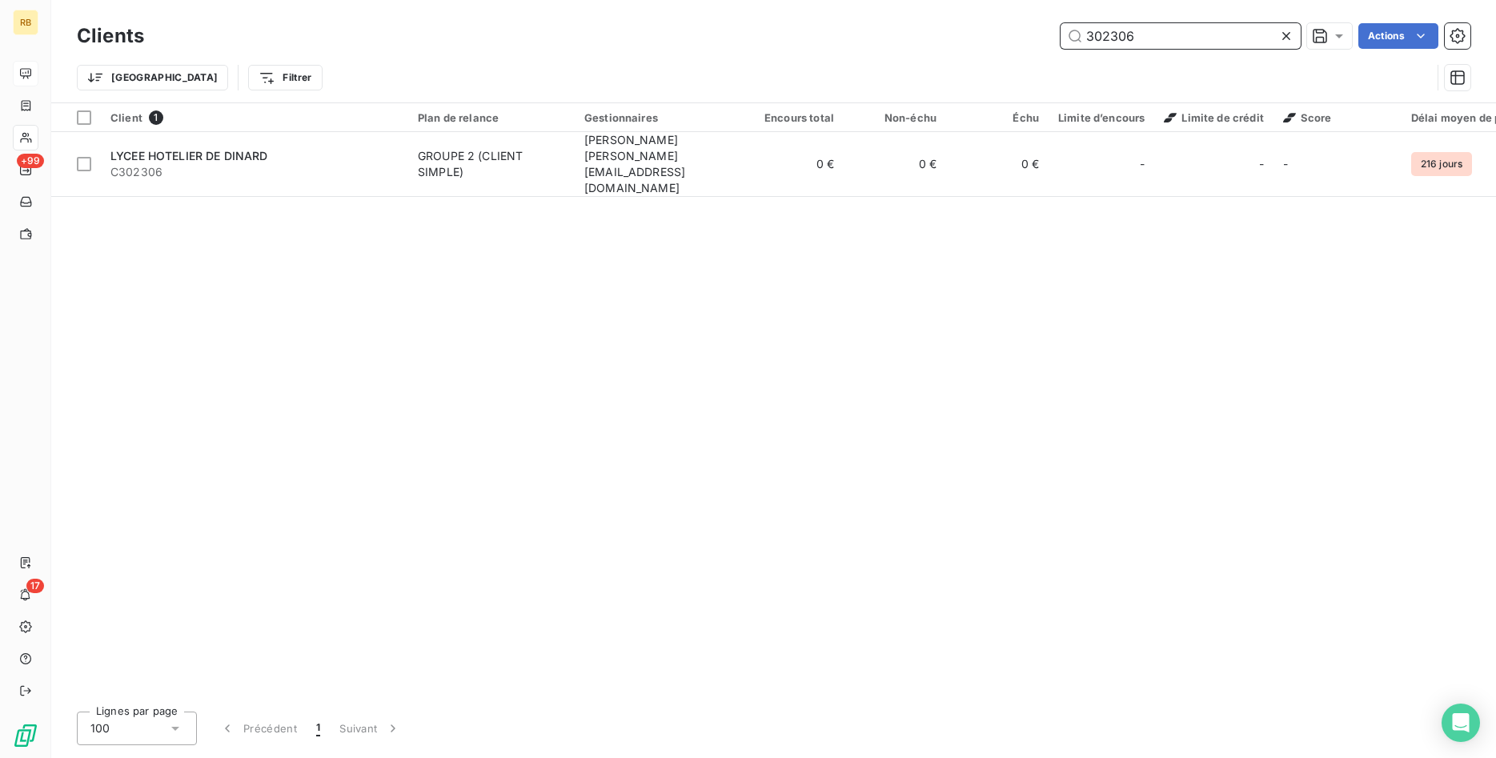
drag, startPoint x: 1190, startPoint y: 30, endPoint x: 857, endPoint y: 31, distance: 332.9
click at [1060, 31] on input "302306" at bounding box center [1180, 36] width 240 height 26
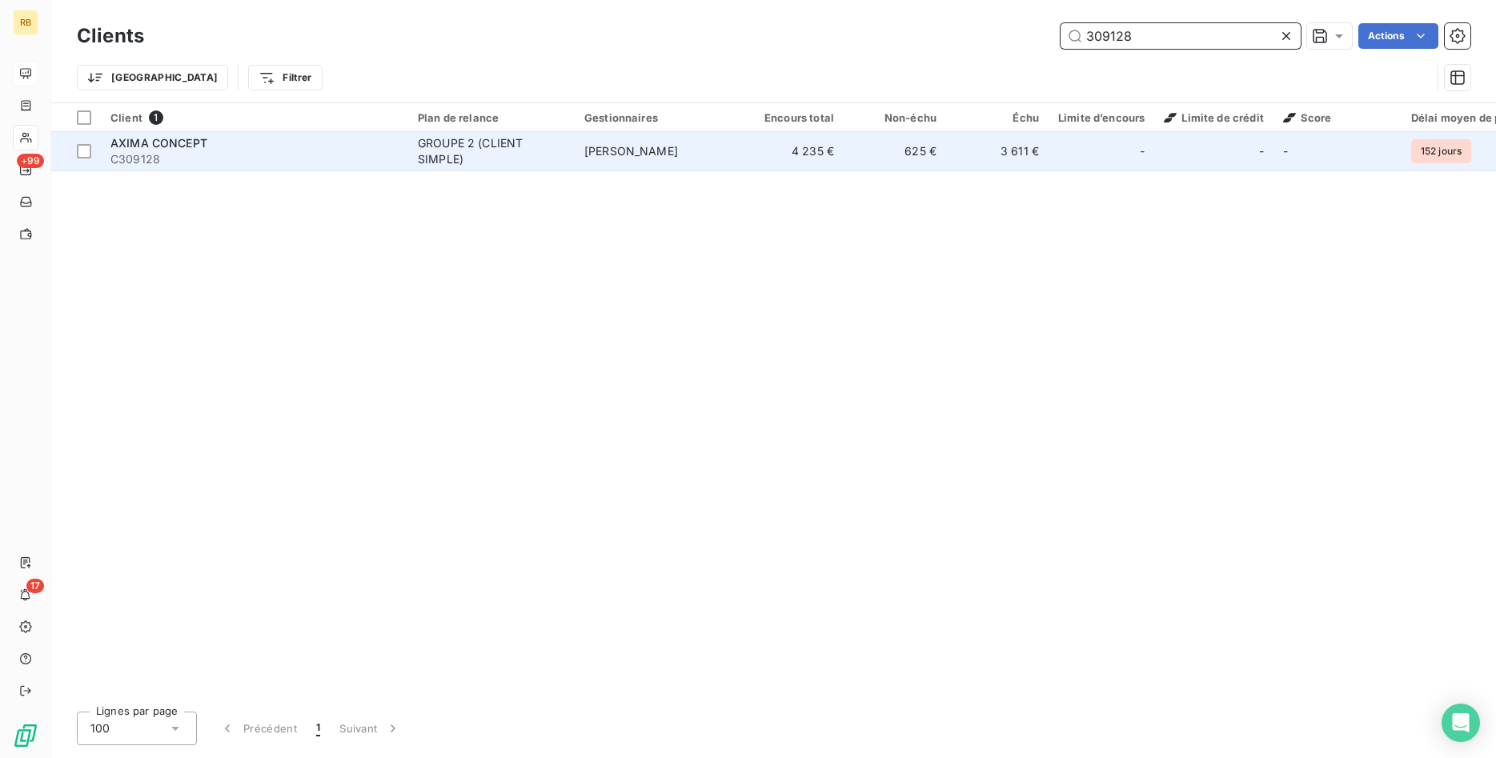
type input "309128"
click at [609, 150] on span "[PERSON_NAME]" at bounding box center [631, 151] width 94 height 14
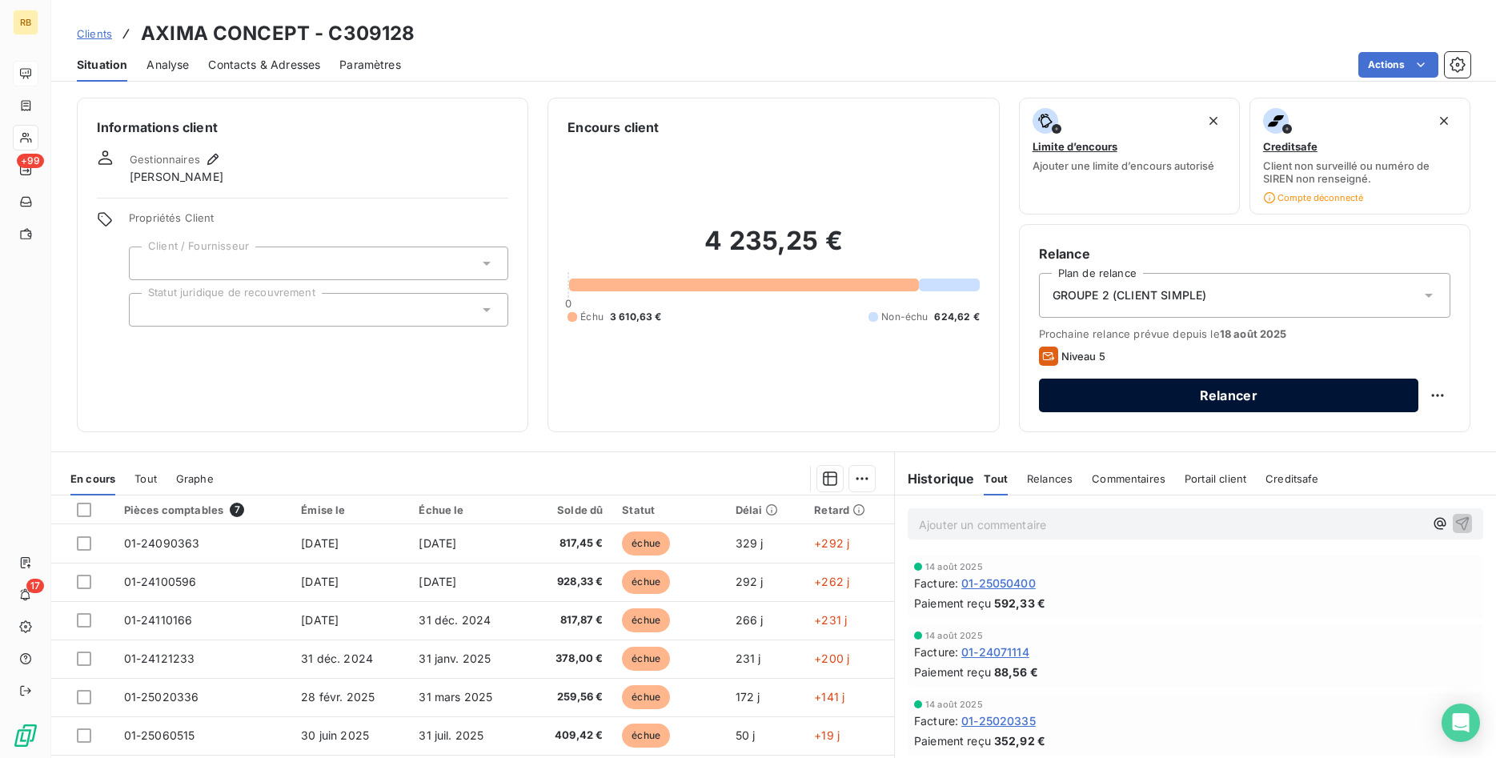
click at [1177, 392] on button "Relancer" at bounding box center [1228, 396] width 379 height 34
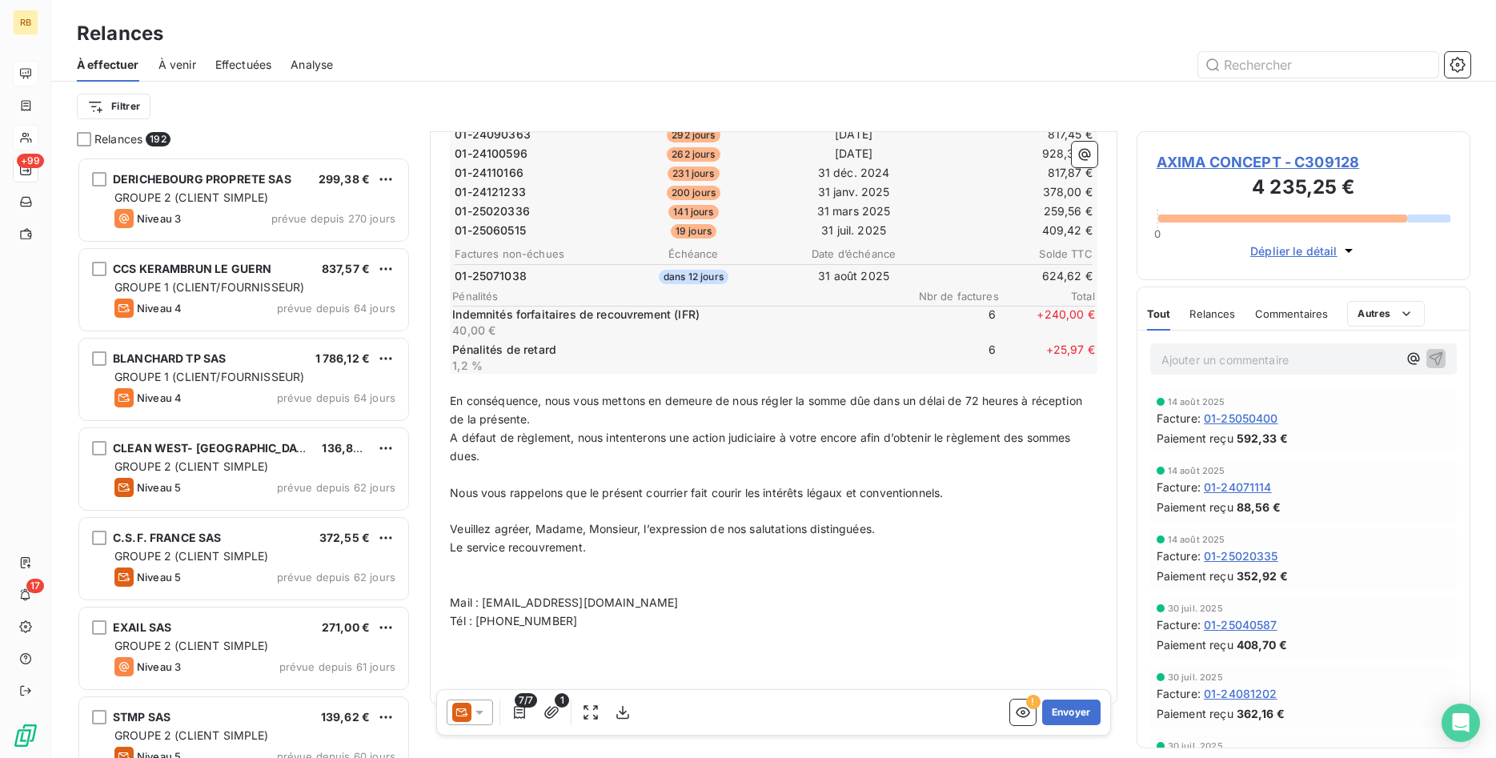
scroll to position [429, 0]
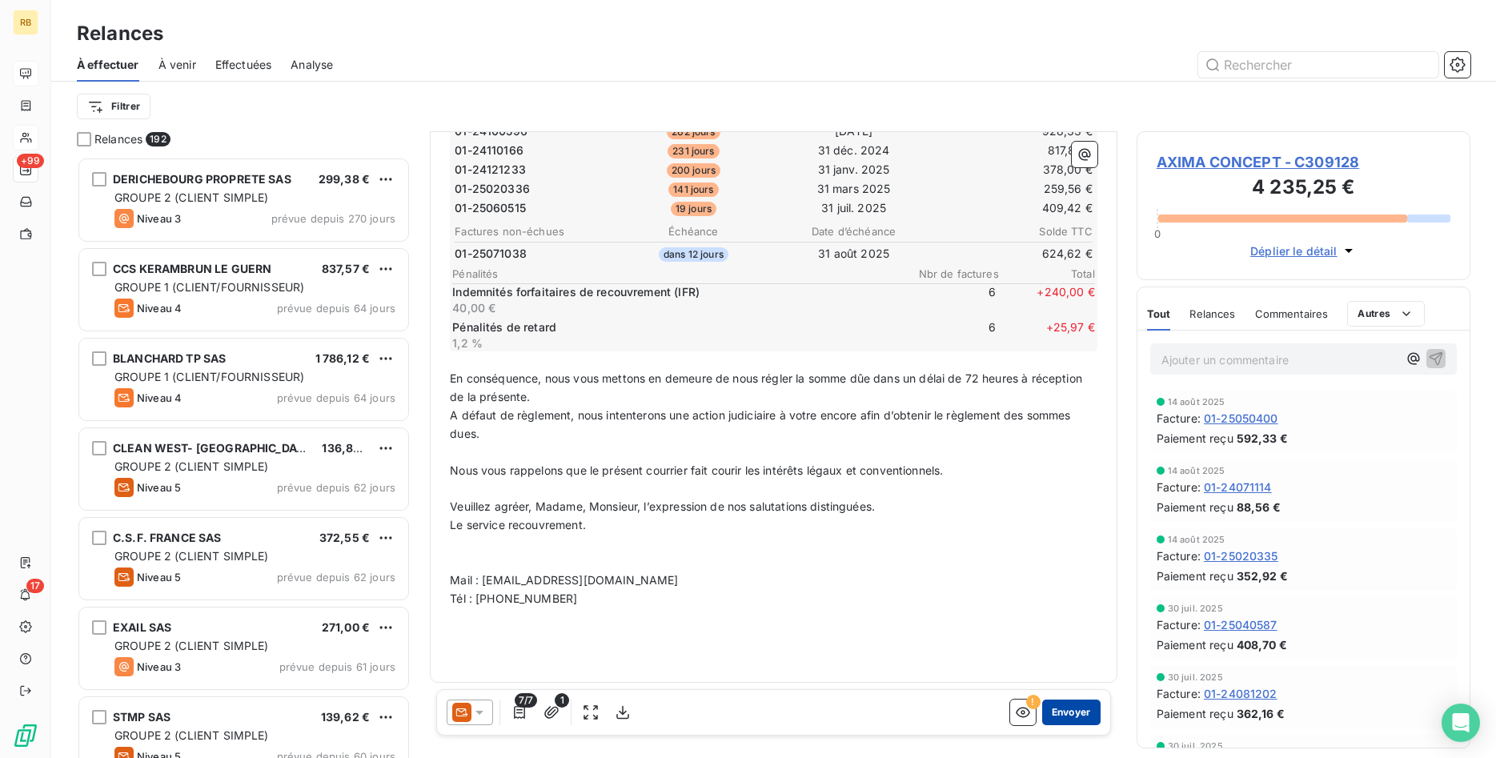
click at [1084, 708] on button "Envoyer" at bounding box center [1071, 713] width 58 height 26
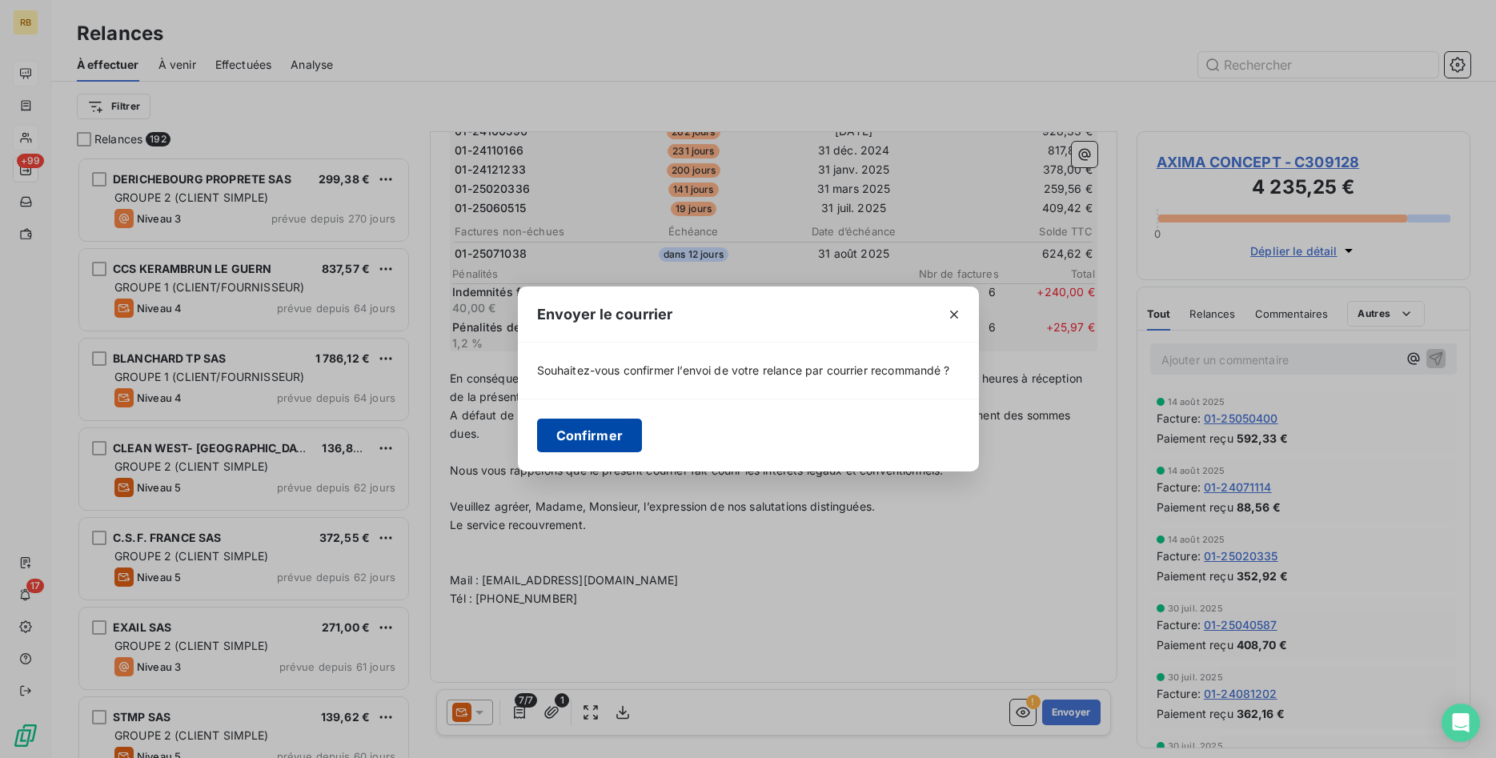
click at [631, 436] on button "Confirmer" at bounding box center [590, 436] width 106 height 34
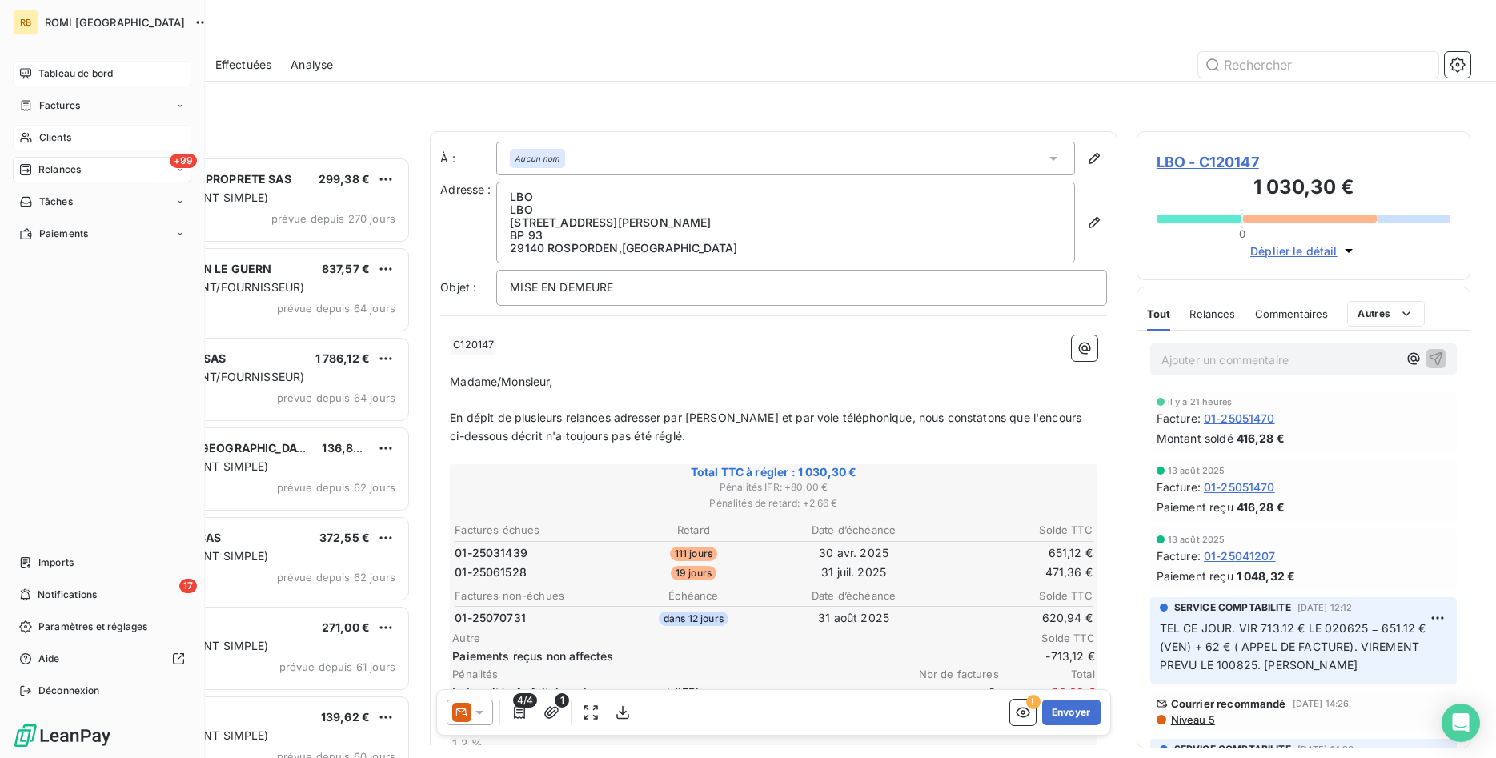
click at [87, 79] on span "Tableau de bord" at bounding box center [75, 73] width 74 height 14
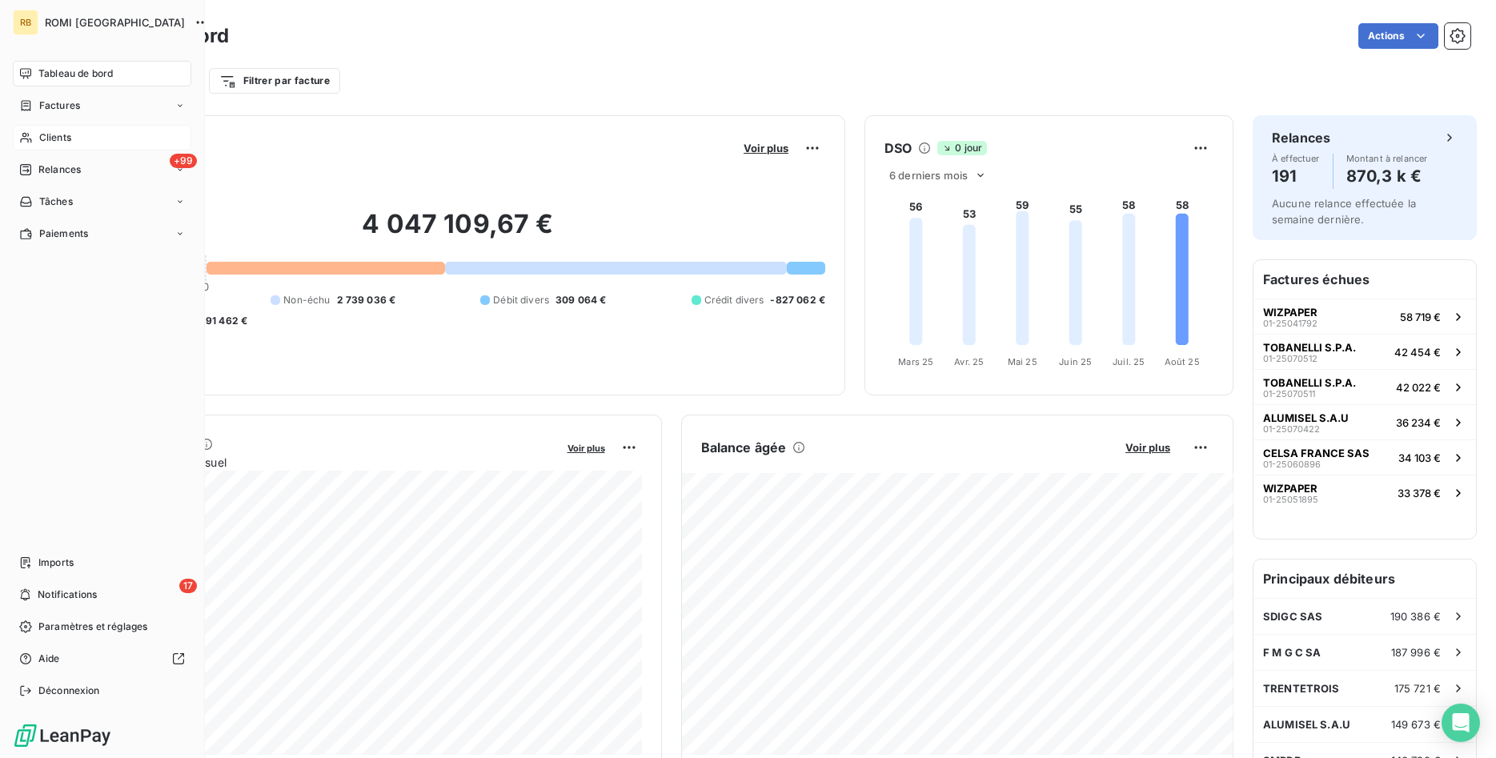
click at [54, 141] on span "Clients" at bounding box center [55, 137] width 32 height 14
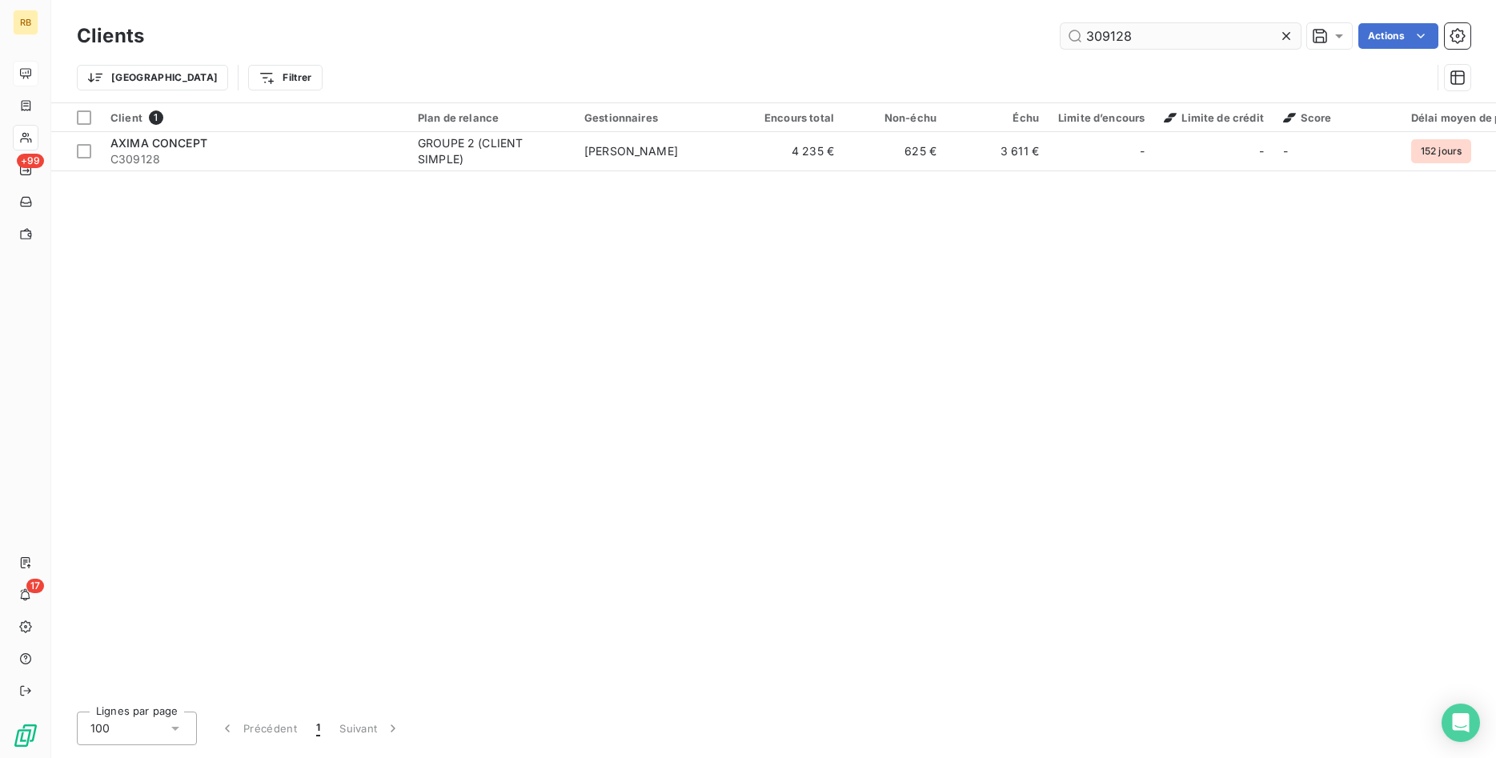
drag, startPoint x: 1143, startPoint y: 49, endPoint x: 702, endPoint y: 55, distance: 441.0
click at [1060, 49] on input "309128" at bounding box center [1180, 36] width 240 height 26
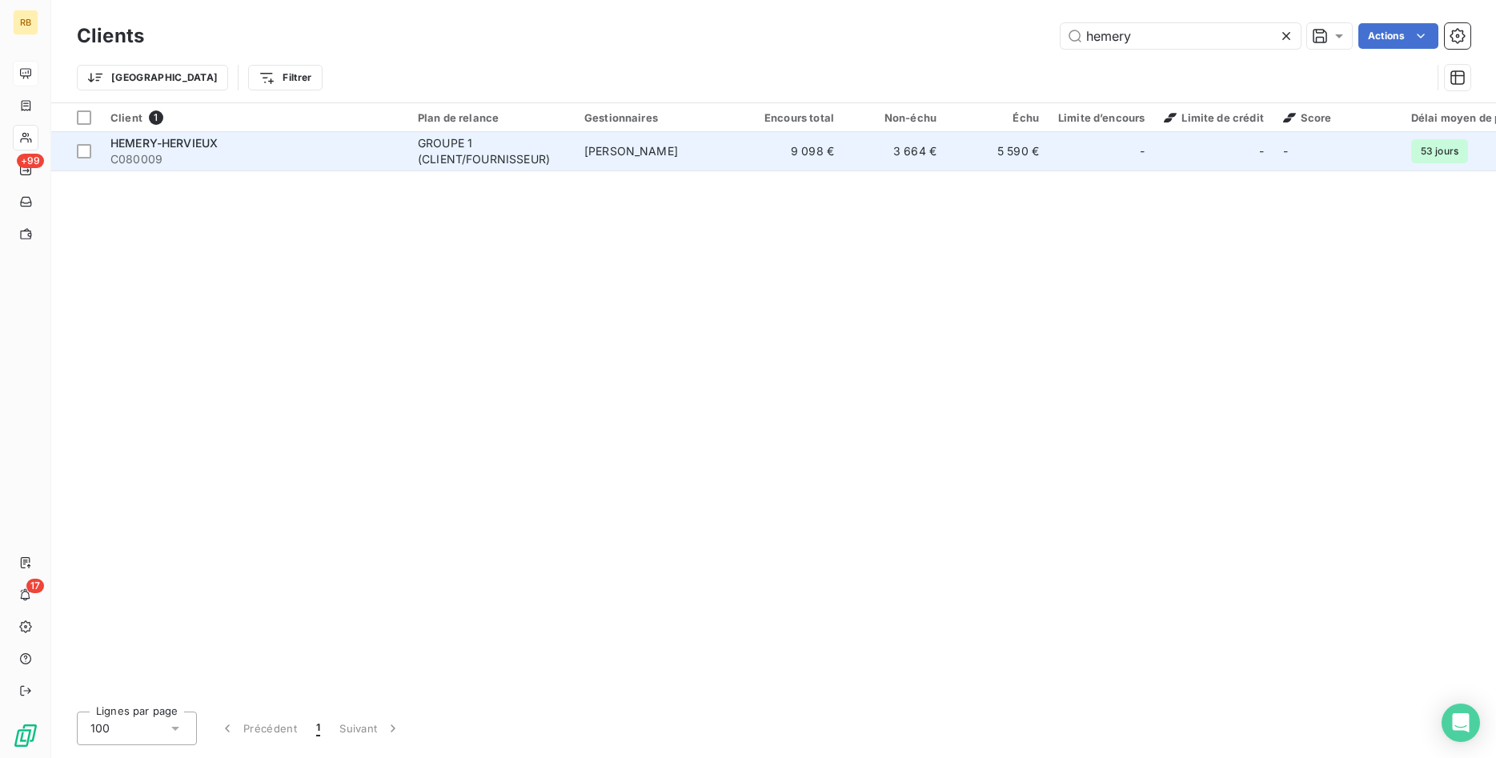
type input "hemery"
click at [824, 159] on td "9 098 €" at bounding box center [792, 151] width 102 height 38
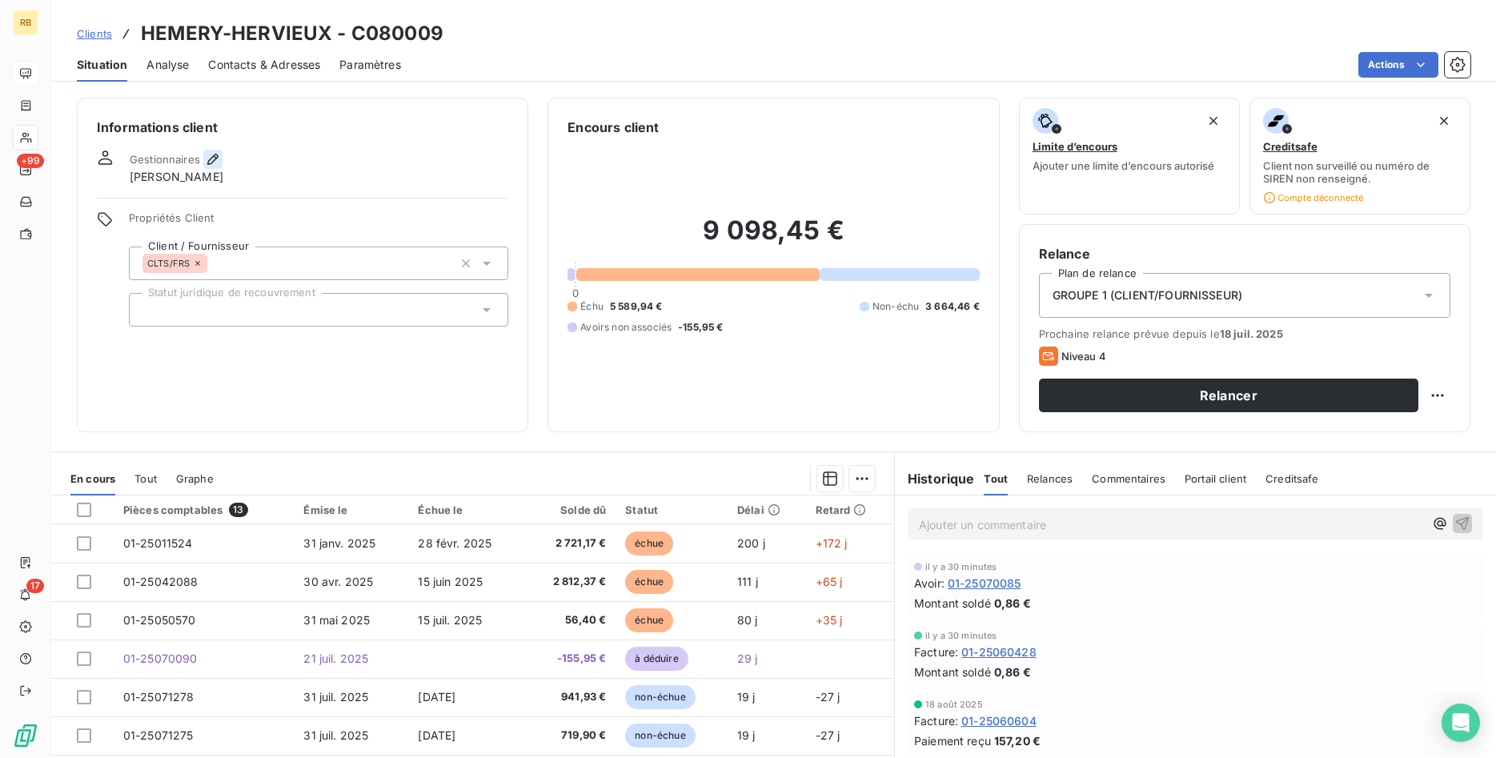
click at [210, 155] on icon "button" at bounding box center [213, 159] width 16 height 16
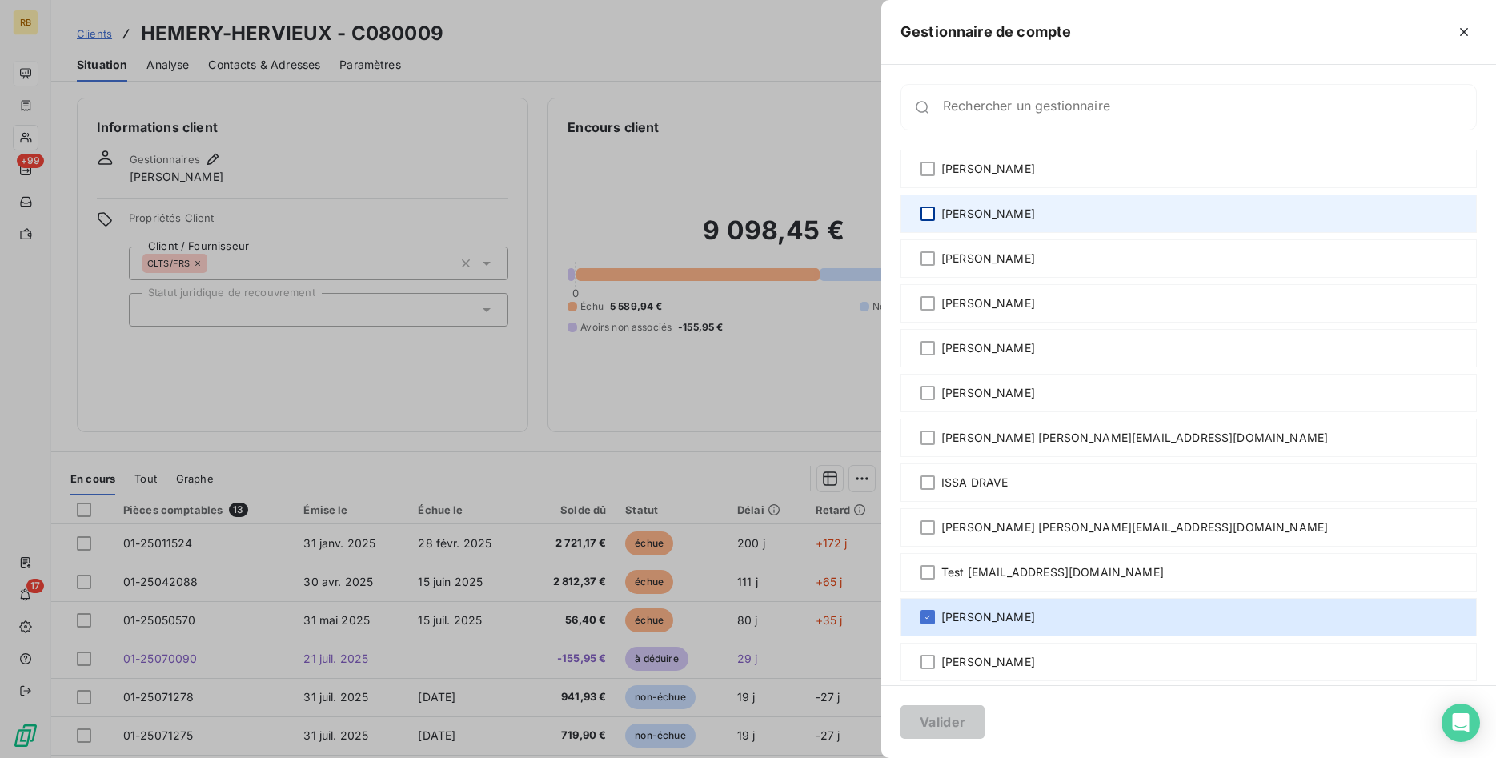
click at [928, 212] on div at bounding box center [927, 213] width 14 height 14
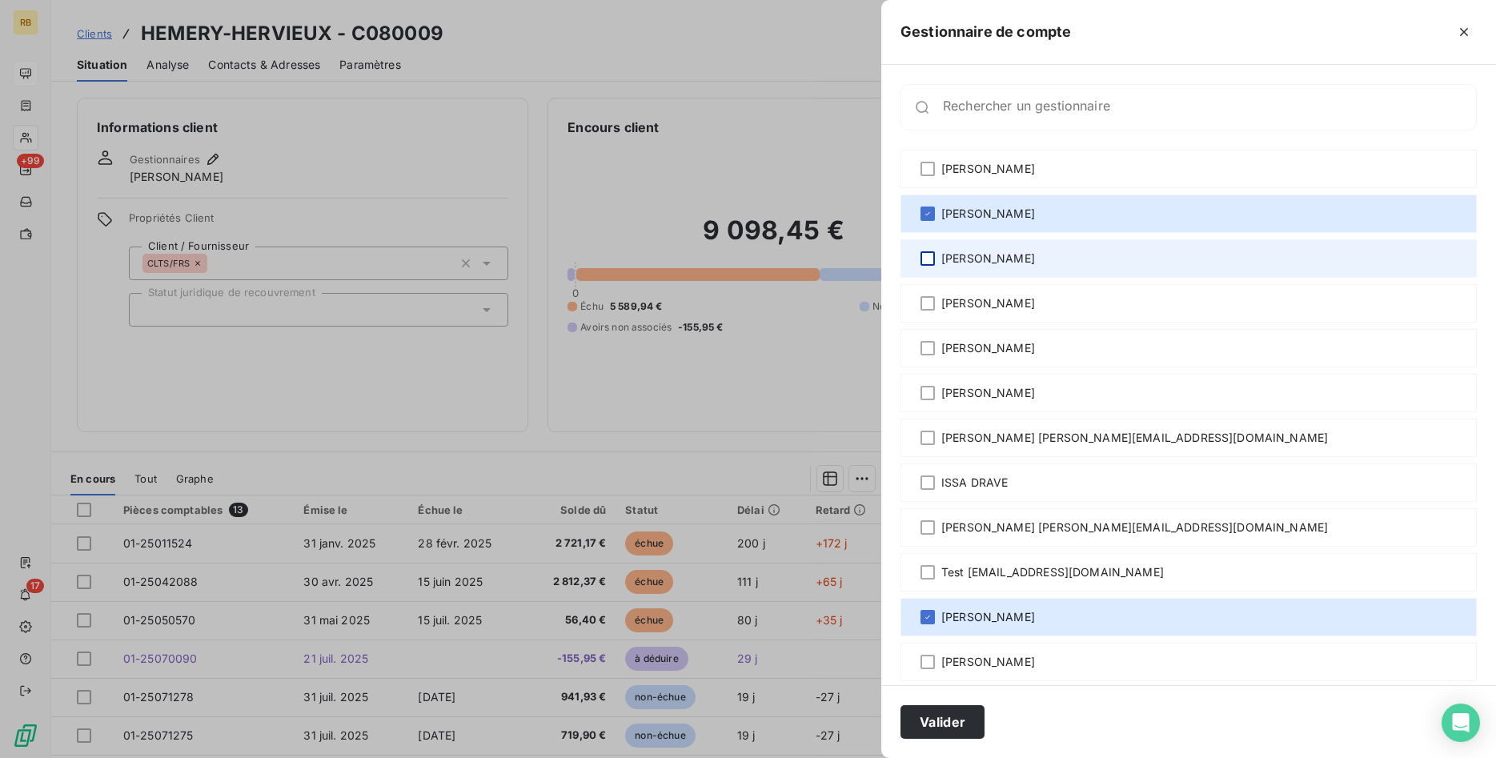
click at [929, 262] on div at bounding box center [927, 258] width 14 height 14
click at [927, 257] on icon at bounding box center [928, 259] width 10 height 10
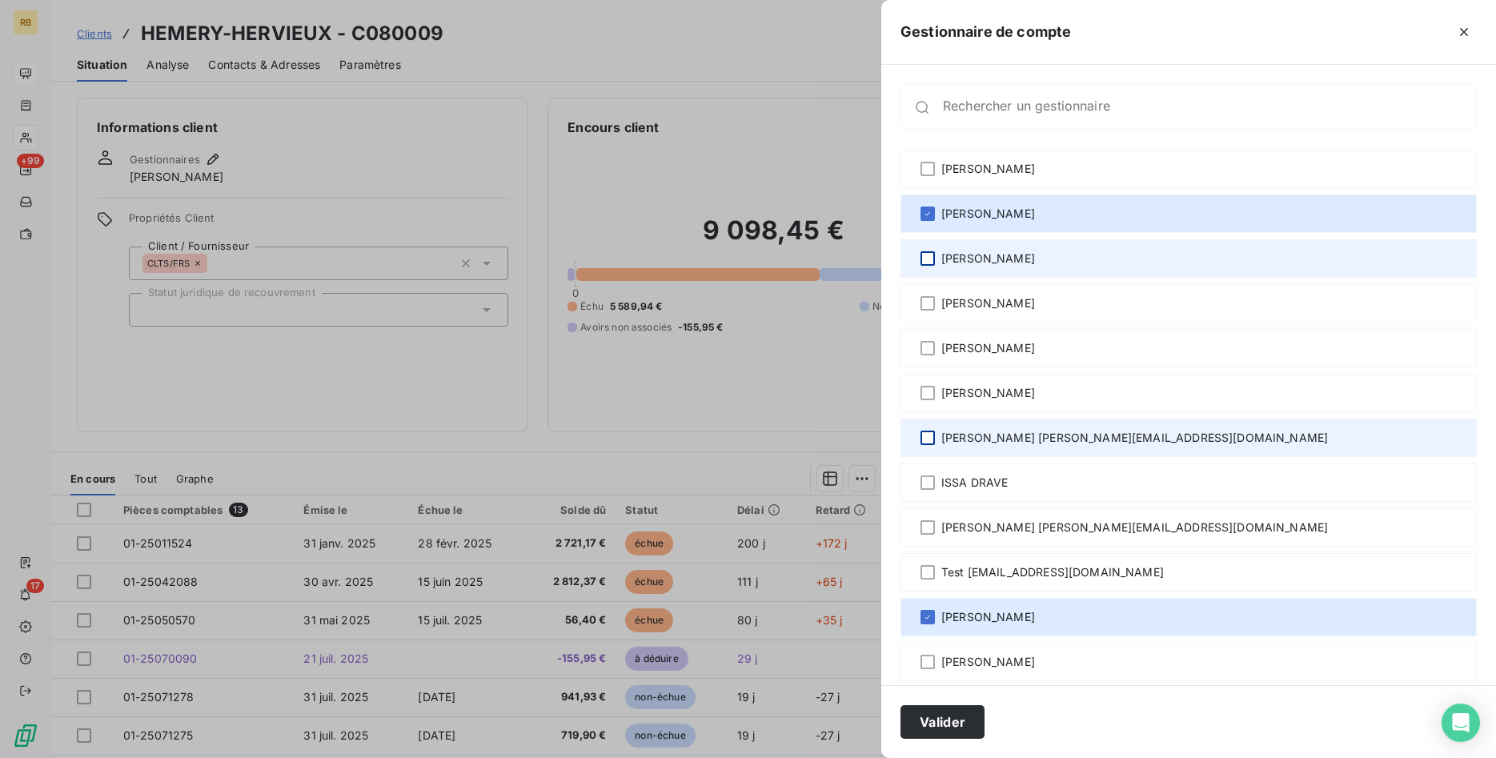
click at [932, 438] on div at bounding box center [927, 438] width 14 height 14
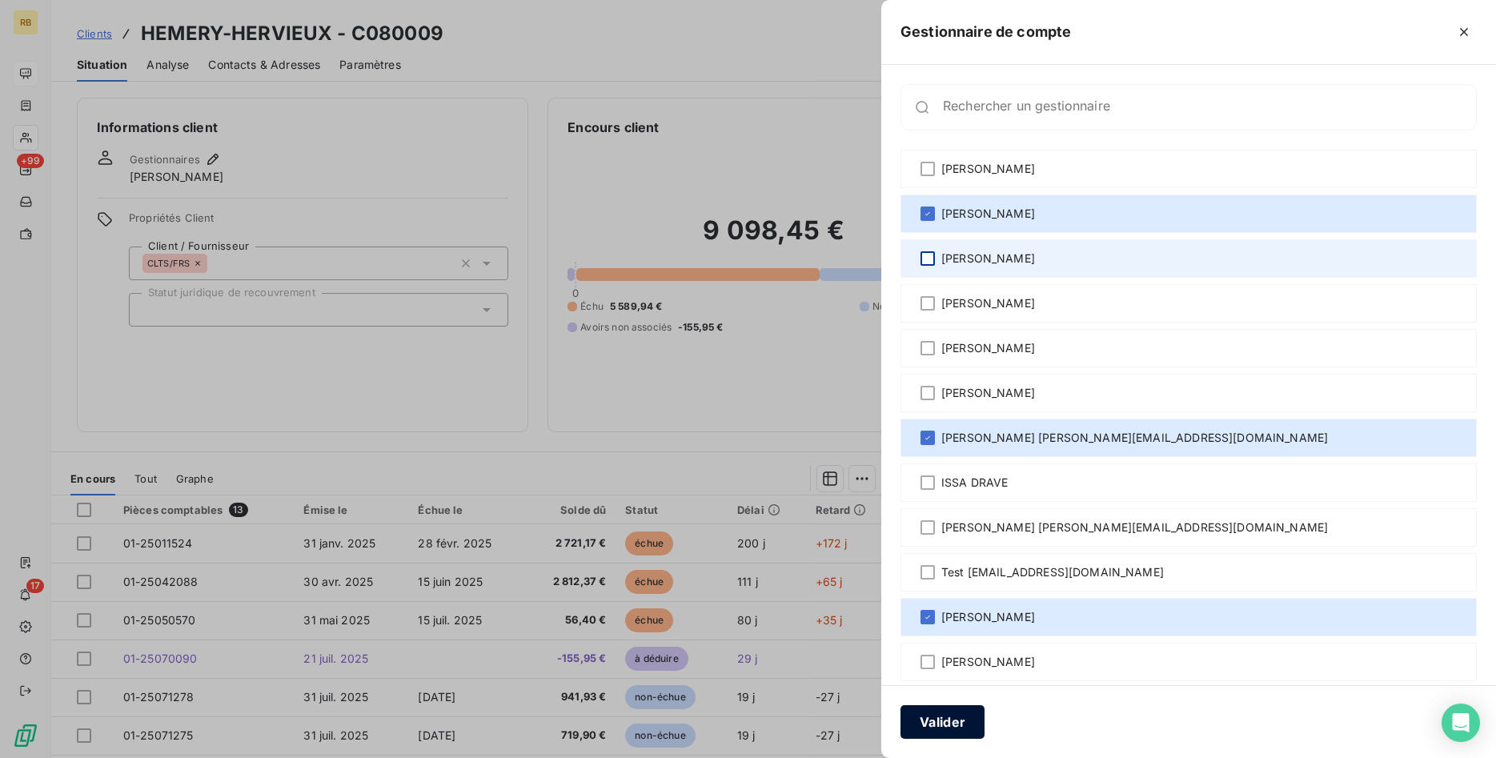
click at [963, 723] on button "Valider" at bounding box center [942, 722] width 84 height 34
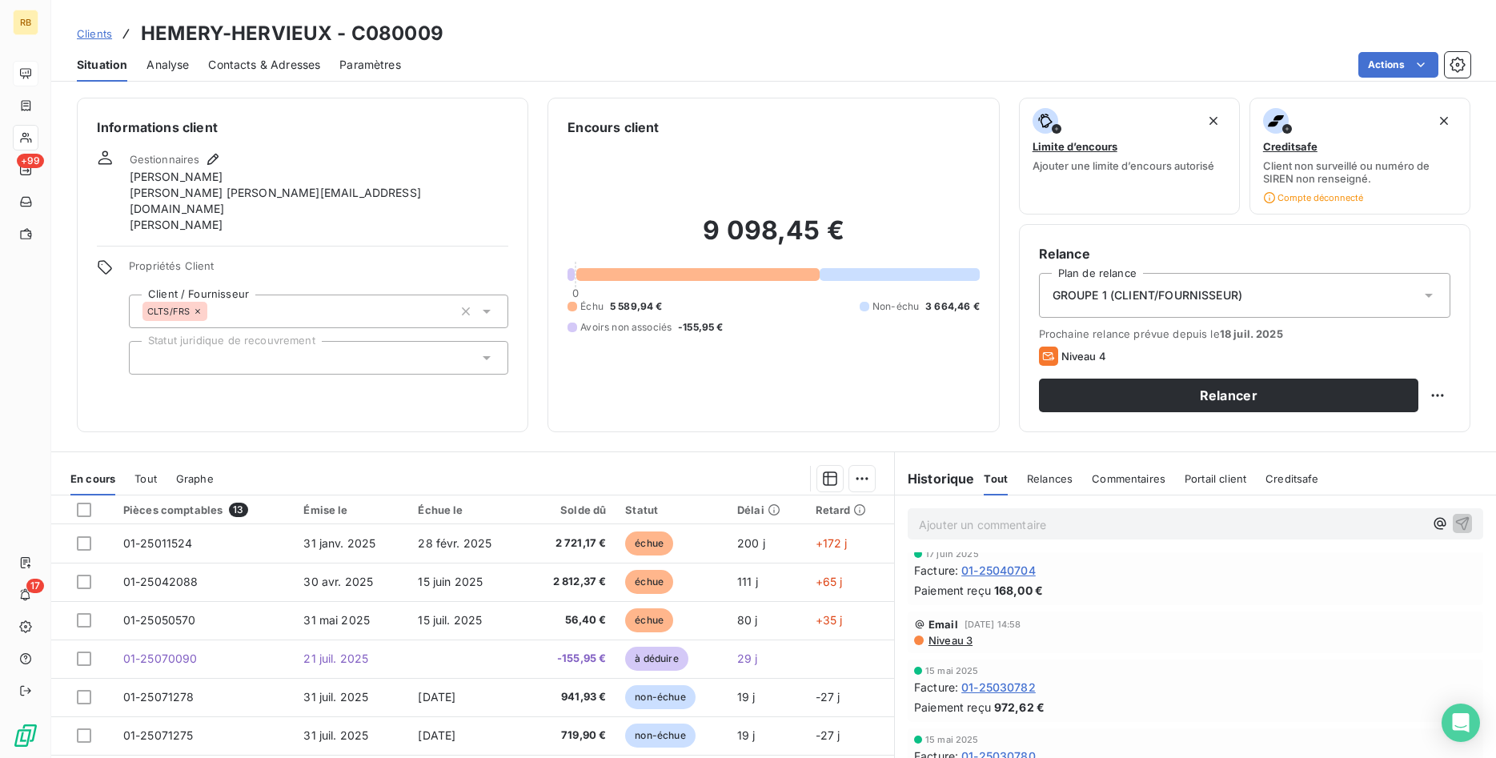
scroll to position [1388, 0]
click at [956, 645] on span "Niveau 3" at bounding box center [950, 641] width 46 height 13
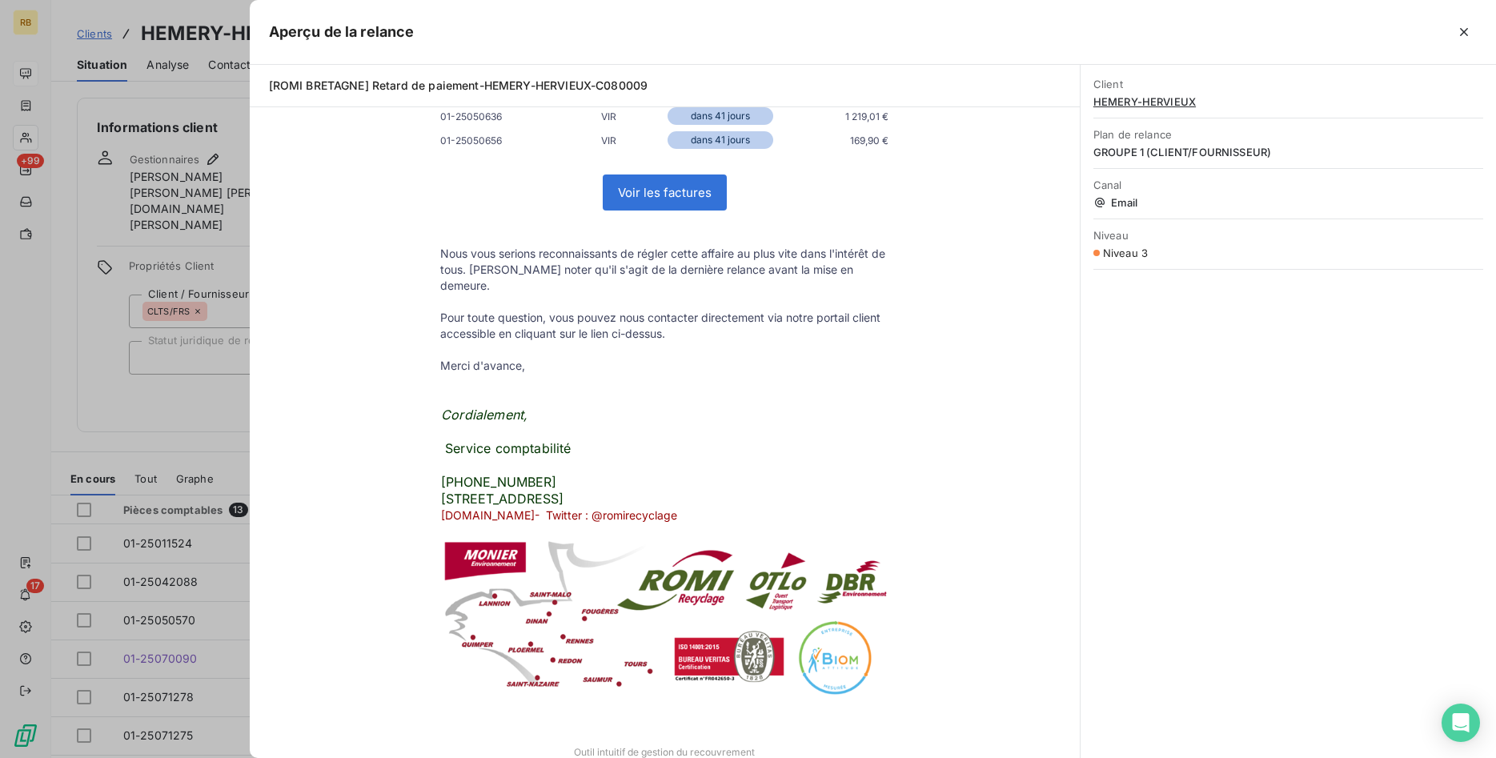
scroll to position [0, 0]
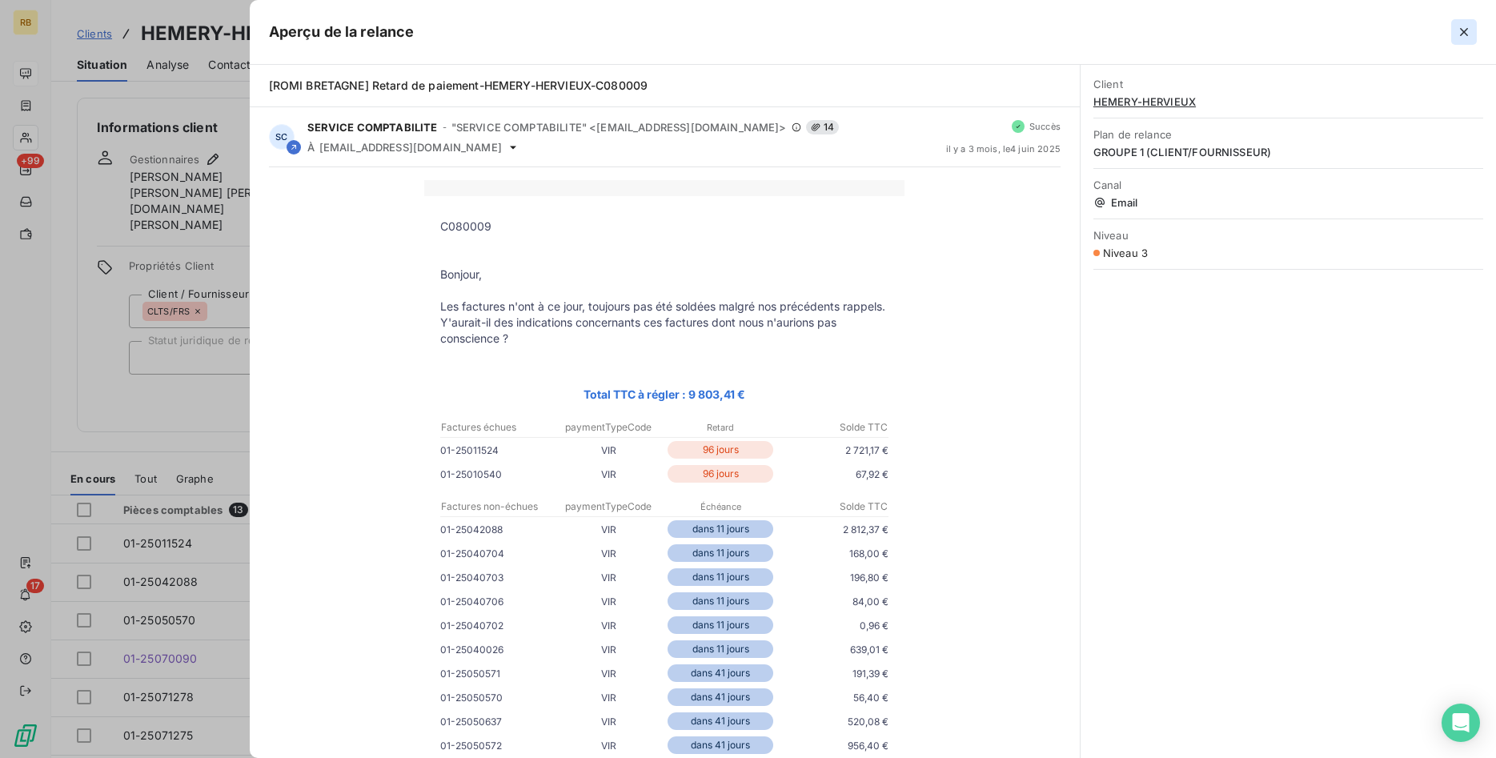
click at [1464, 30] on icon "button" at bounding box center [1464, 32] width 16 height 16
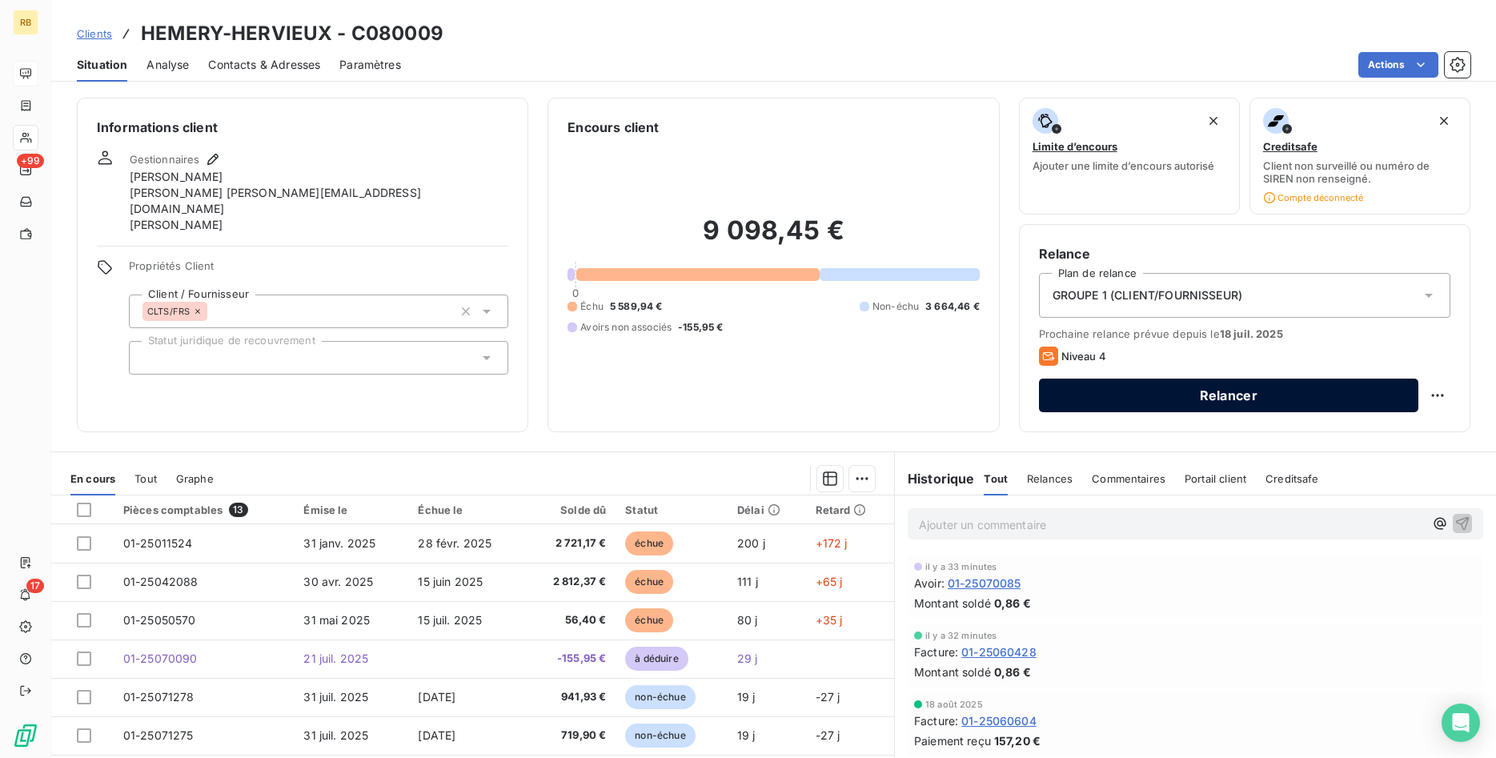
click at [1266, 387] on button "Relancer" at bounding box center [1228, 396] width 379 height 34
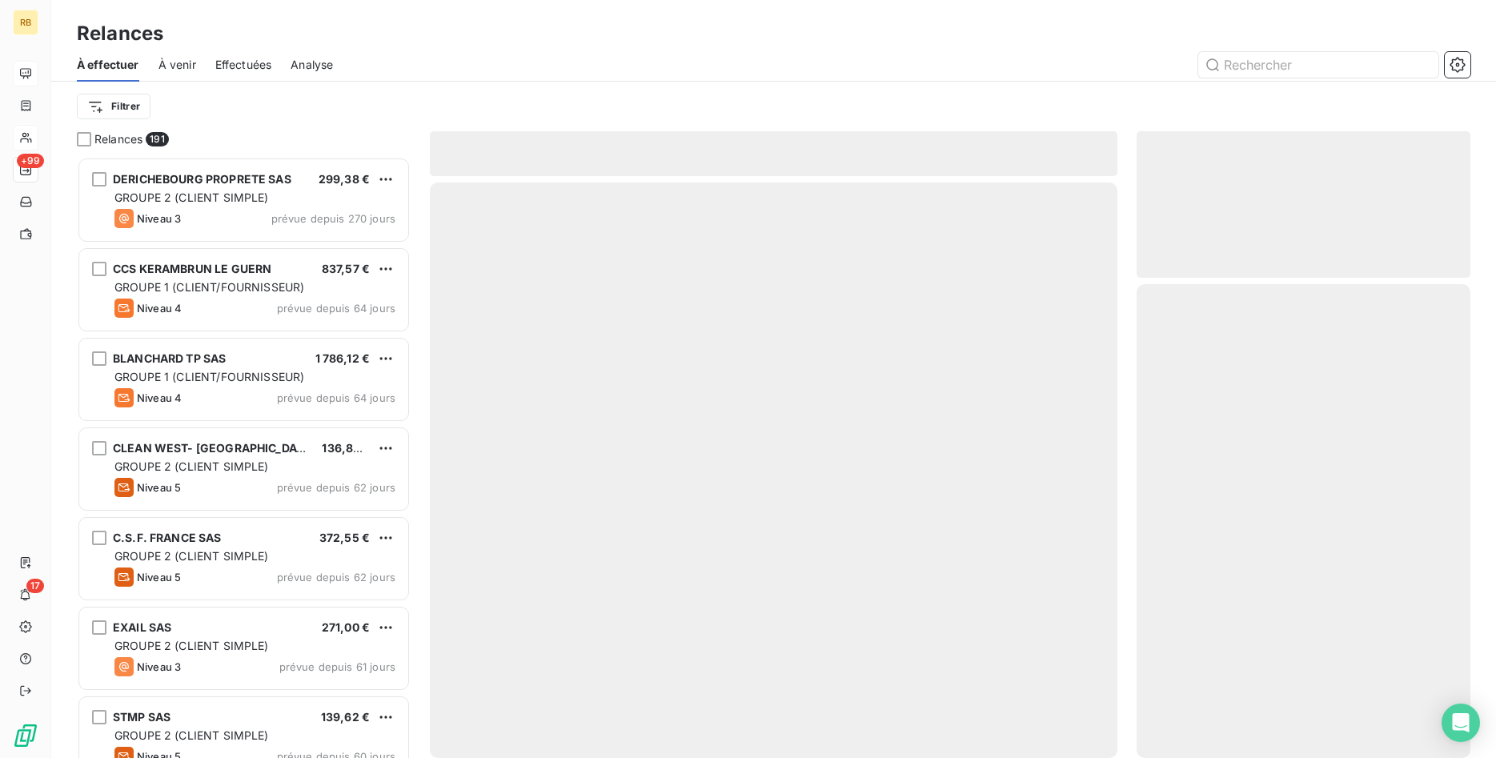
scroll to position [601, 335]
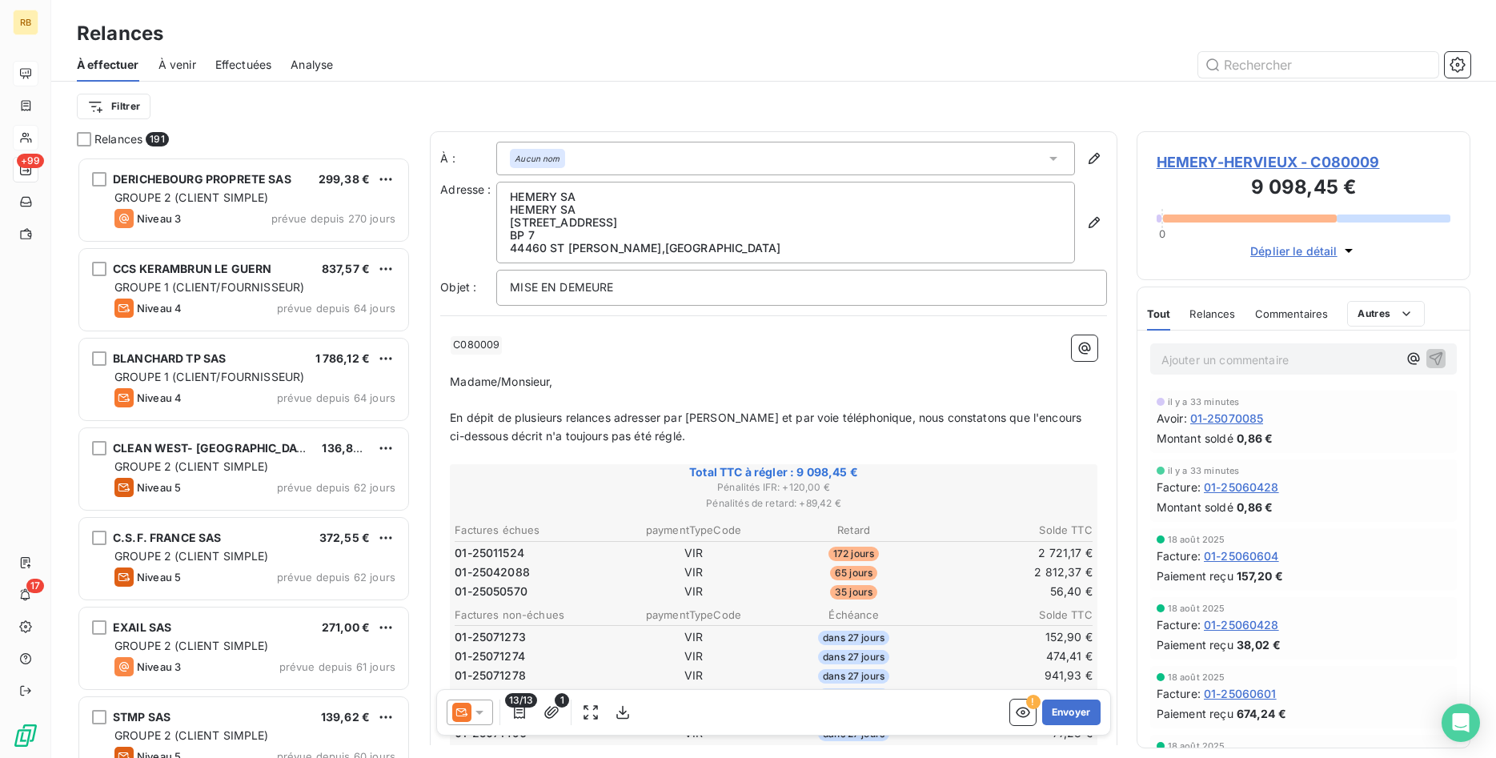
click at [483, 712] on icon at bounding box center [479, 712] width 16 height 16
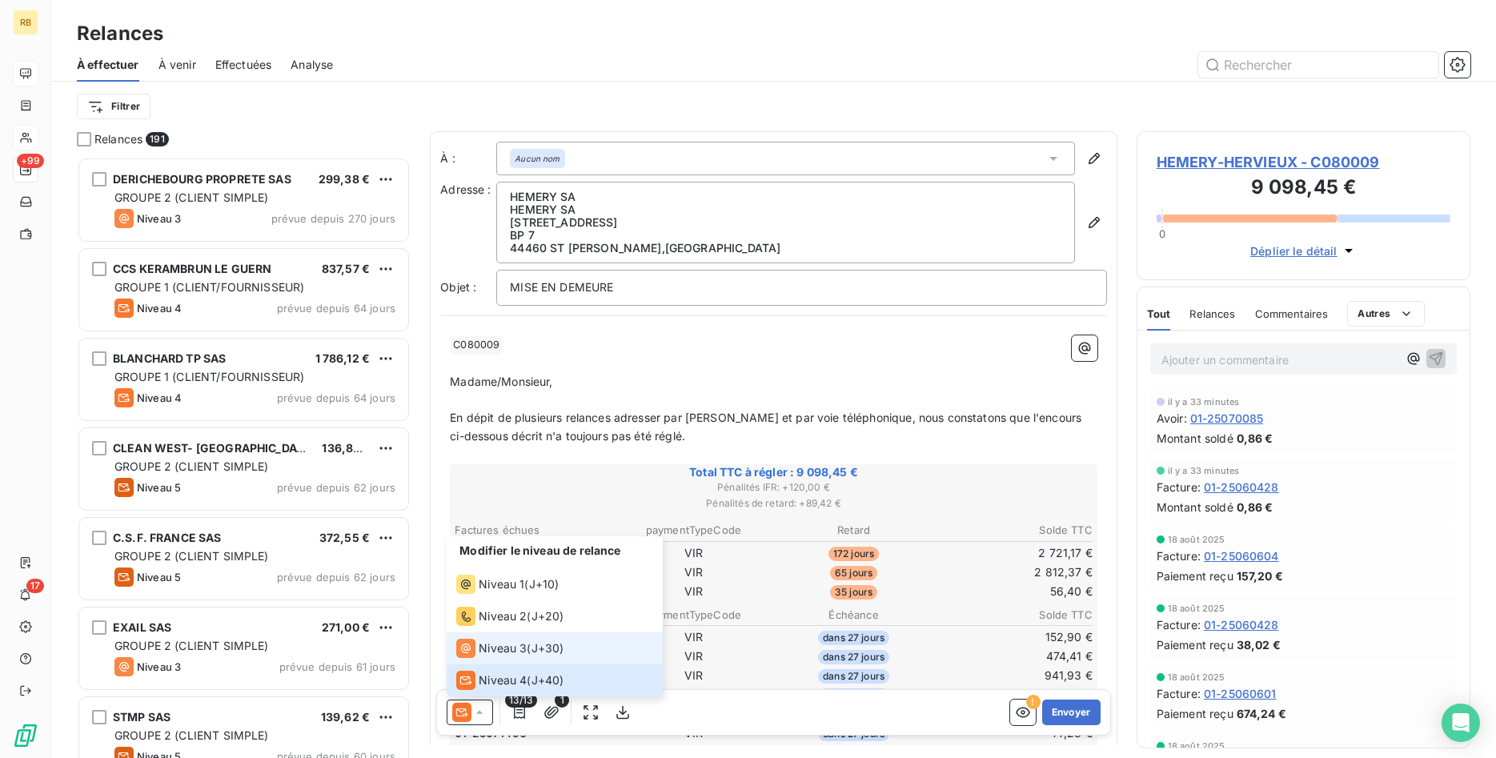
click at [518, 647] on span "Niveau 3" at bounding box center [503, 648] width 48 height 16
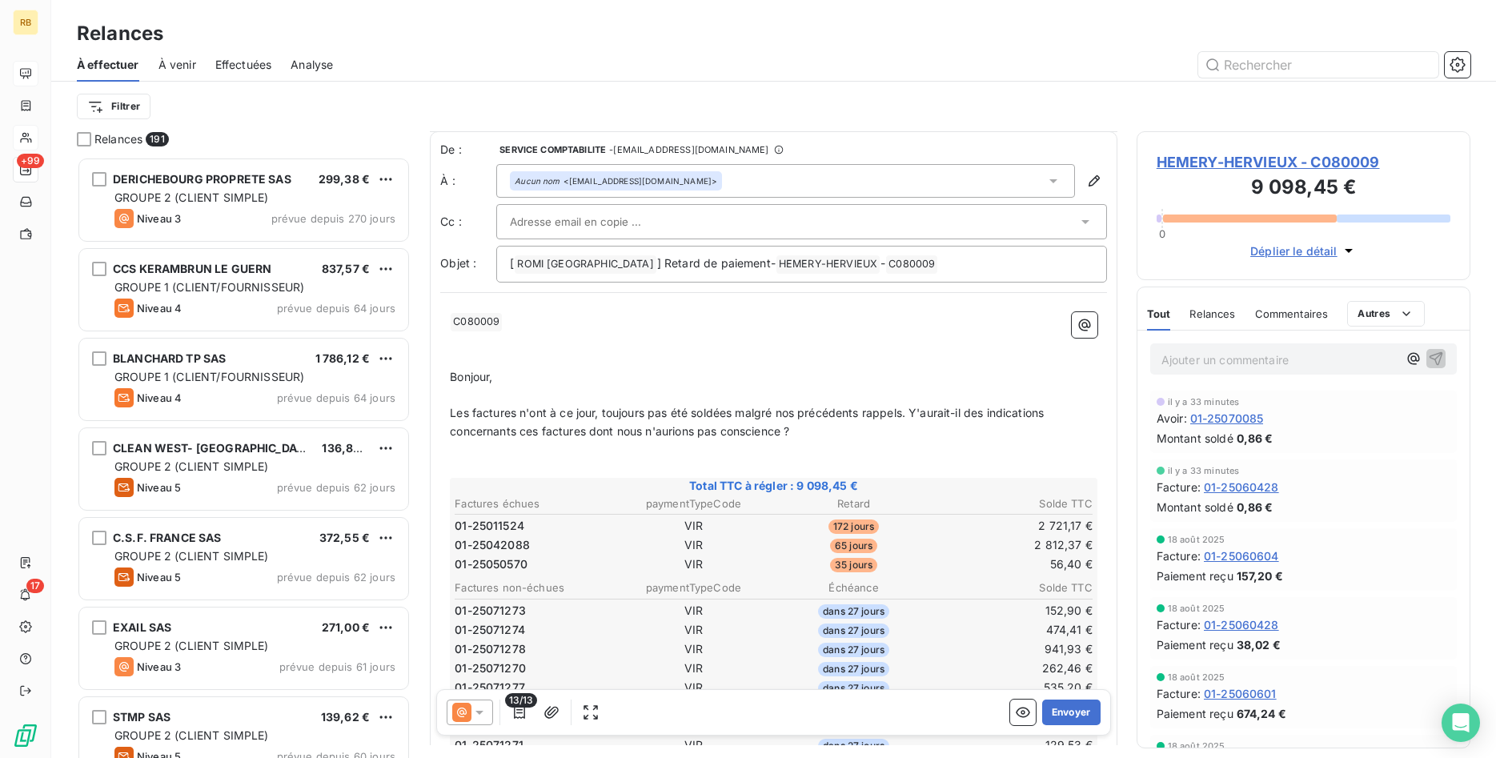
scroll to position [0, 0]
click at [1084, 708] on button "Envoyer" at bounding box center [1071, 713] width 58 height 26
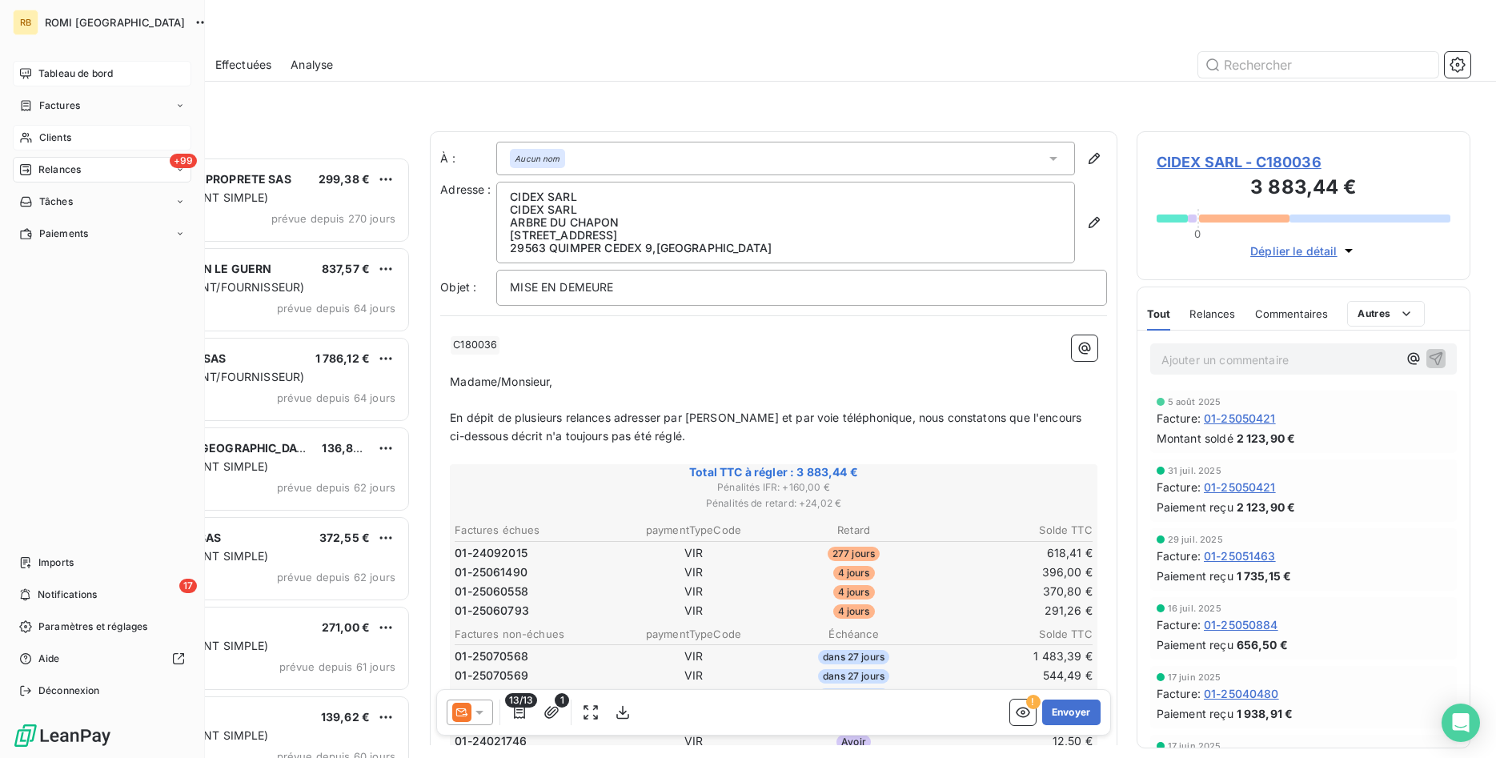
click at [67, 75] on span "Tableau de bord" at bounding box center [75, 73] width 74 height 14
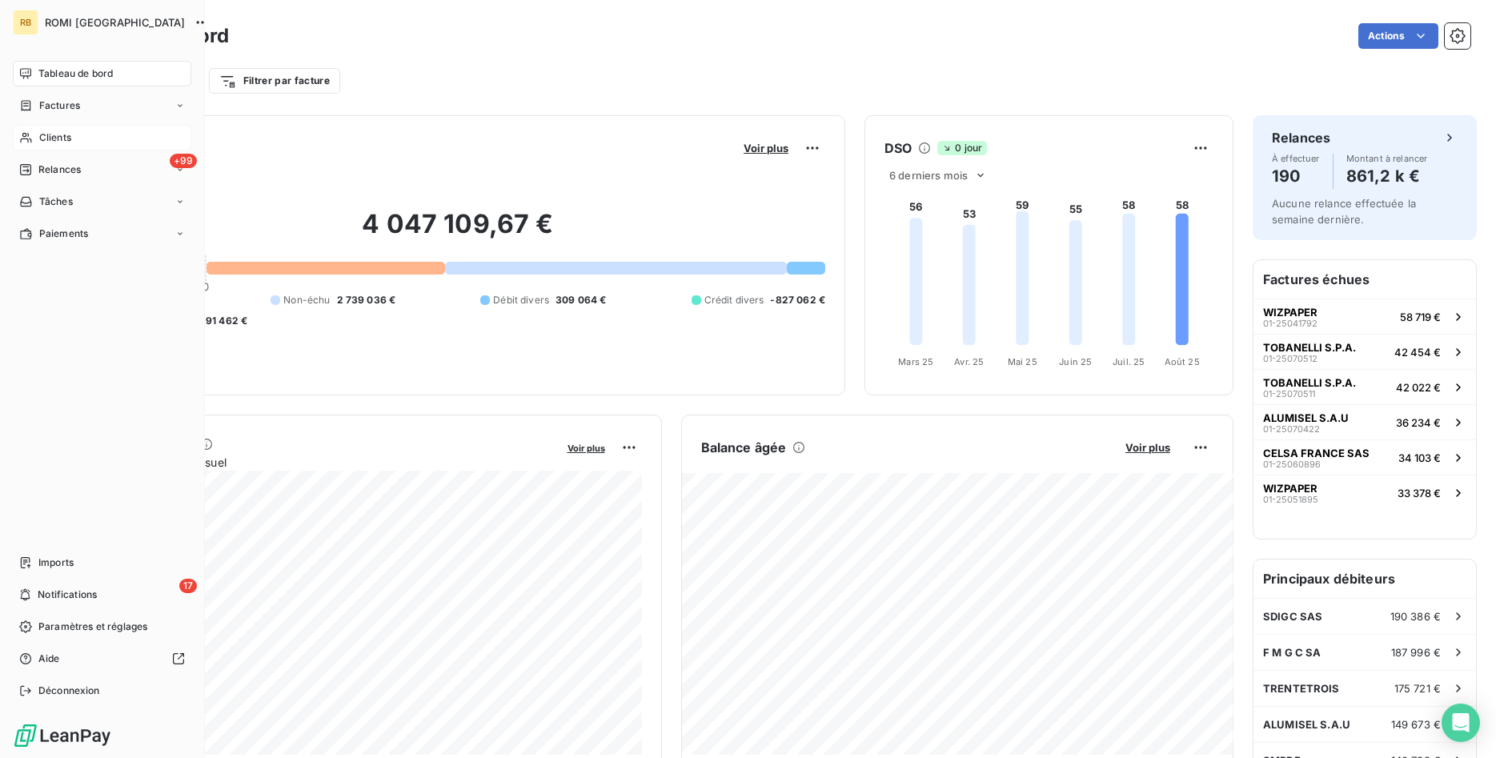
click at [76, 72] on span "Tableau de bord" at bounding box center [75, 73] width 74 height 14
